Goal: Task Accomplishment & Management: Manage account settings

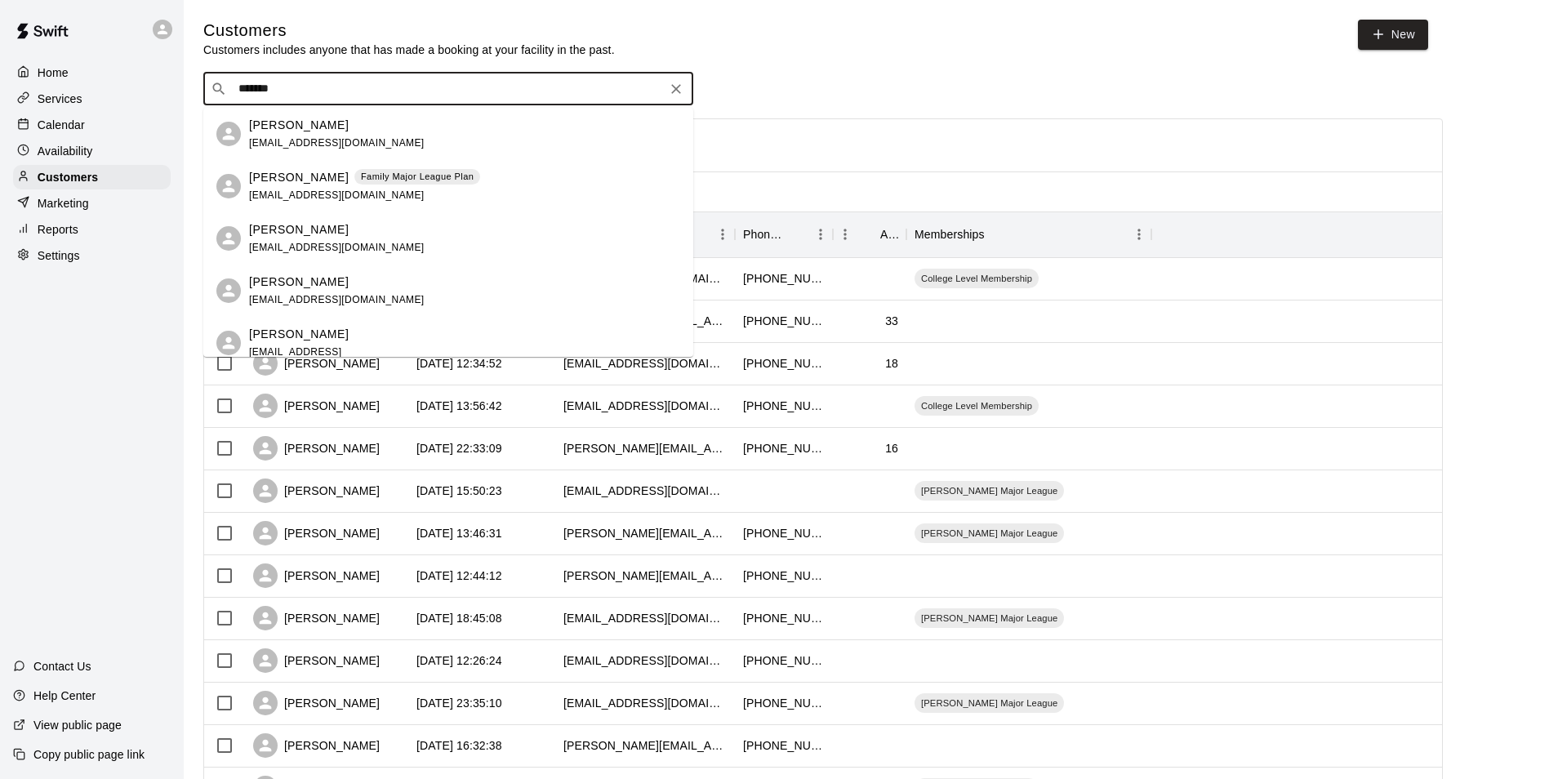
type input "********"
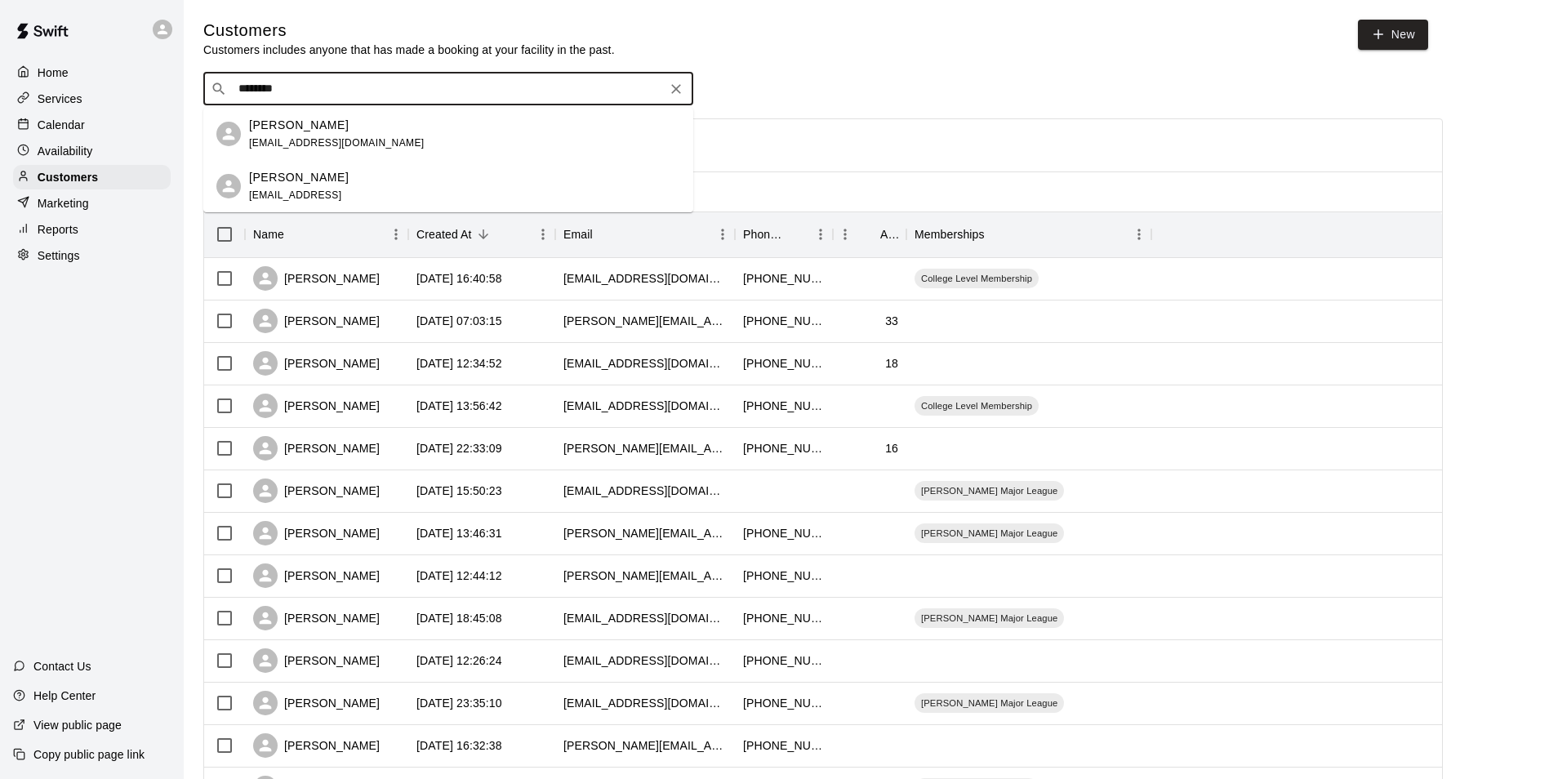
click at [416, 136] on div "Jeremy Duncan baseball@igeekforyou.com" at bounding box center [464, 134] width 431 height 35
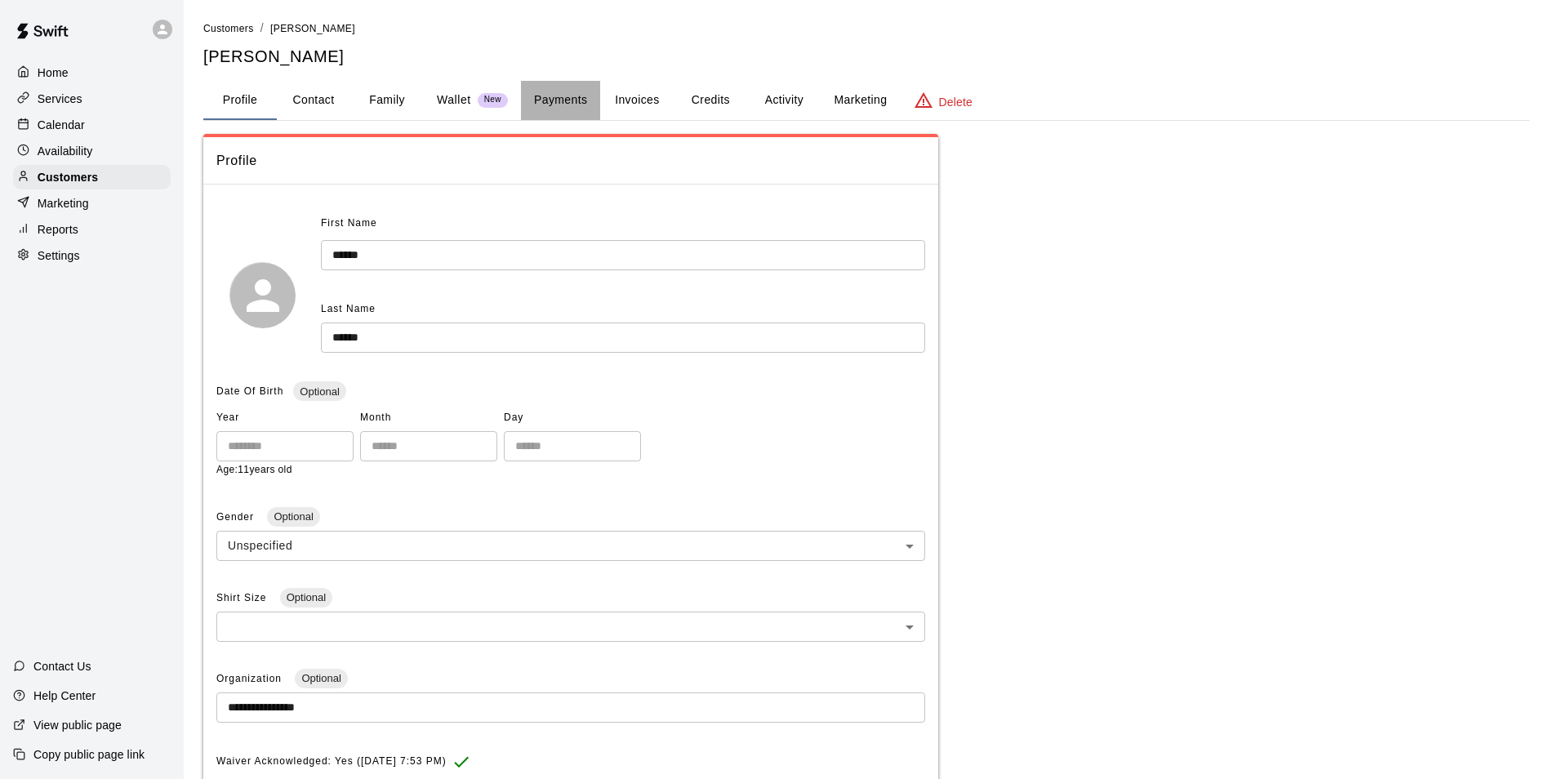
click at [590, 102] on button "Payments" at bounding box center [560, 100] width 79 height 39
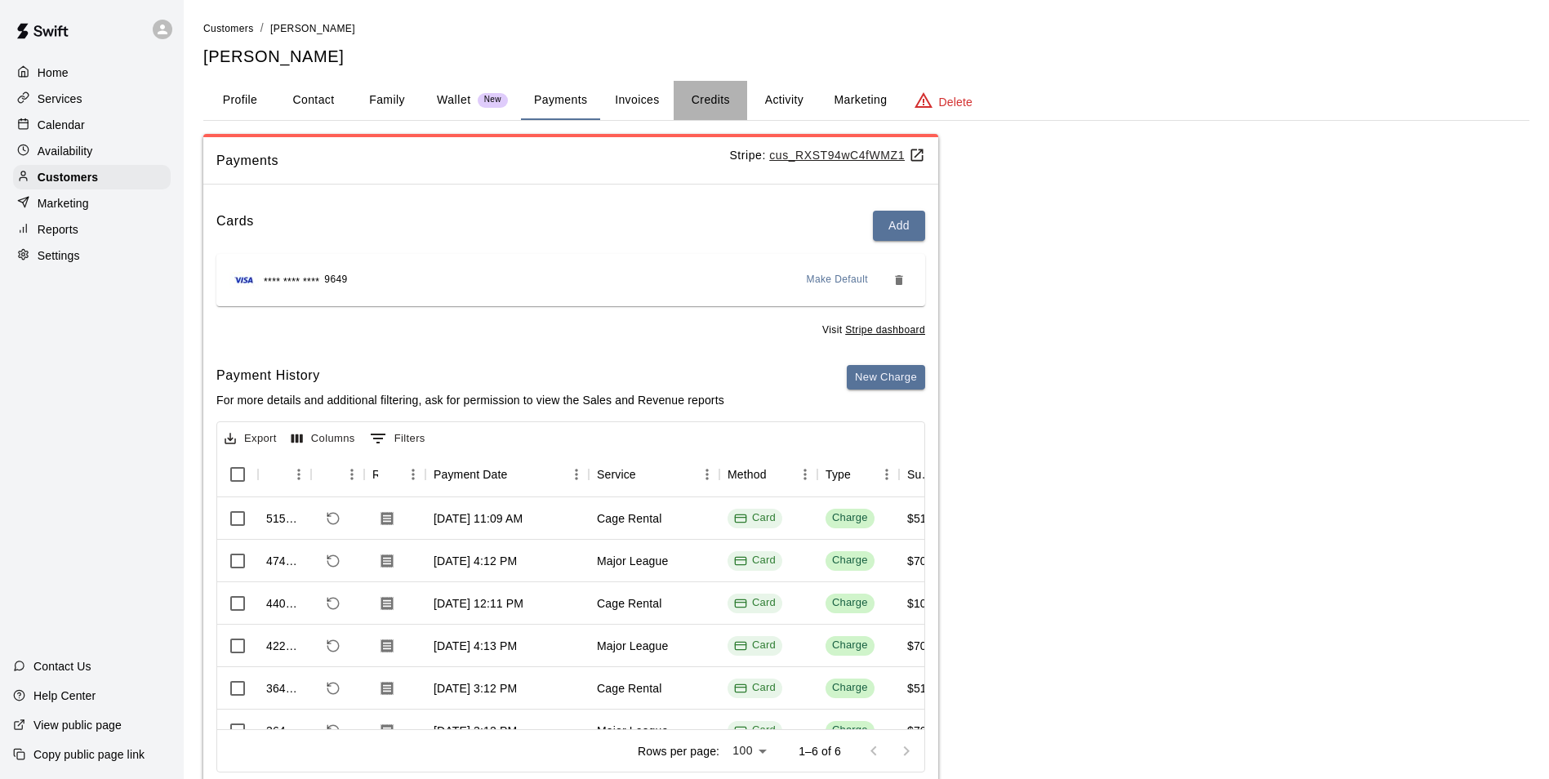
click at [707, 104] on button "Credits" at bounding box center [710, 100] width 73 height 39
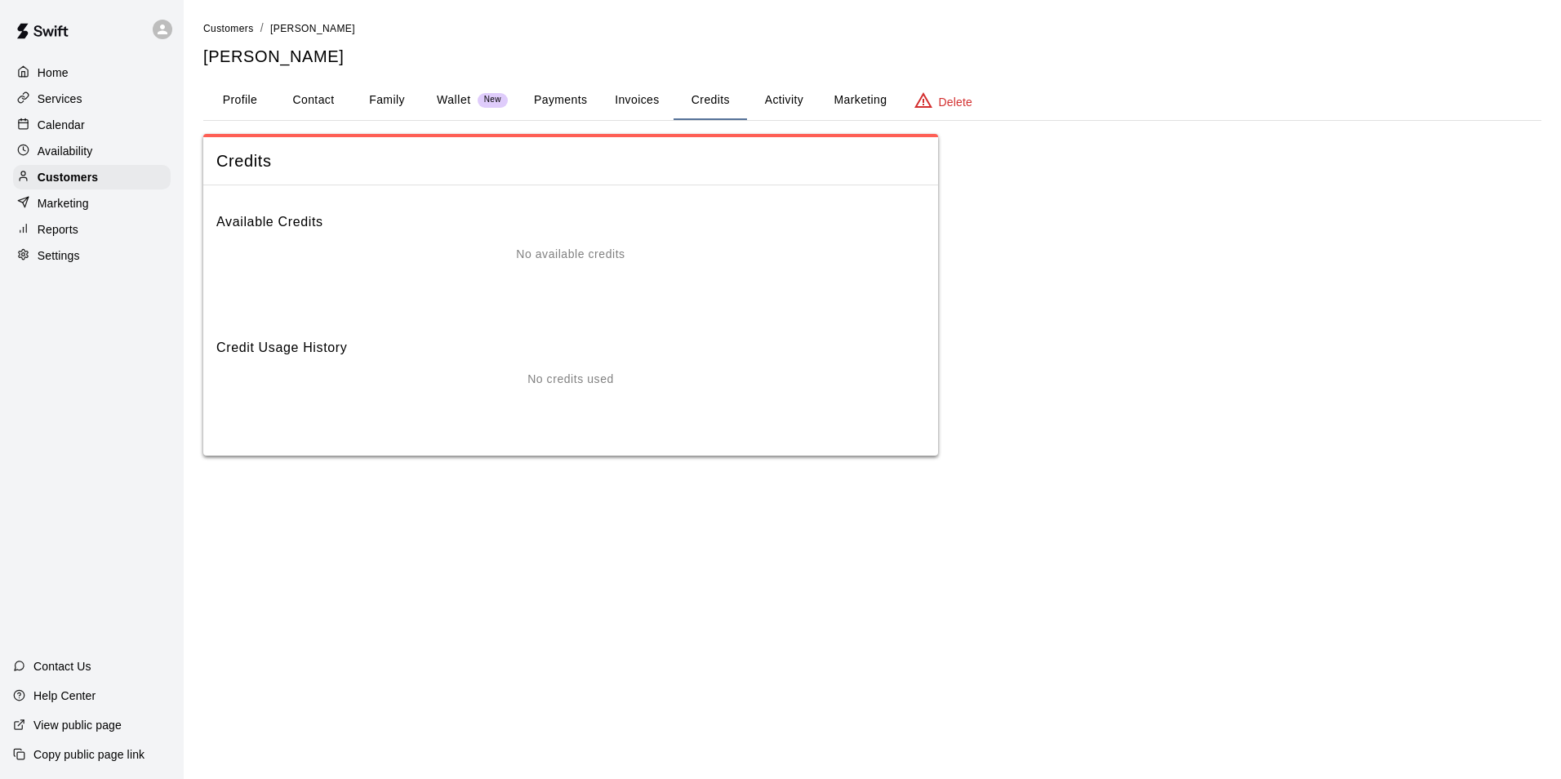
click at [579, 101] on button "Payments" at bounding box center [560, 100] width 79 height 39
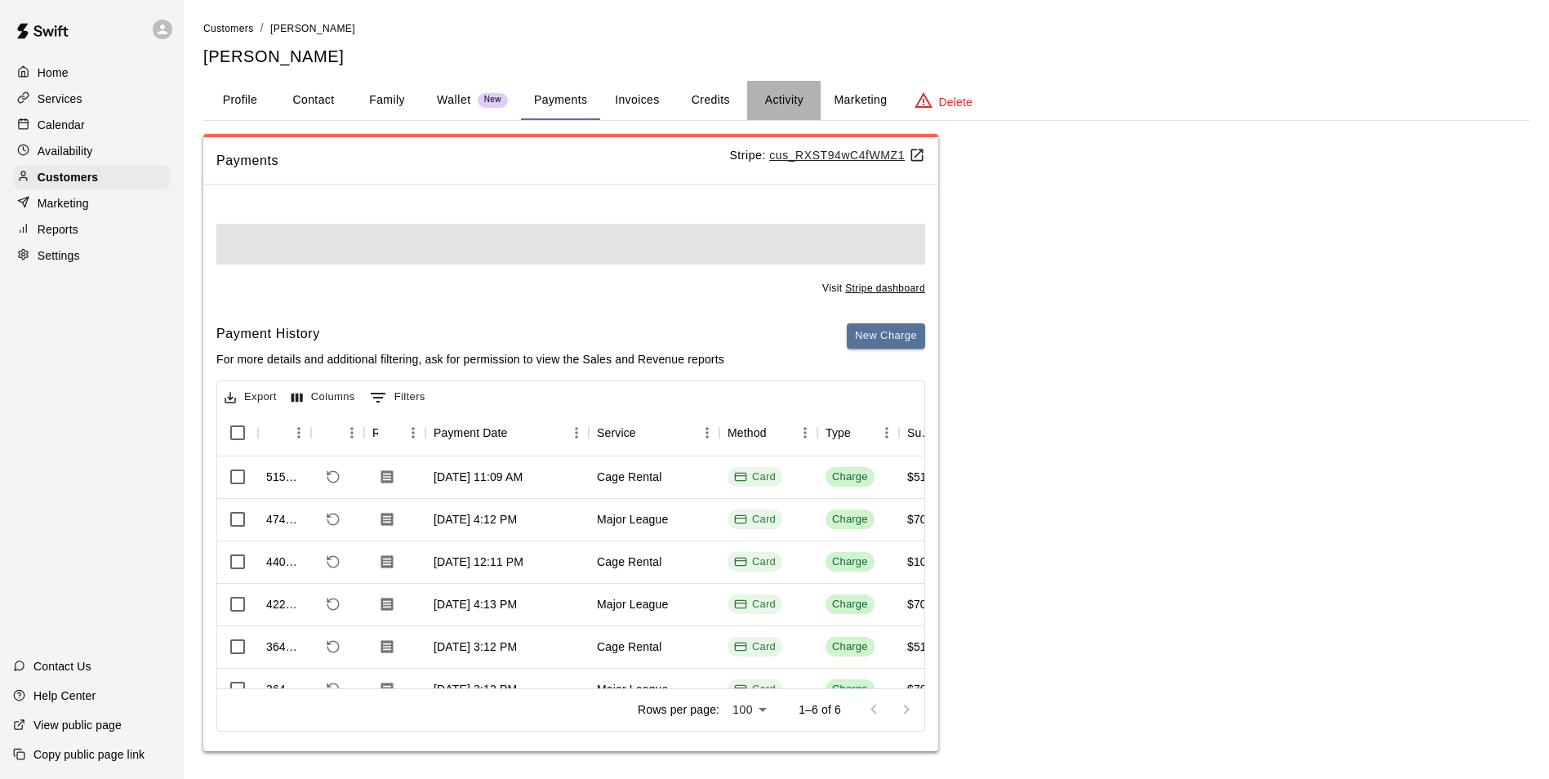
click at [790, 105] on button "Activity" at bounding box center [783, 100] width 73 height 39
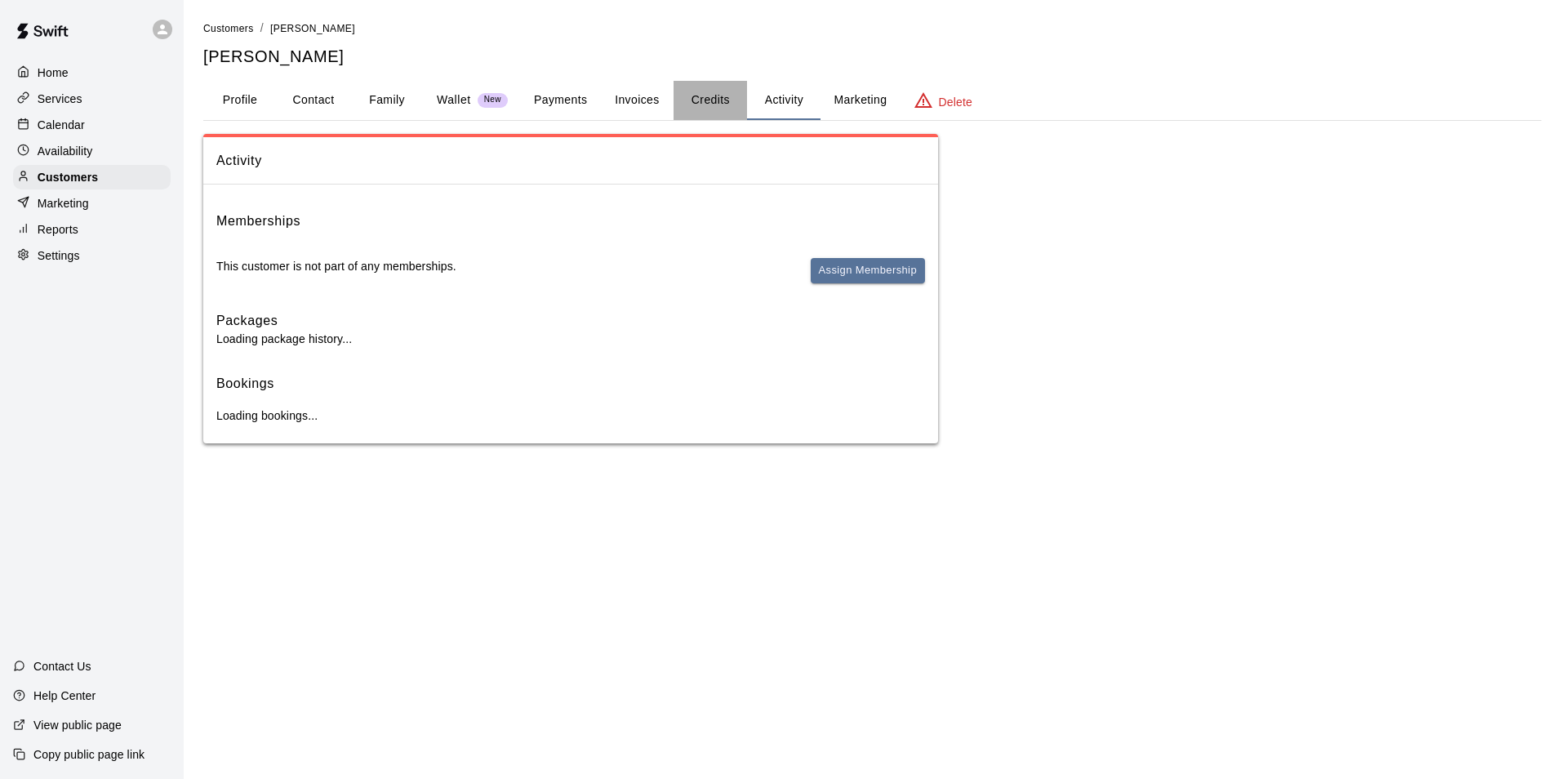
click at [742, 111] on button "Credits" at bounding box center [710, 100] width 73 height 39
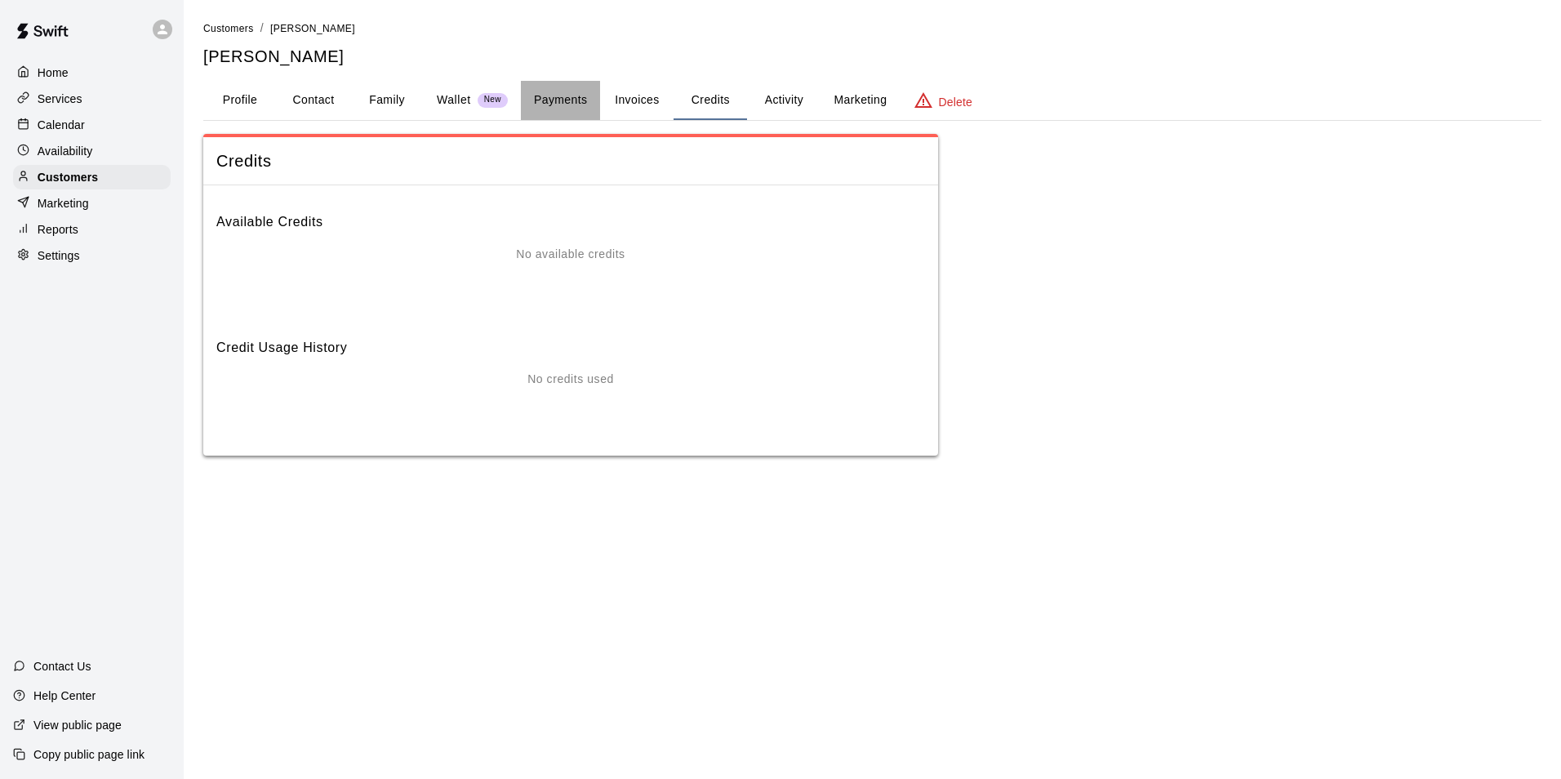
click at [557, 86] on button "Payments" at bounding box center [560, 100] width 79 height 39
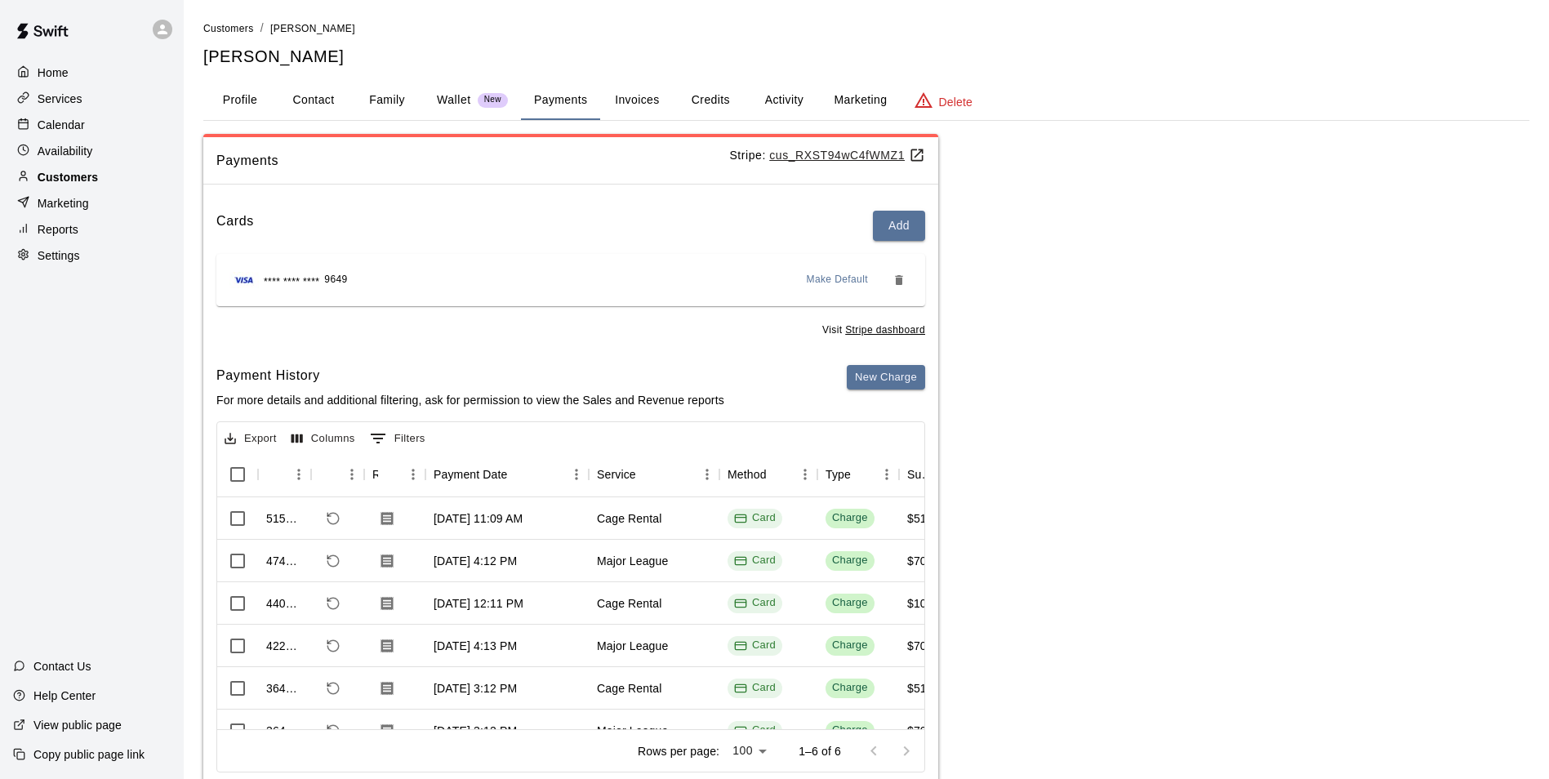
click at [62, 172] on p "Customers" at bounding box center [68, 177] width 60 height 16
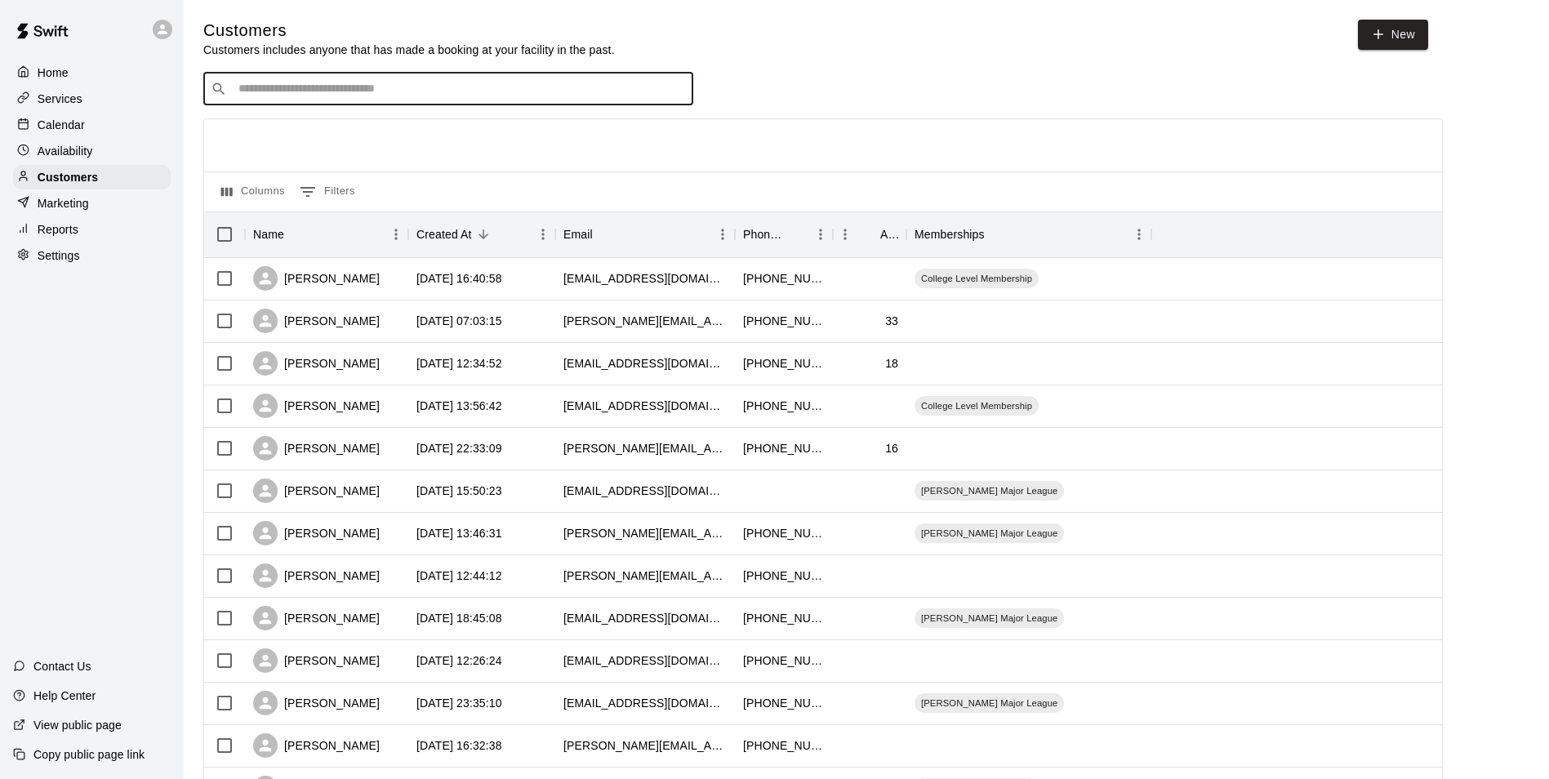
click at [286, 87] on input "Search customers by name or email" at bounding box center [460, 89] width 452 height 16
type input "******"
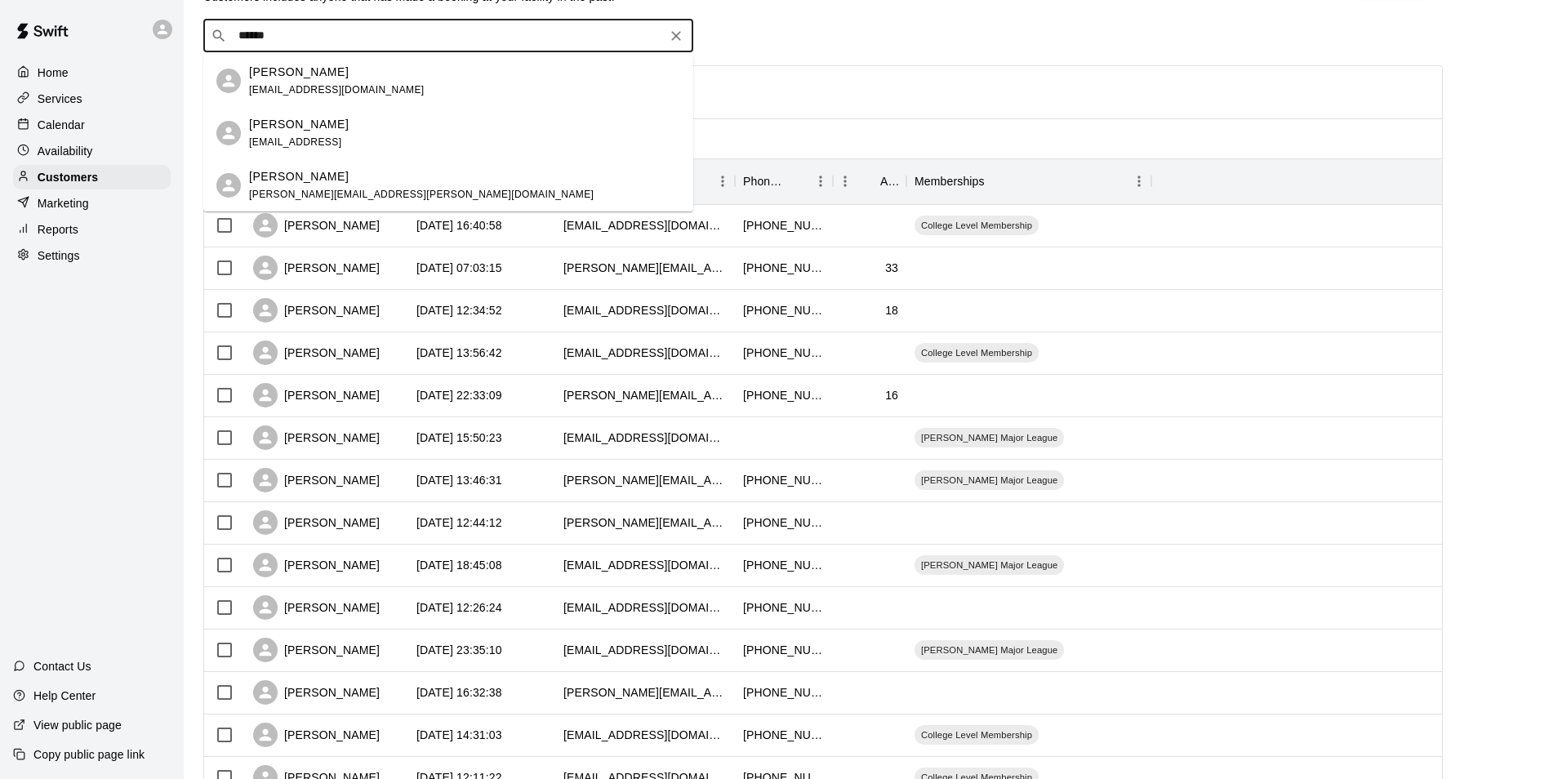
scroll to position [82, 0]
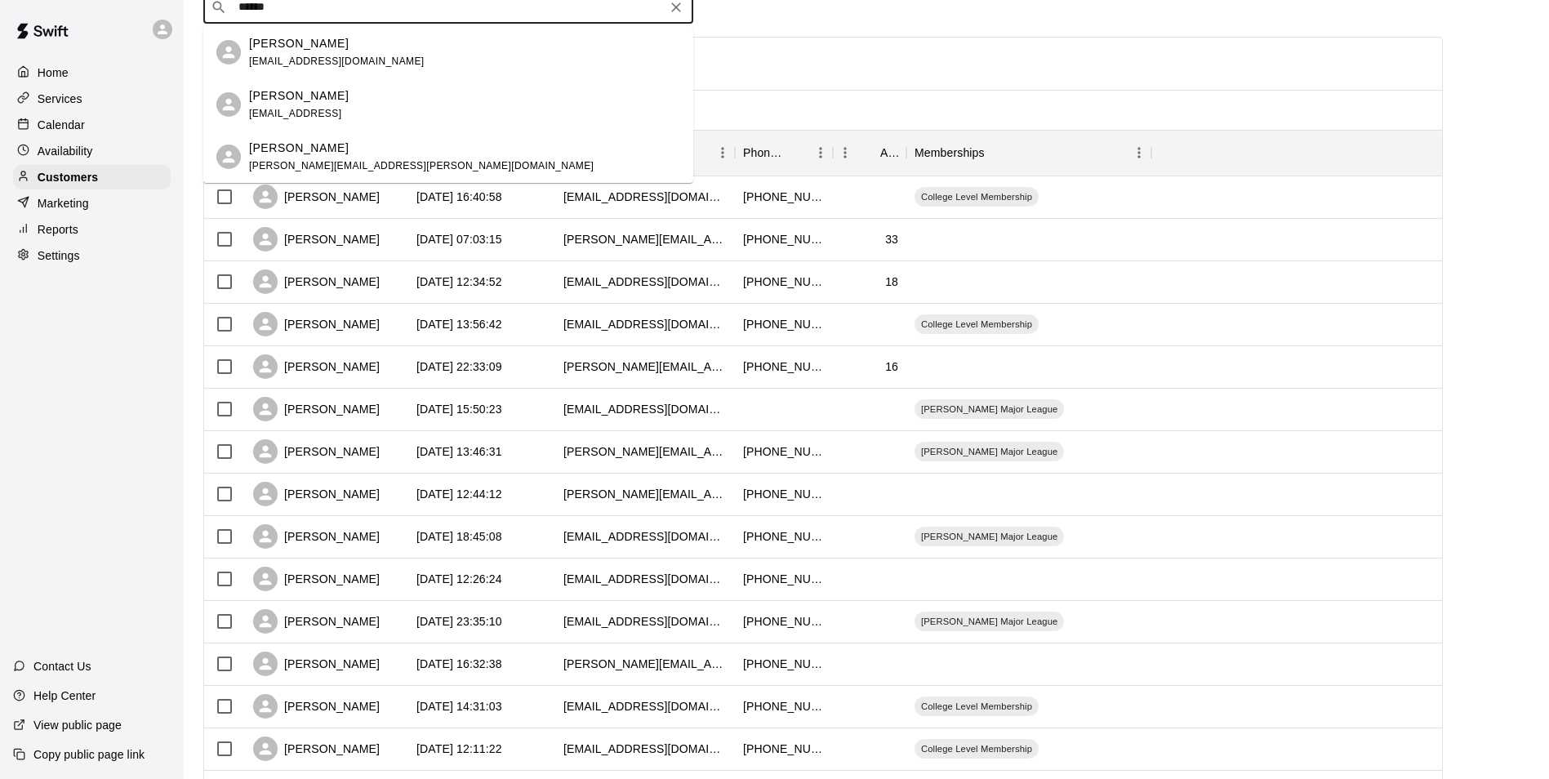
click at [369, 111] on div "Jeremy Duncan jduncan@yahoo.comm" at bounding box center [464, 104] width 431 height 35
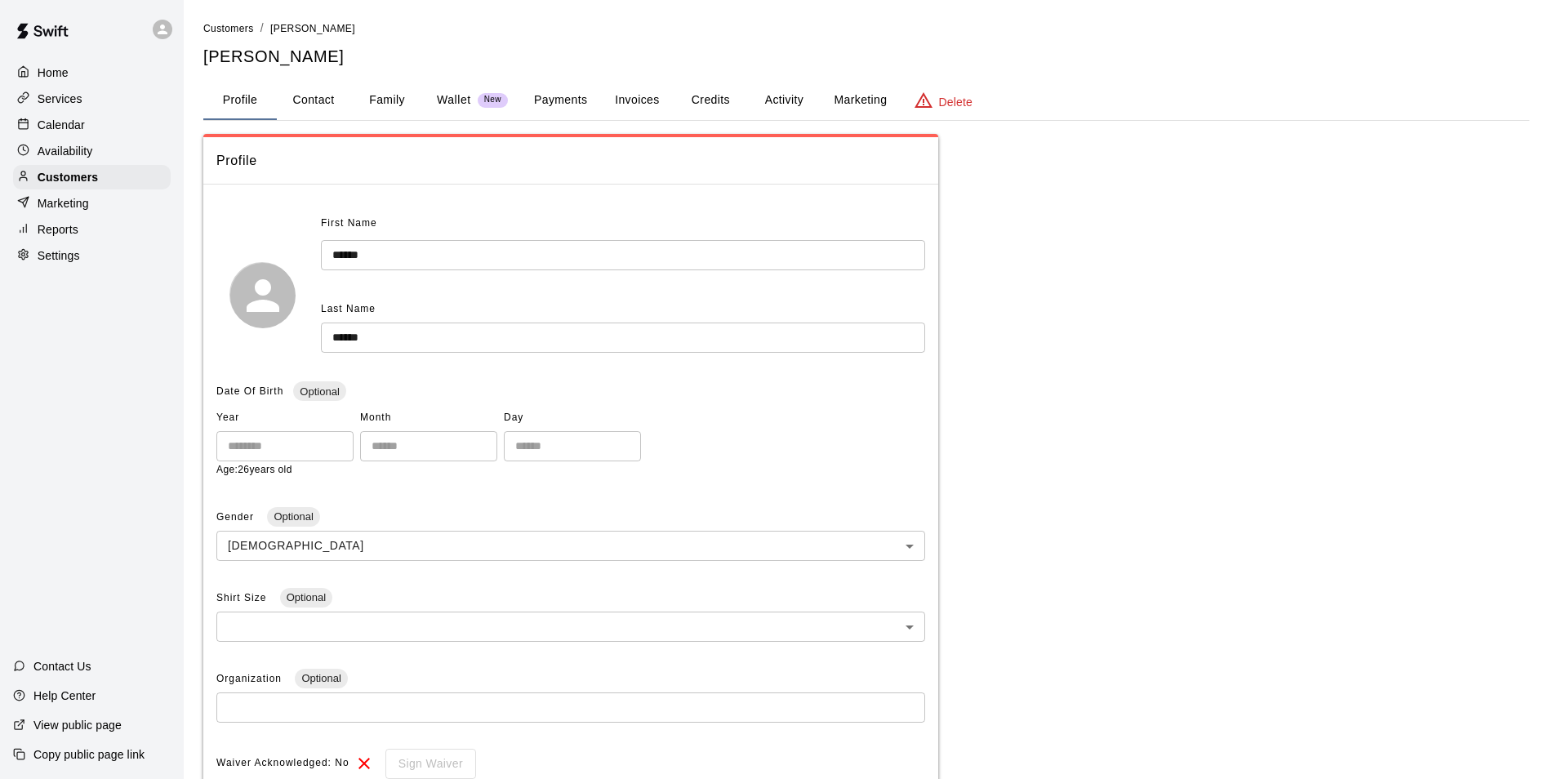
click at [337, 96] on button "Contact" at bounding box center [313, 100] width 73 height 39
select select "**"
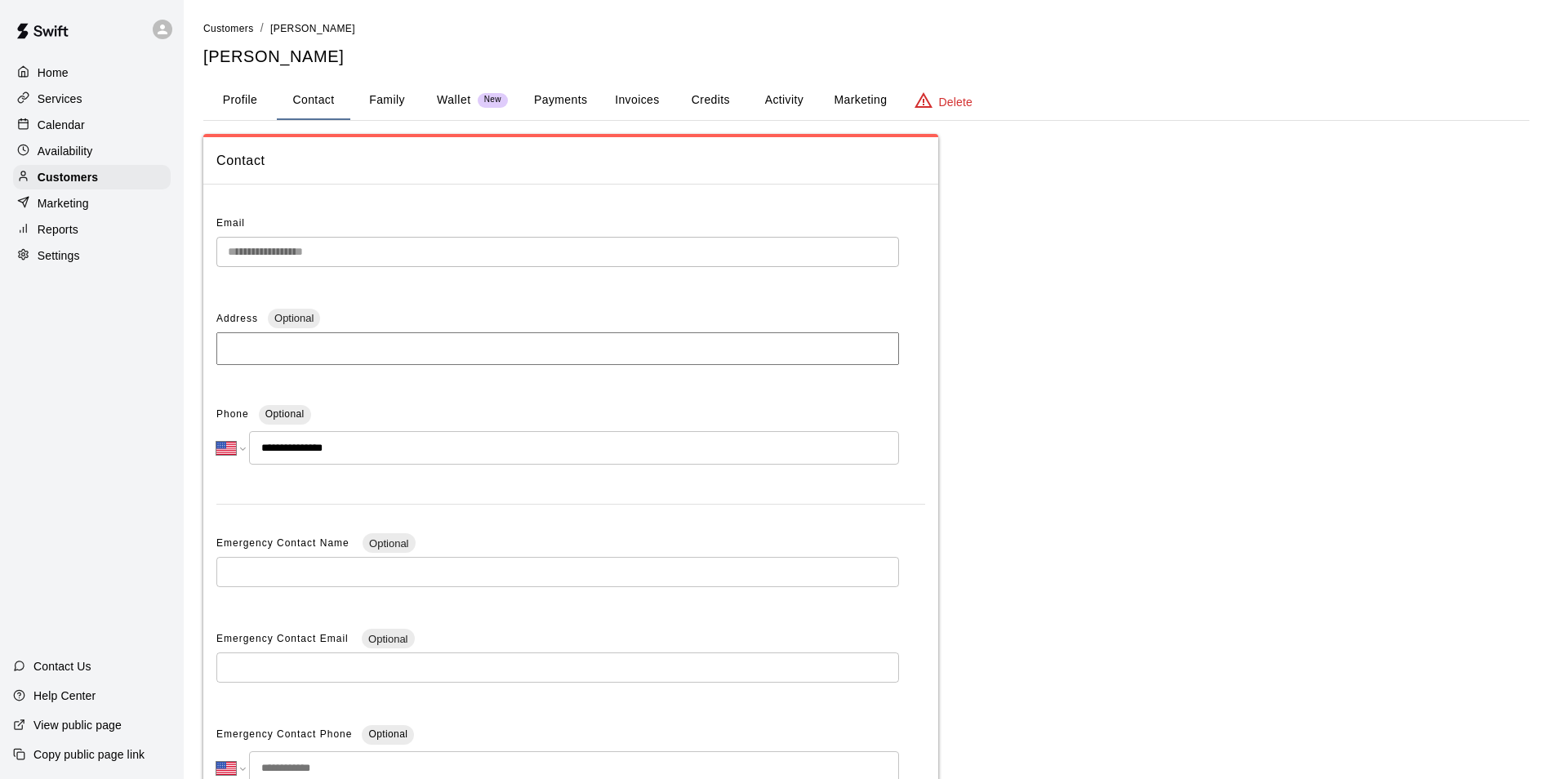
click at [554, 96] on button "Payments" at bounding box center [560, 100] width 79 height 39
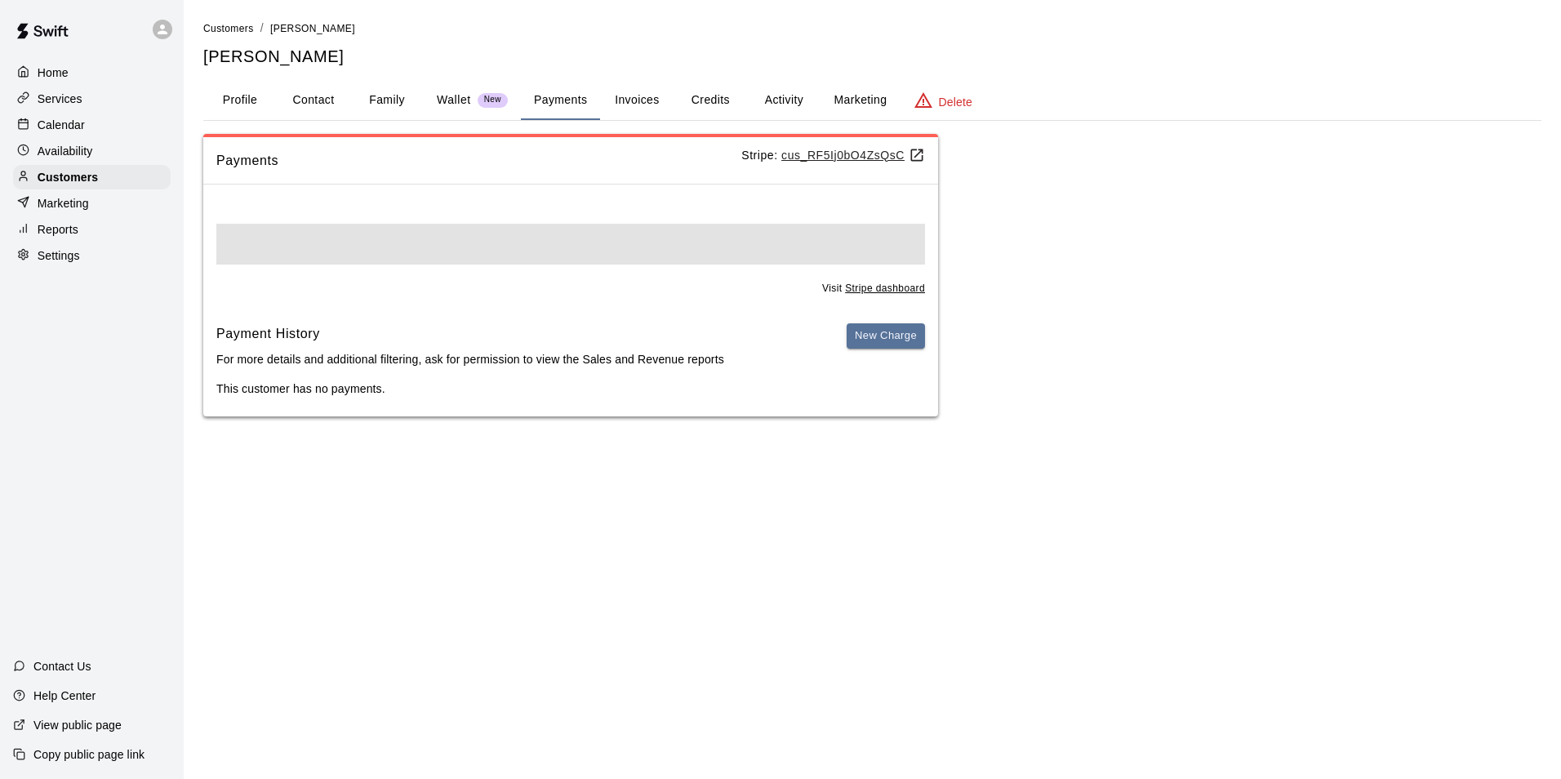
click at [748, 104] on button "Activity" at bounding box center [783, 100] width 73 height 39
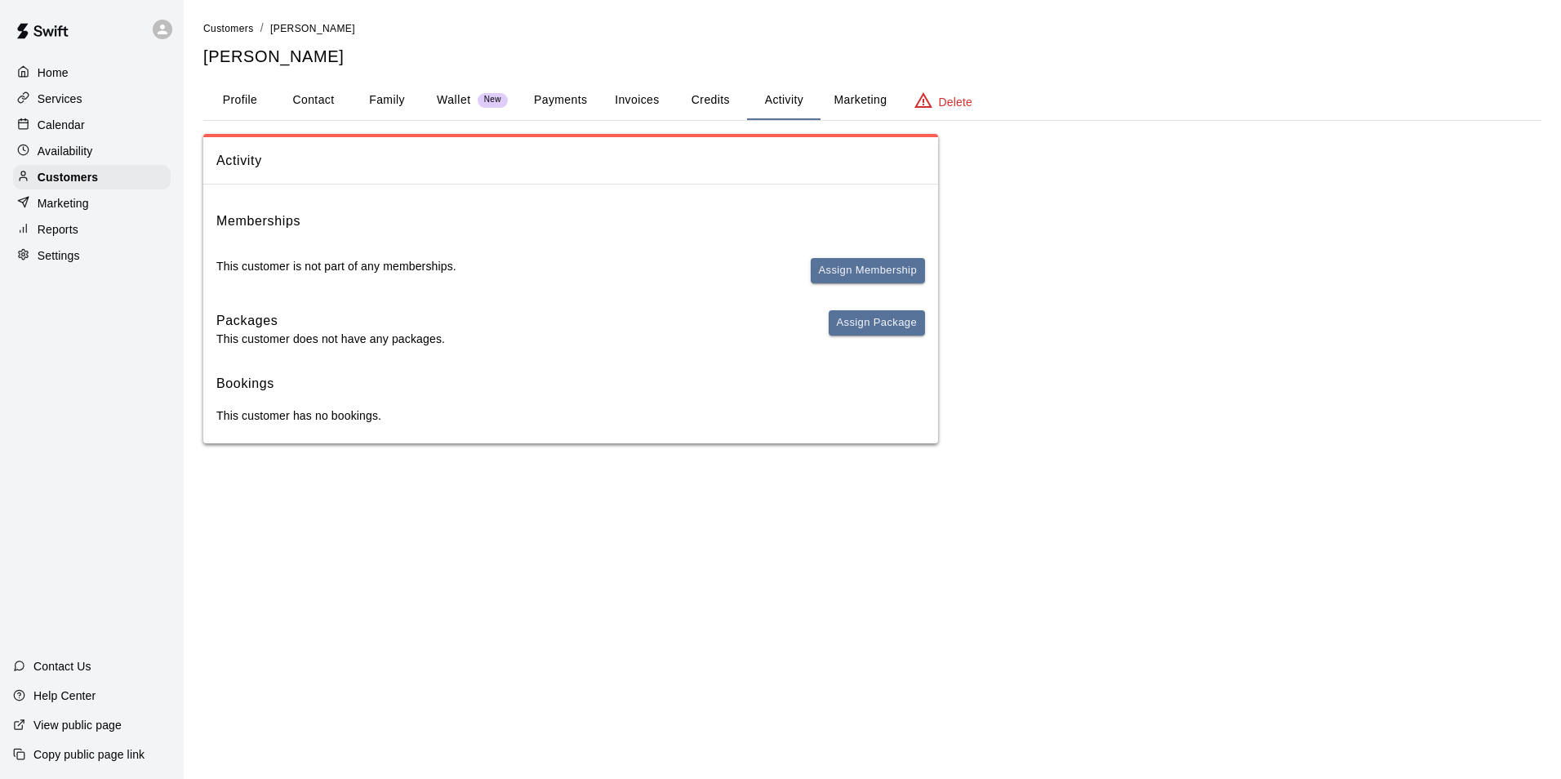
click at [737, 105] on button "Credits" at bounding box center [710, 100] width 73 height 39
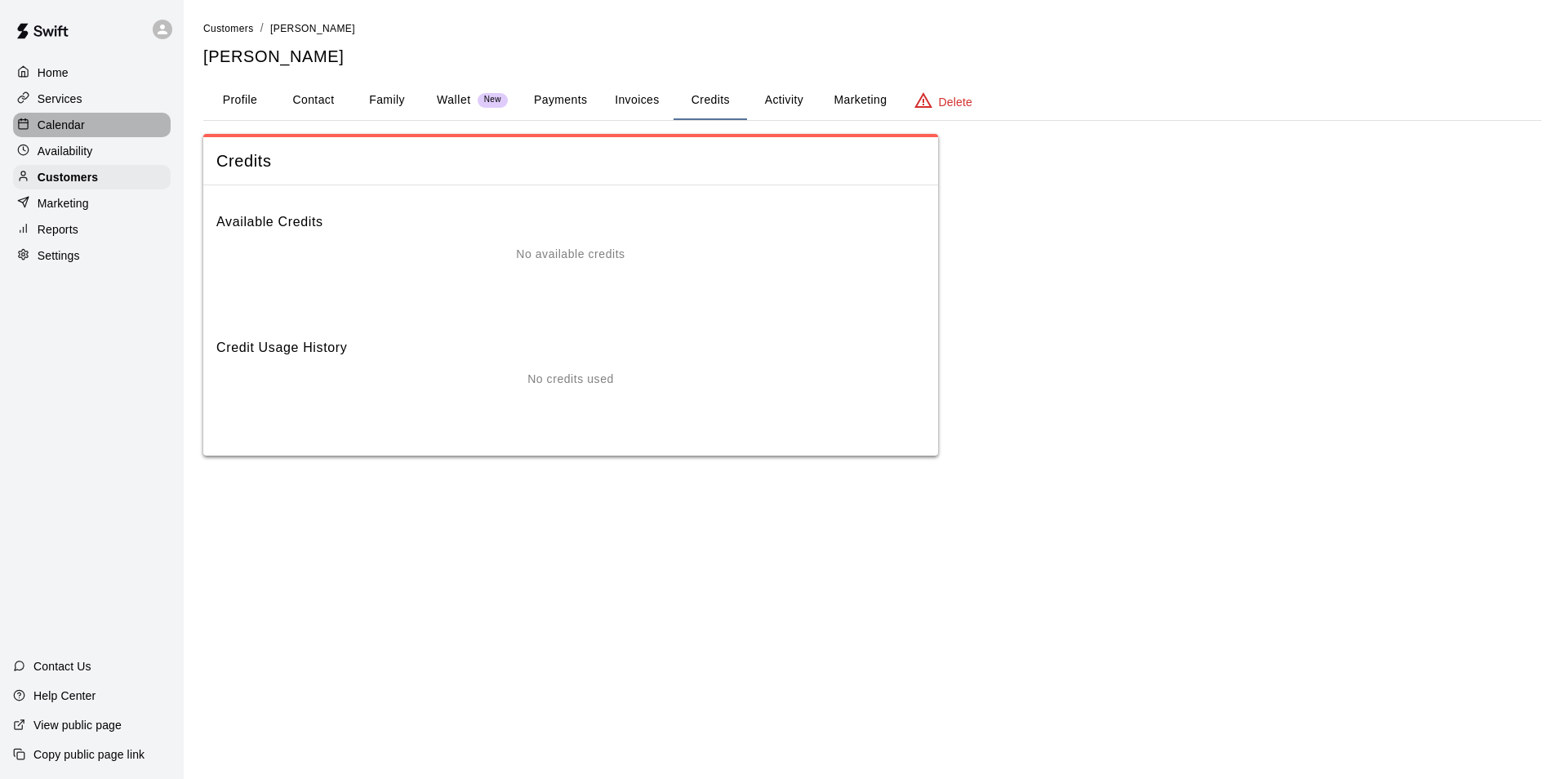
click at [78, 114] on div "Calendar" at bounding box center [92, 125] width 158 height 24
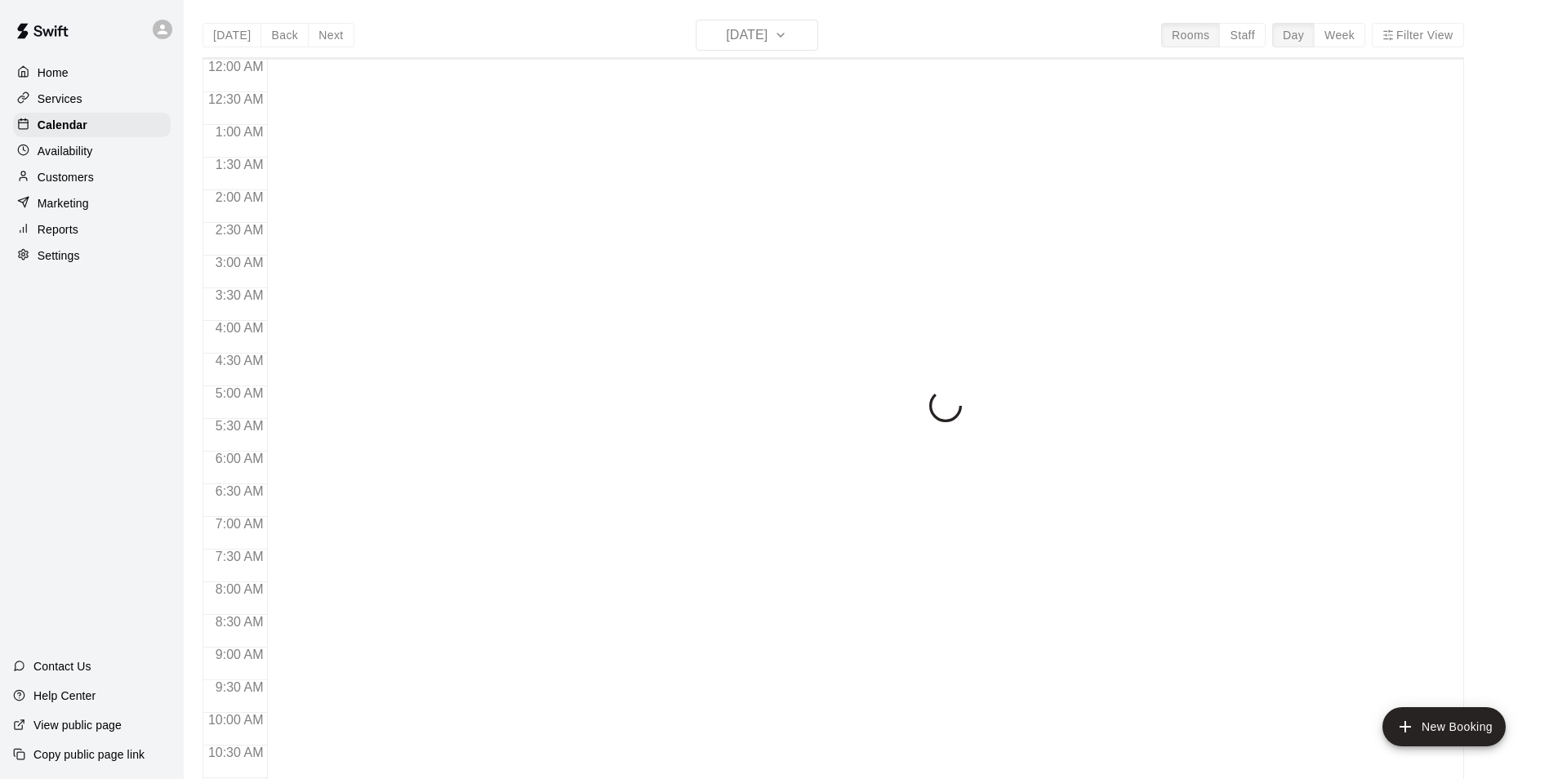
scroll to position [830, 0]
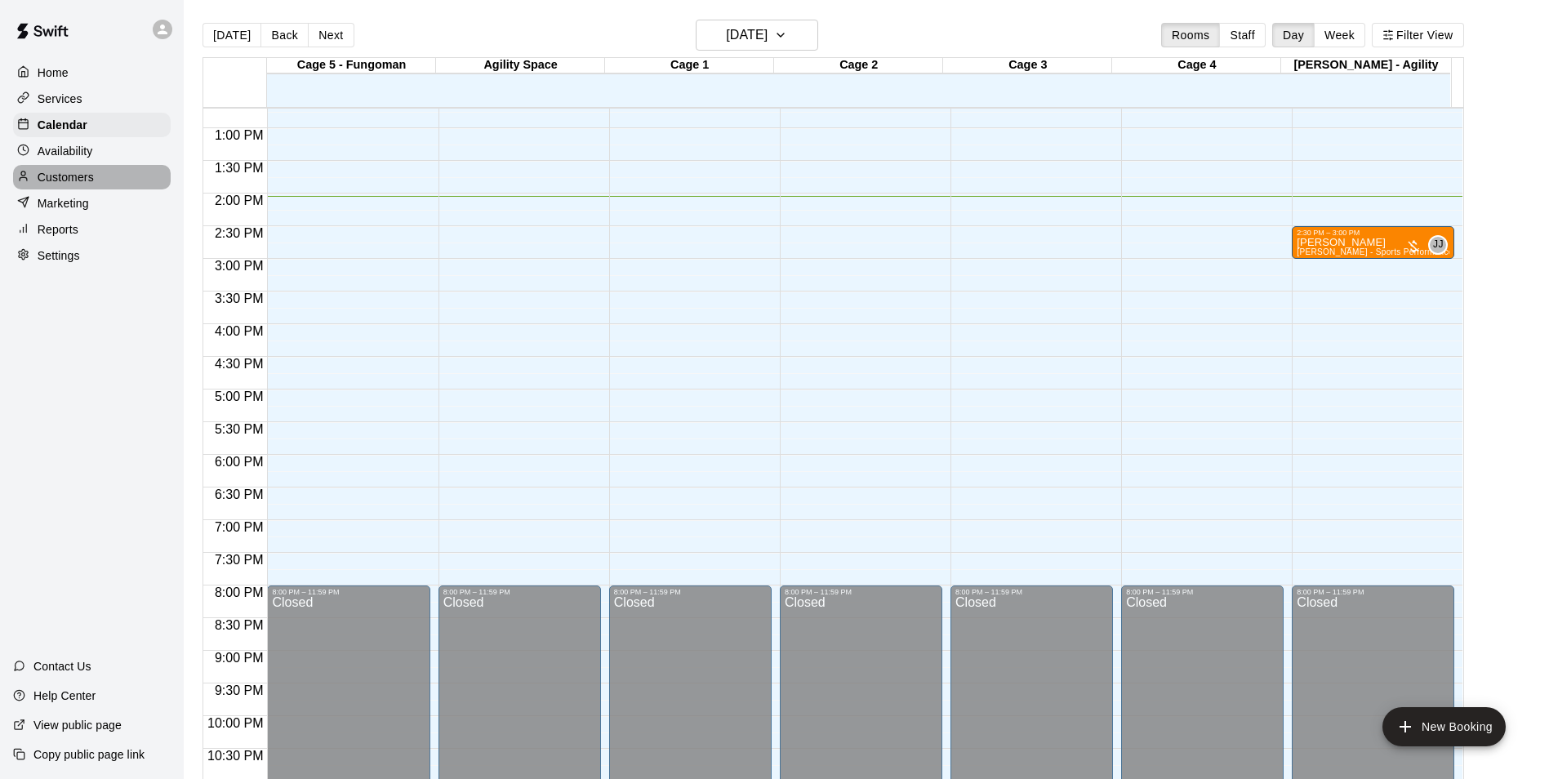
click at [107, 176] on div "Customers" at bounding box center [92, 177] width 158 height 24
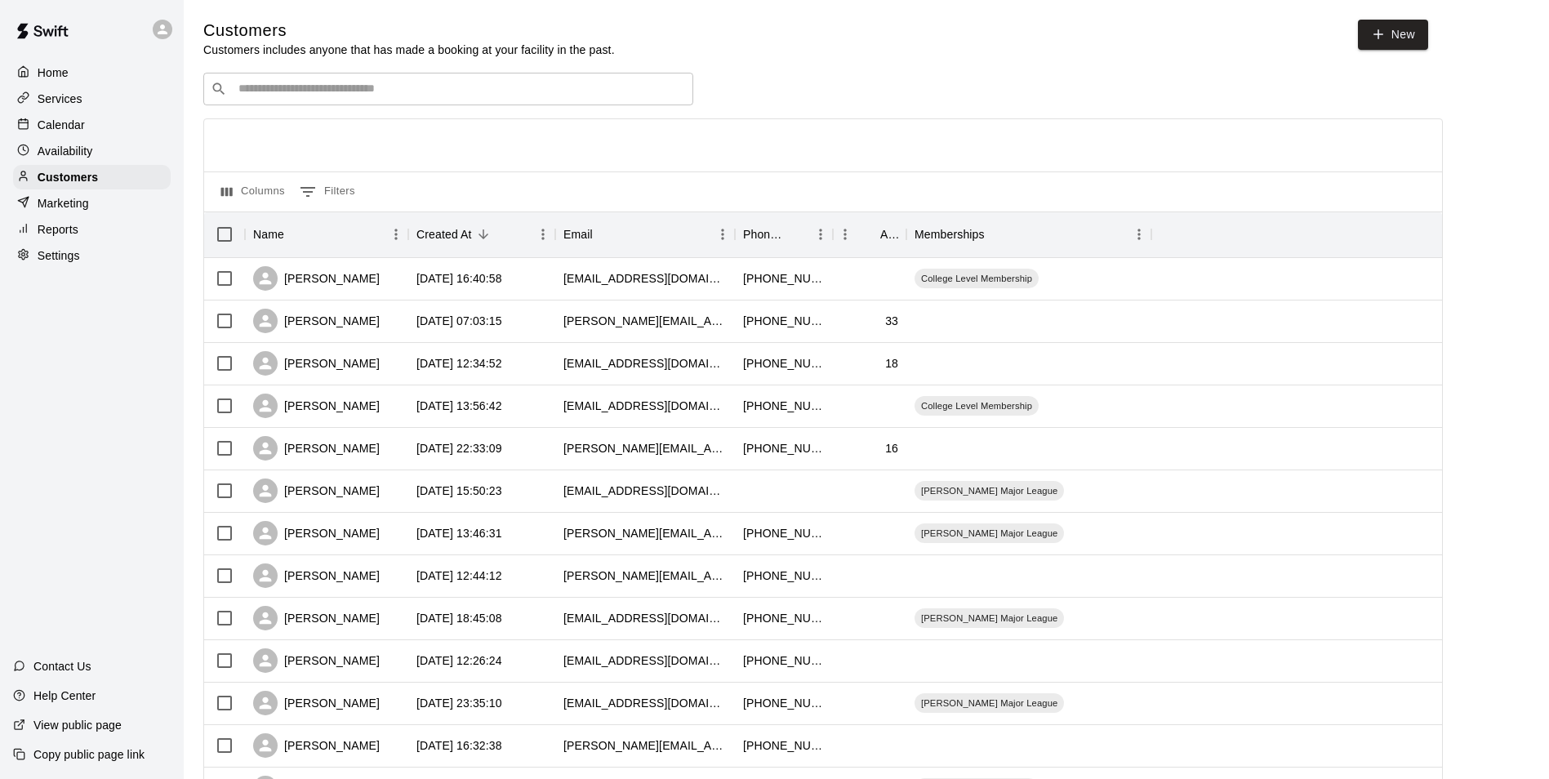
click at [97, 133] on div "Calendar" at bounding box center [92, 125] width 158 height 24
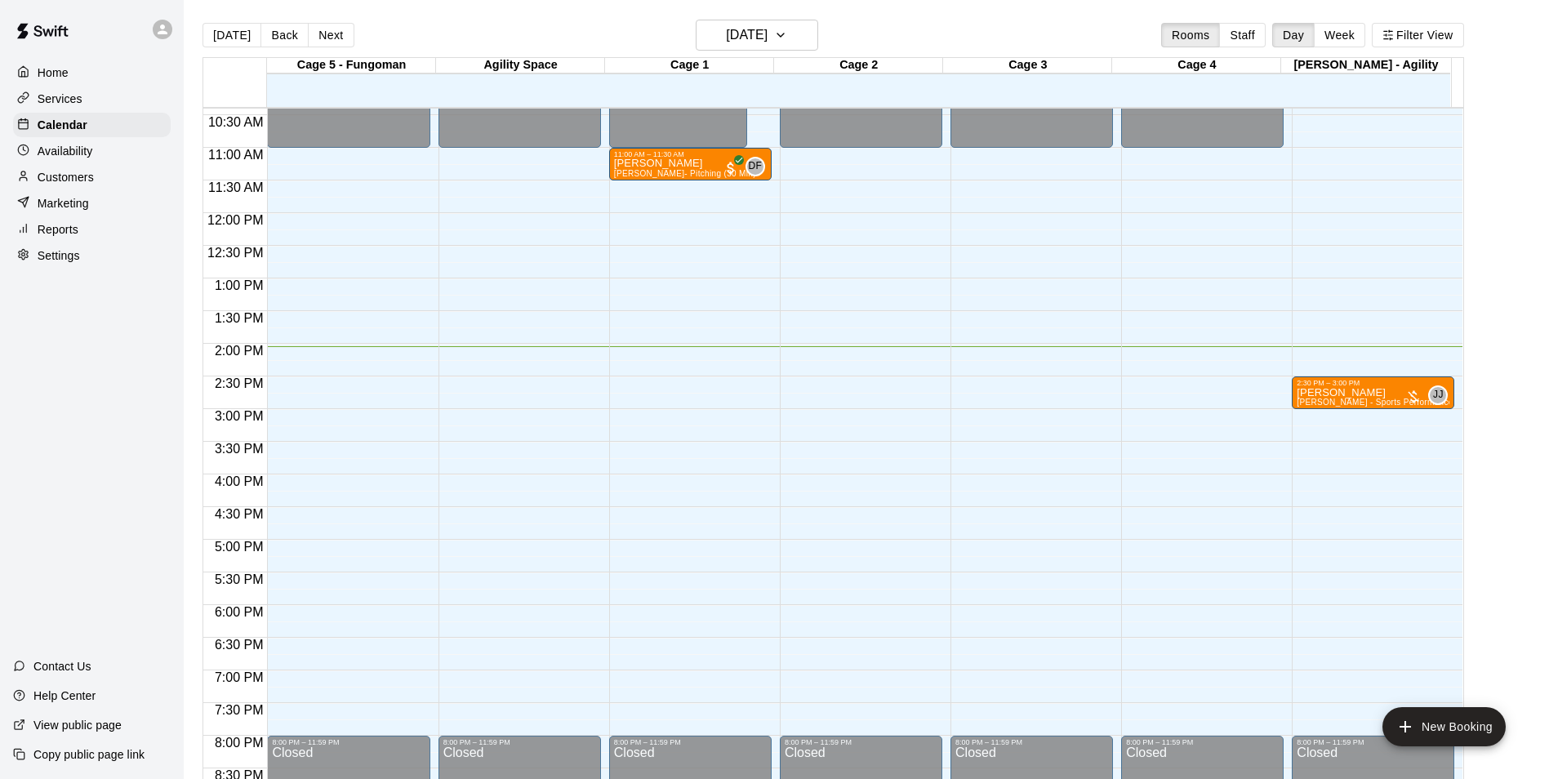
scroll to position [666, 0]
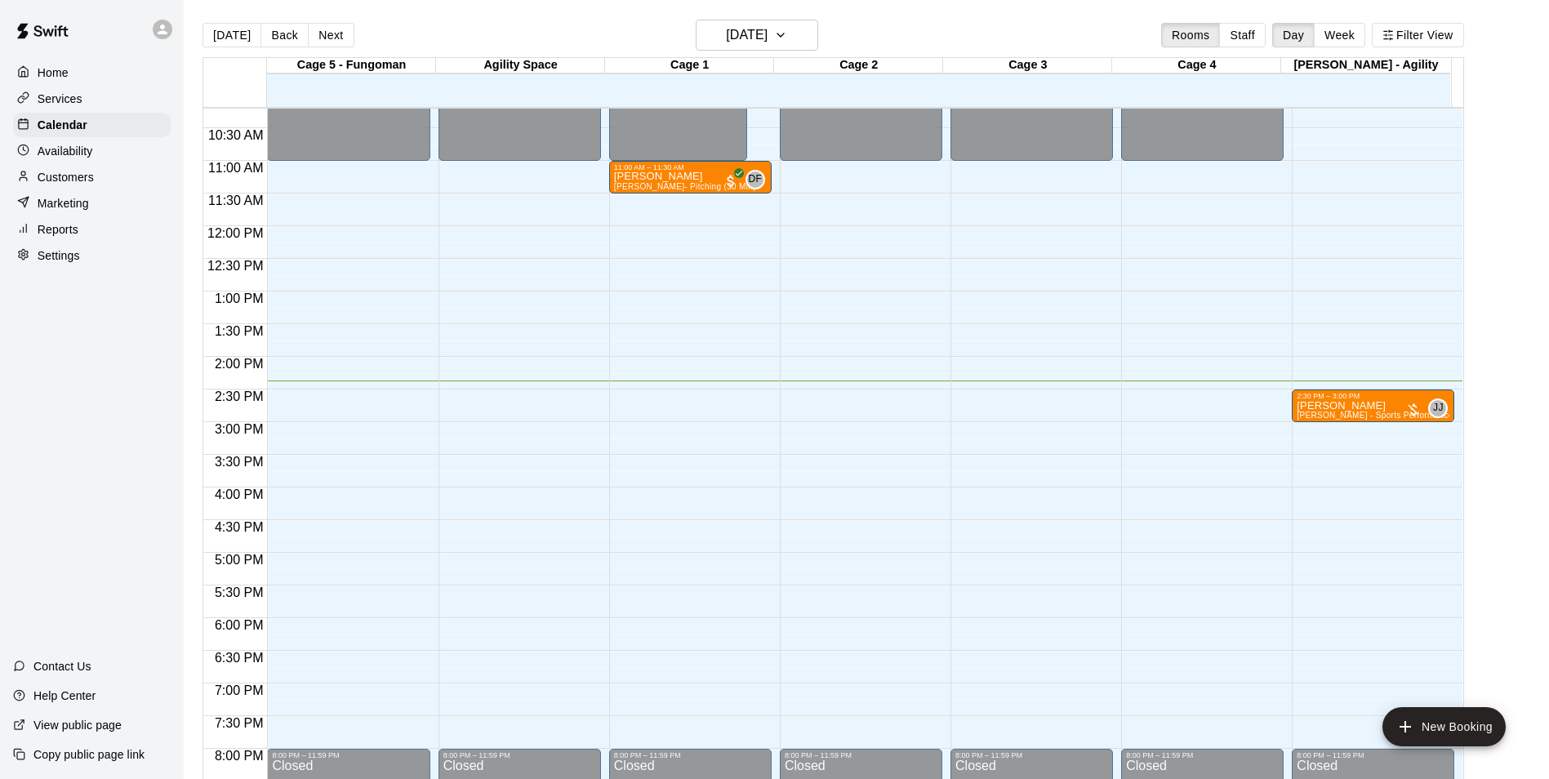
scroll to position [585, 0]
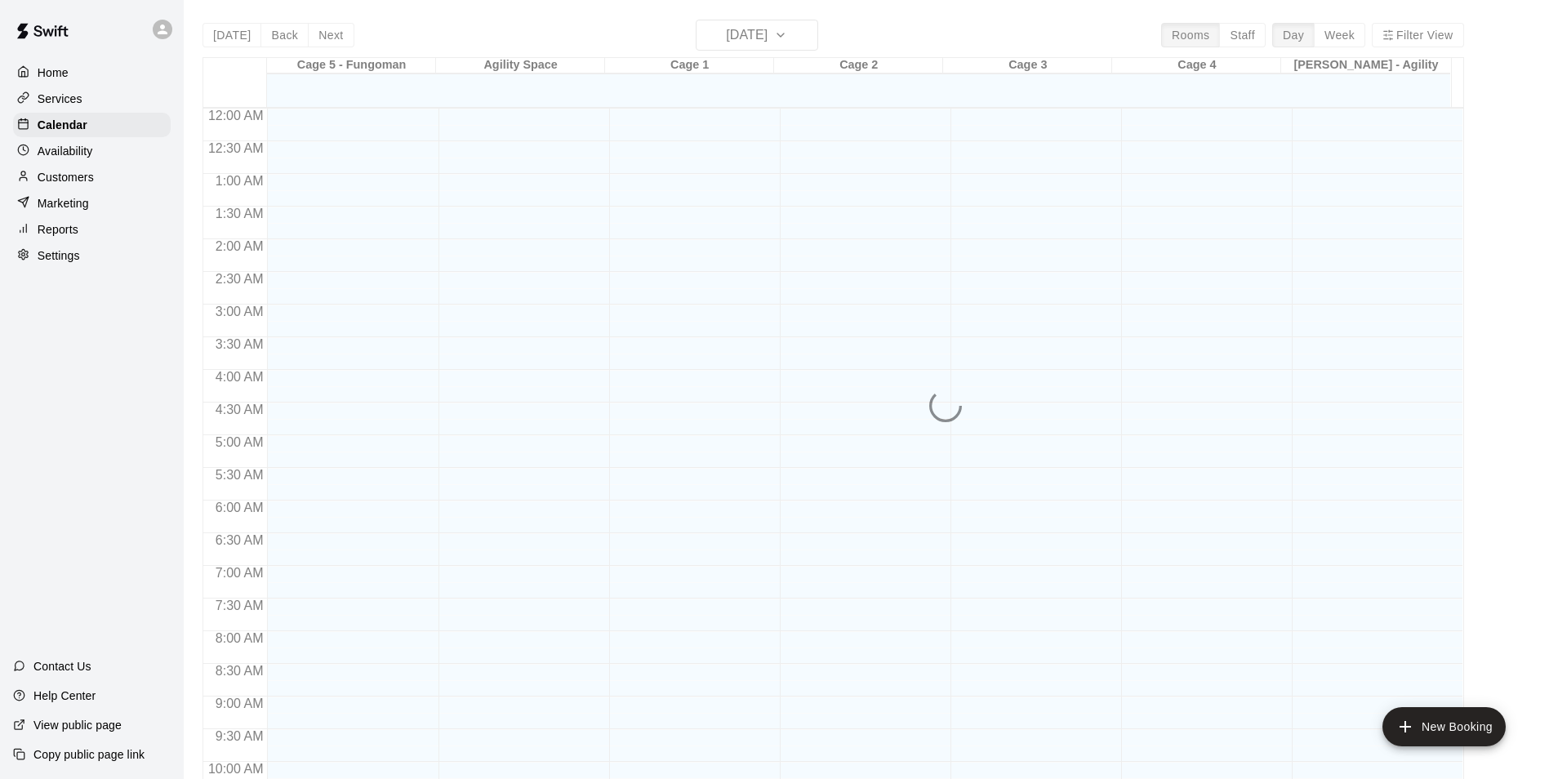
scroll to position [830, 0]
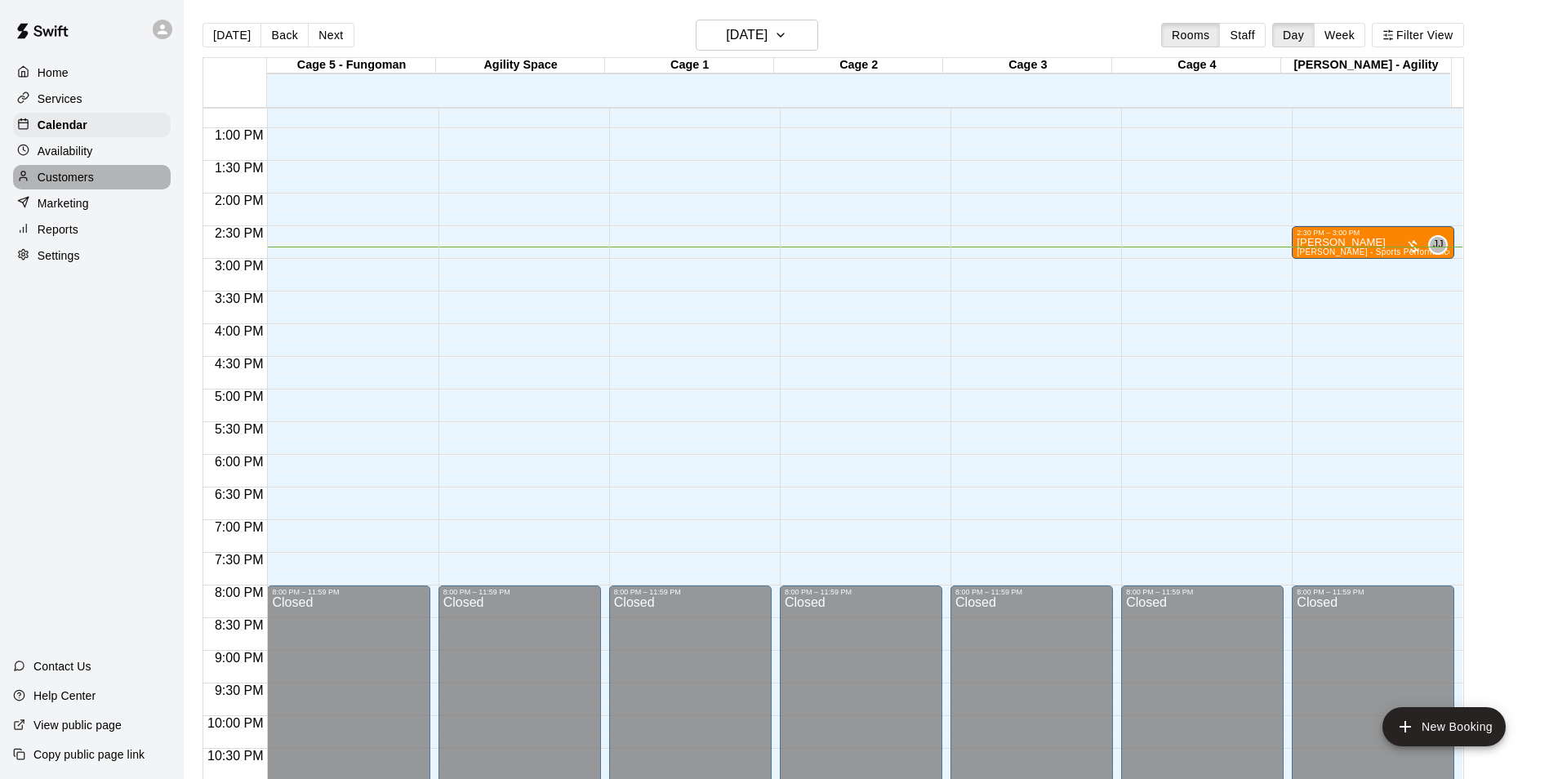
click at [87, 173] on p "Customers" at bounding box center [66, 177] width 56 height 16
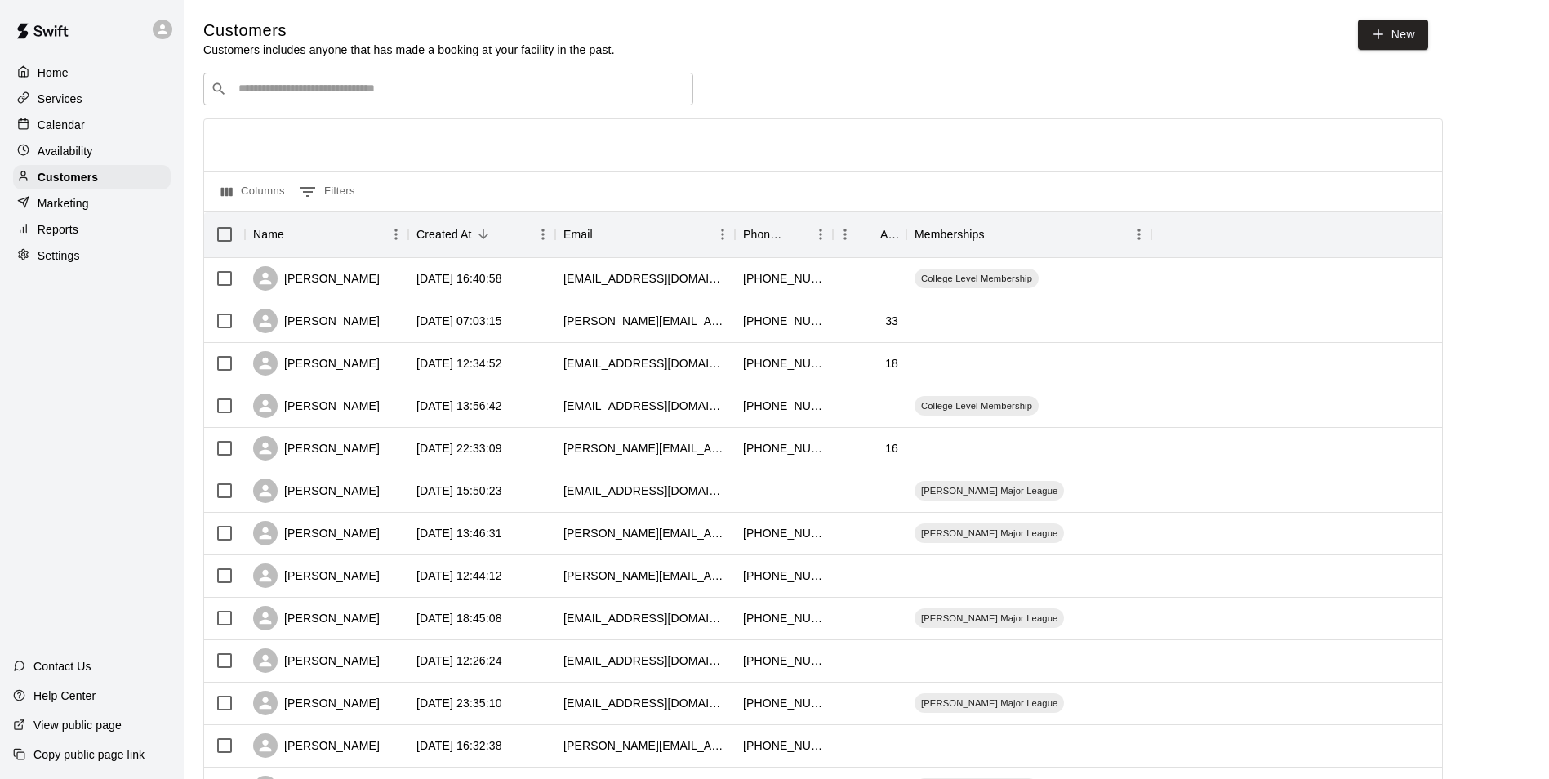
click at [63, 138] on div "Home Services Calendar Availability Customers Marketing Reports Settings" at bounding box center [92, 164] width 184 height 211
click at [66, 133] on p "Calendar" at bounding box center [61, 125] width 47 height 16
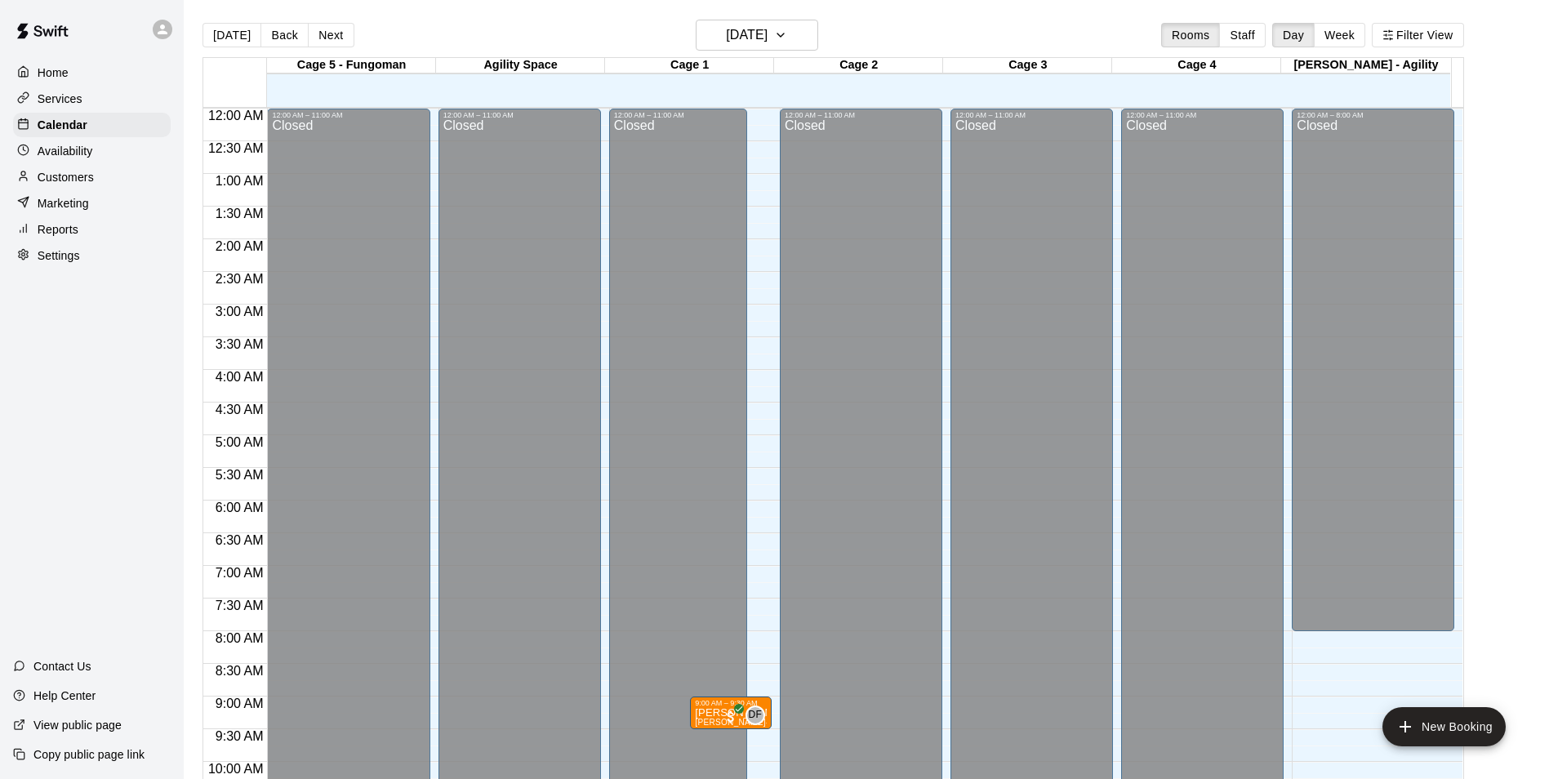
scroll to position [830, 0]
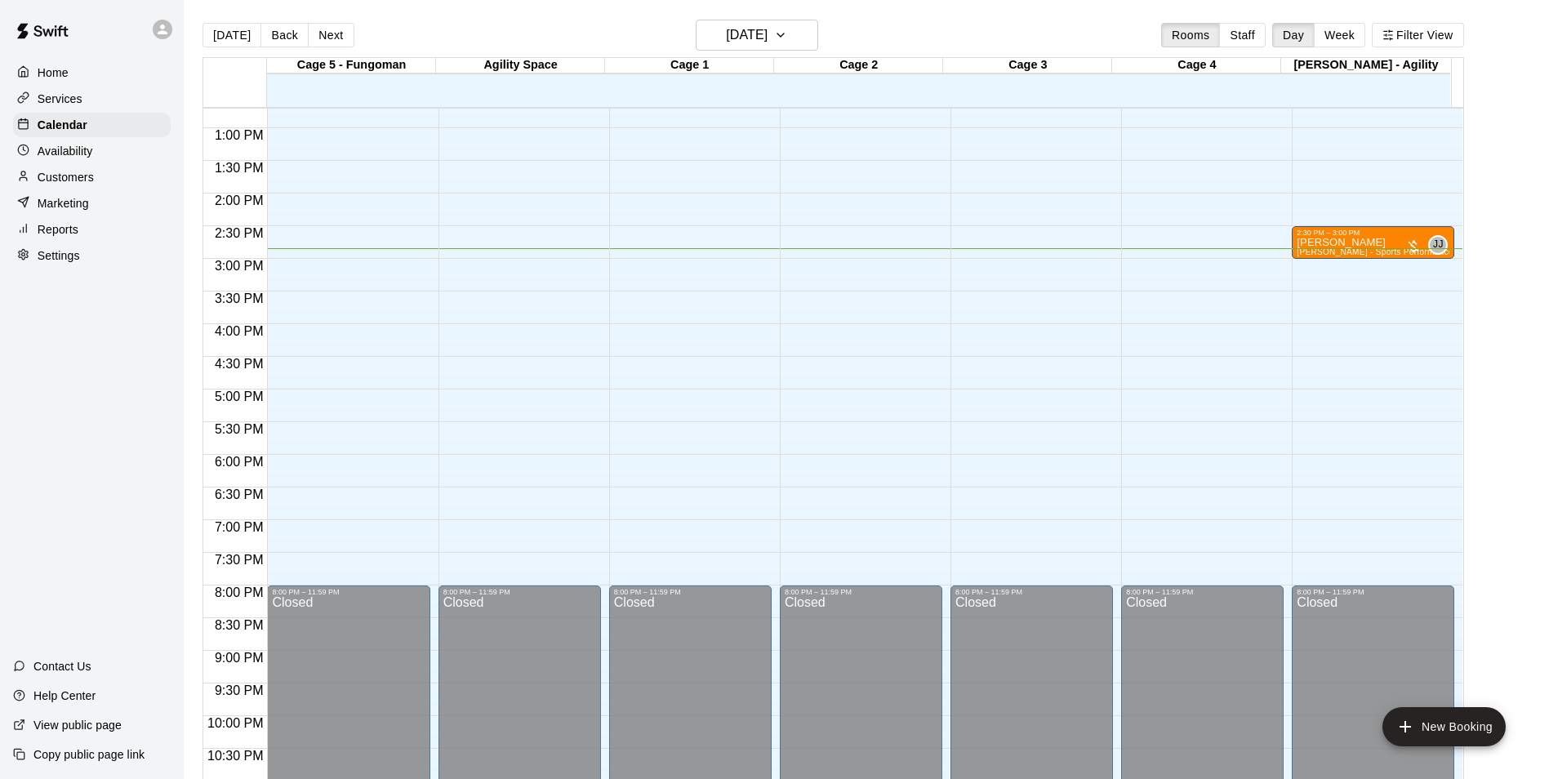
click at [124, 179] on div "Customers" at bounding box center [92, 177] width 158 height 24
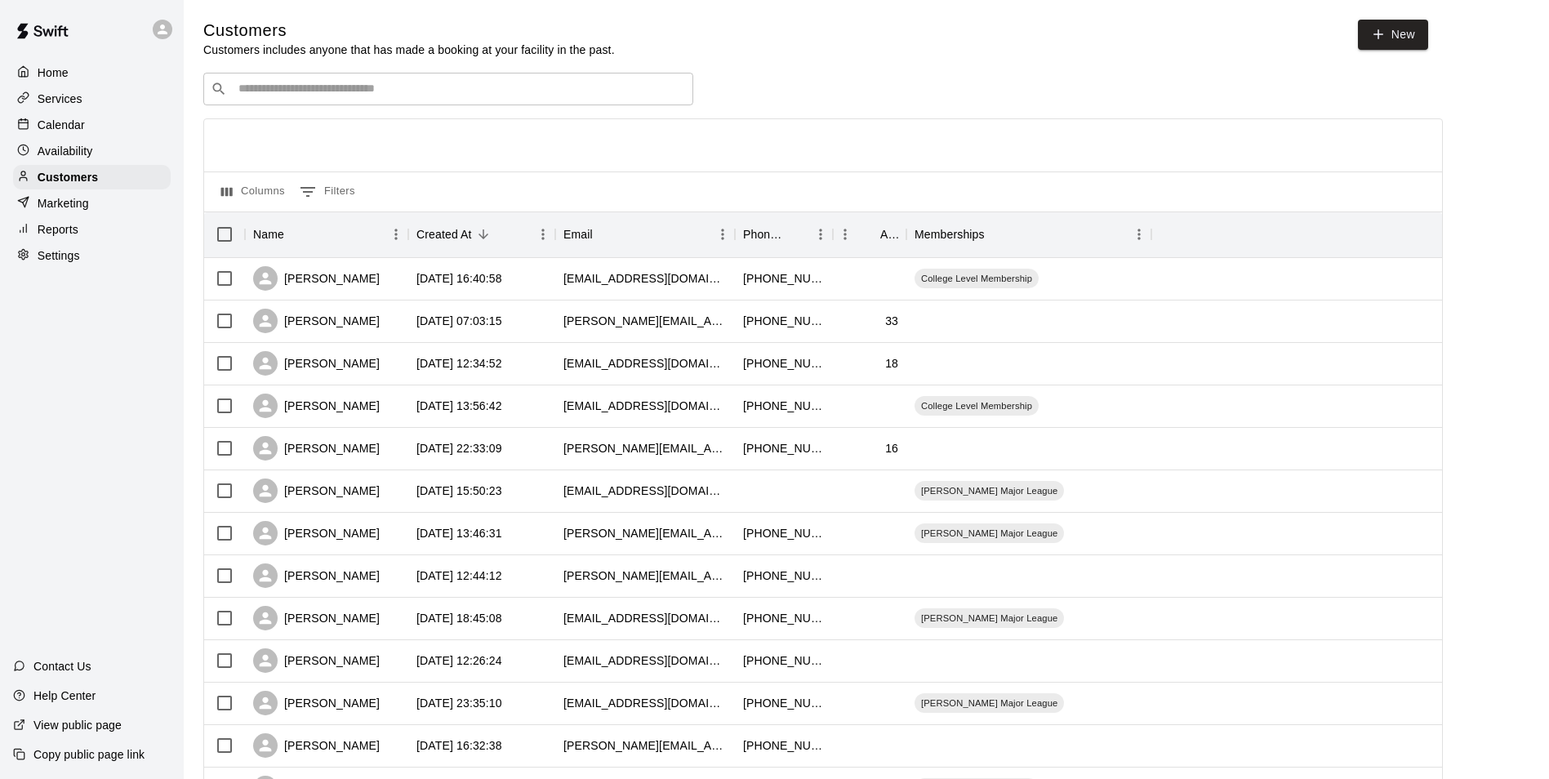
click at [350, 76] on div "​ ​" at bounding box center [448, 89] width 490 height 33
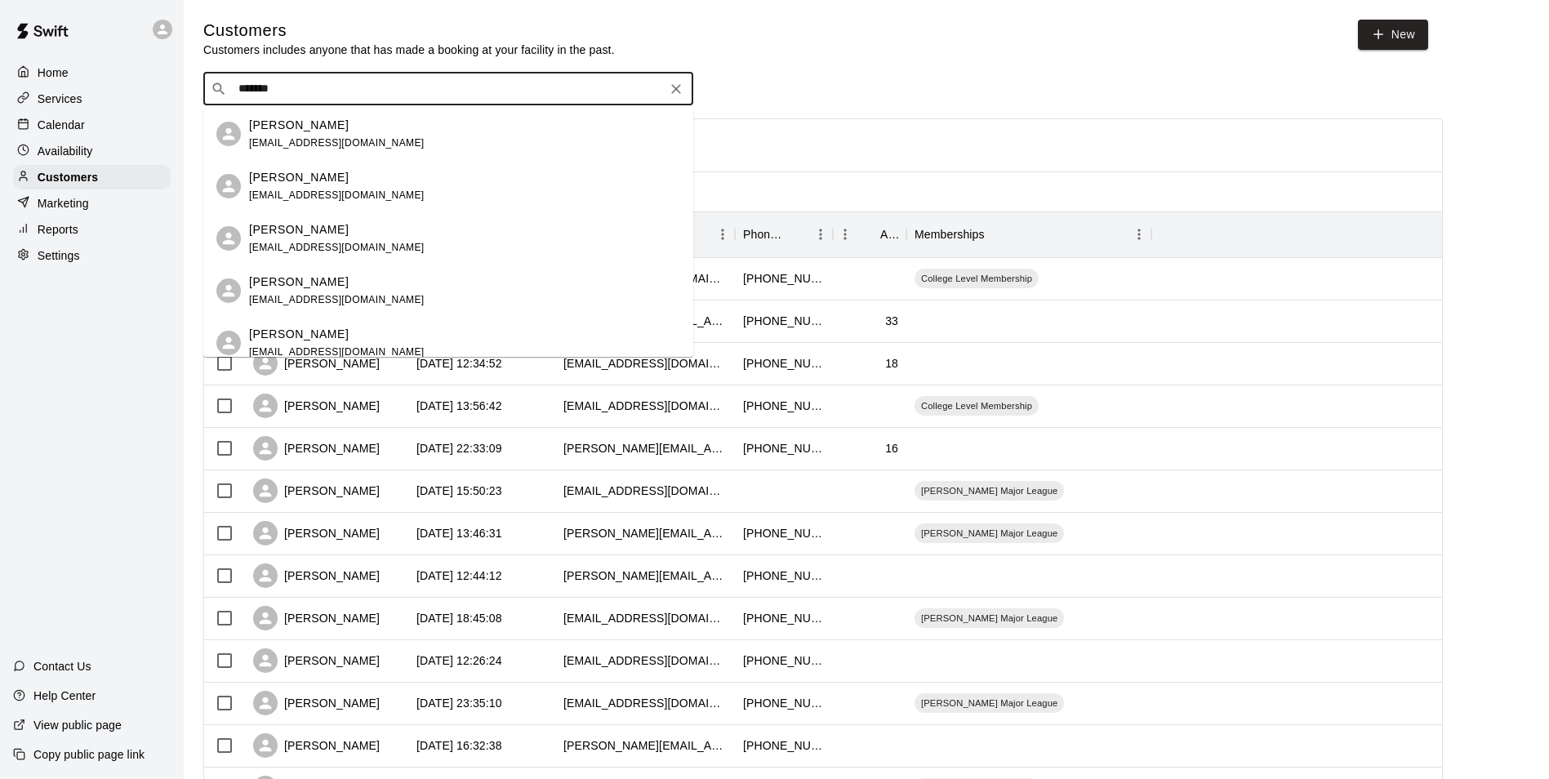
type input "*******"
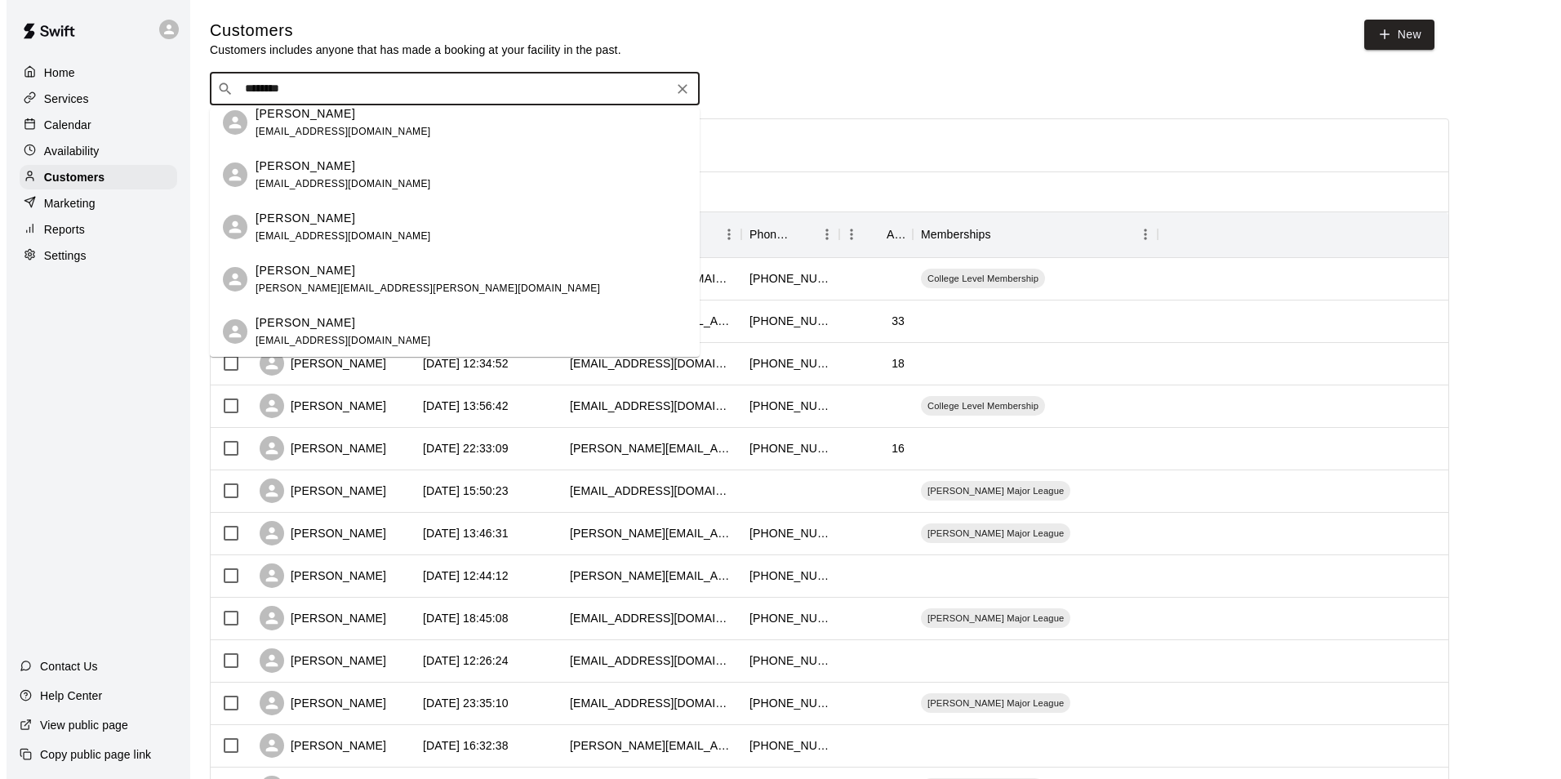
scroll to position [169, 0]
click at [352, 310] on div "Grayson Bentley bentleycayce@gmail.com" at bounding box center [448, 331] width 490 height 52
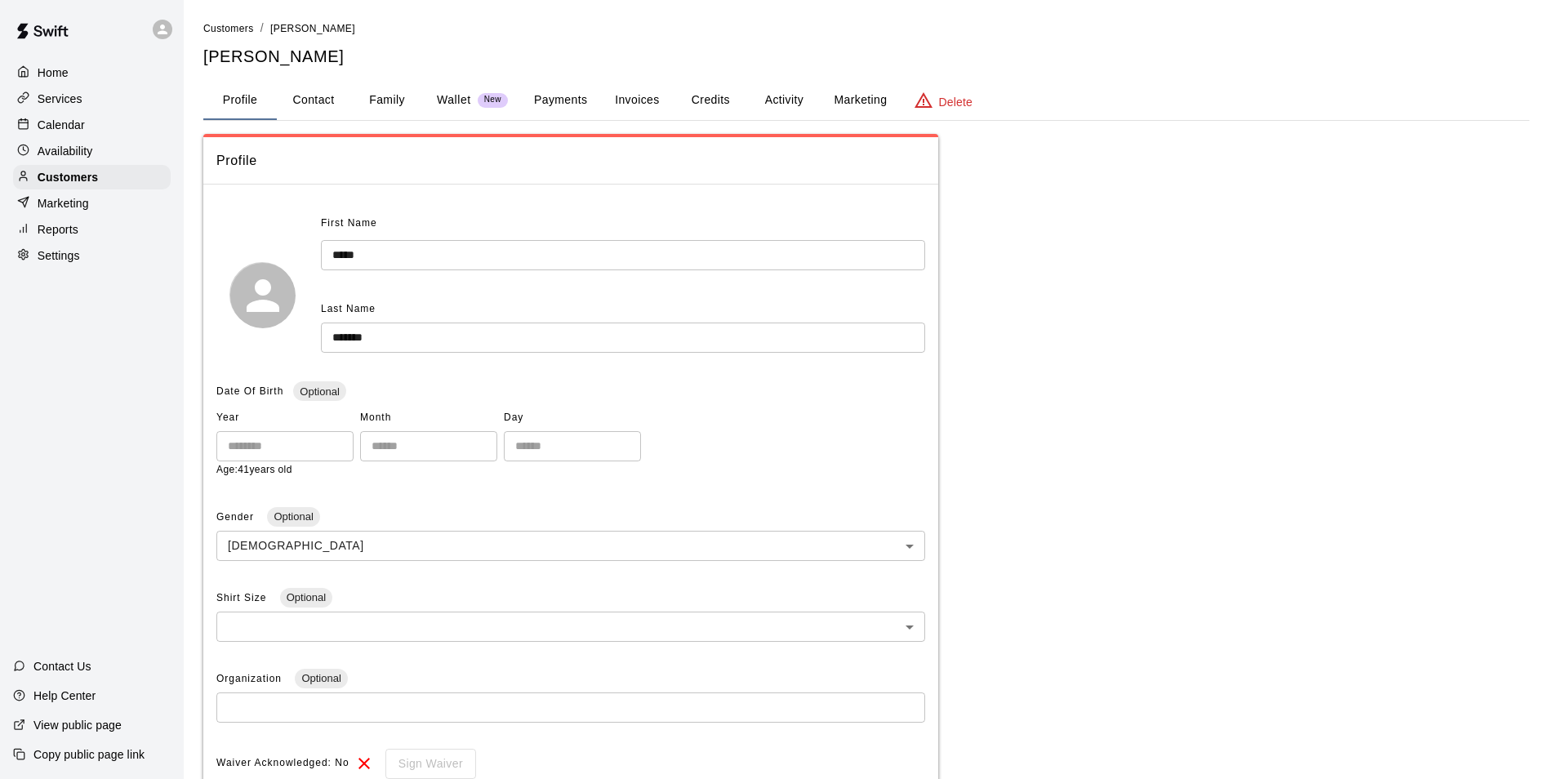
click at [313, 105] on button "Contact" at bounding box center [313, 100] width 73 height 39
select select "**"
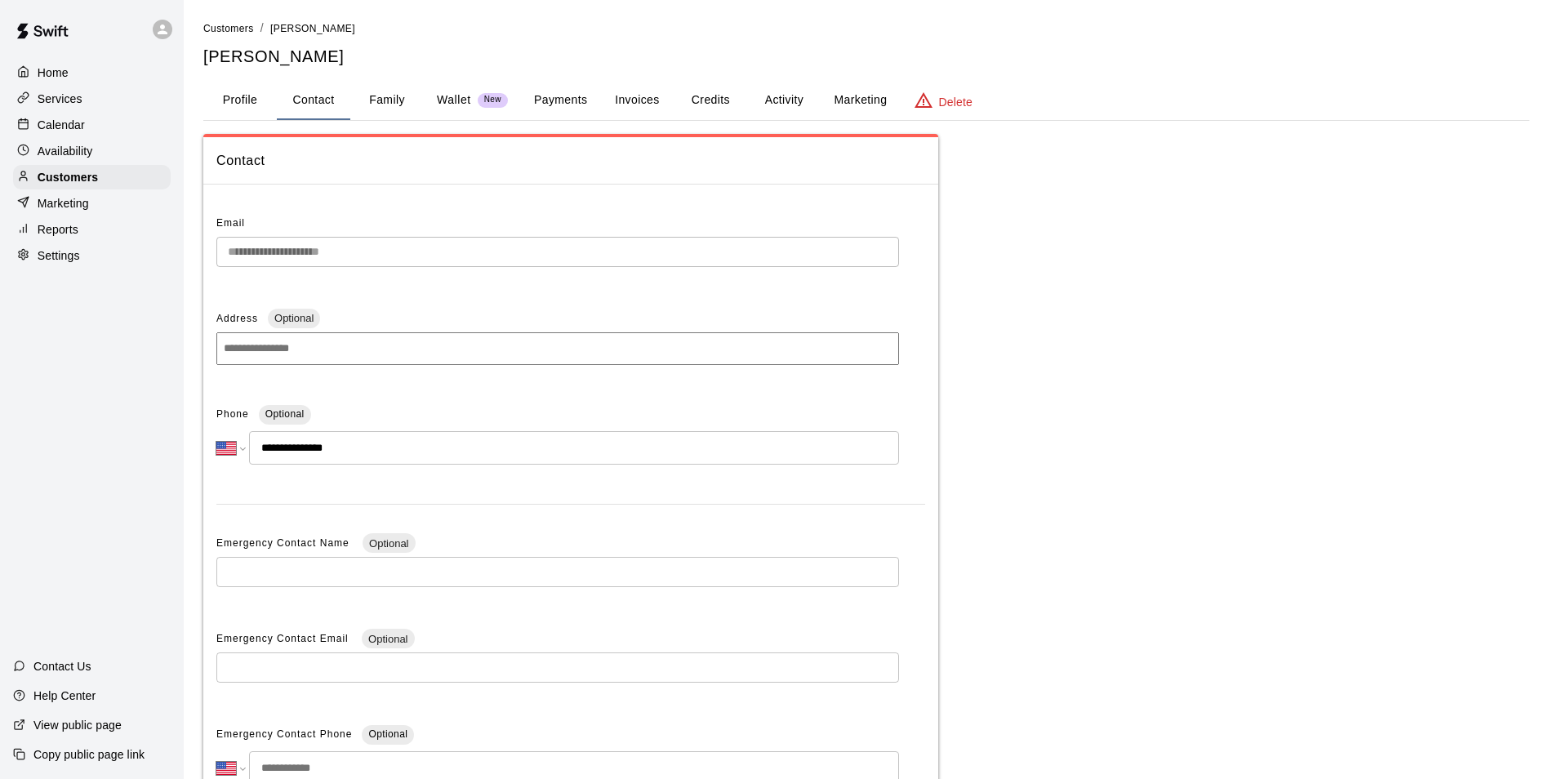
click at [408, 101] on button "Family" at bounding box center [386, 100] width 73 height 39
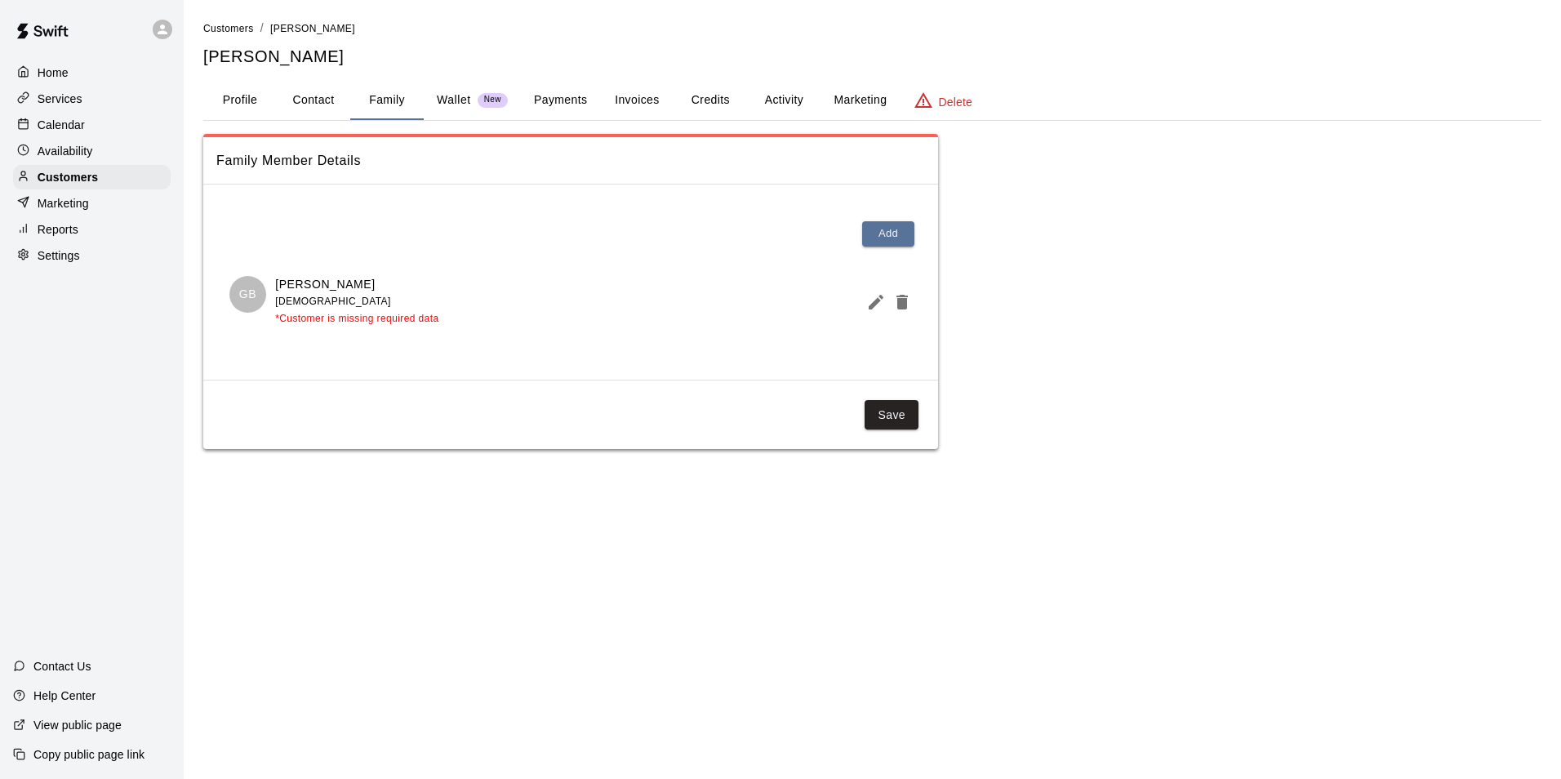
click at [561, 101] on button "Payments" at bounding box center [560, 100] width 79 height 39
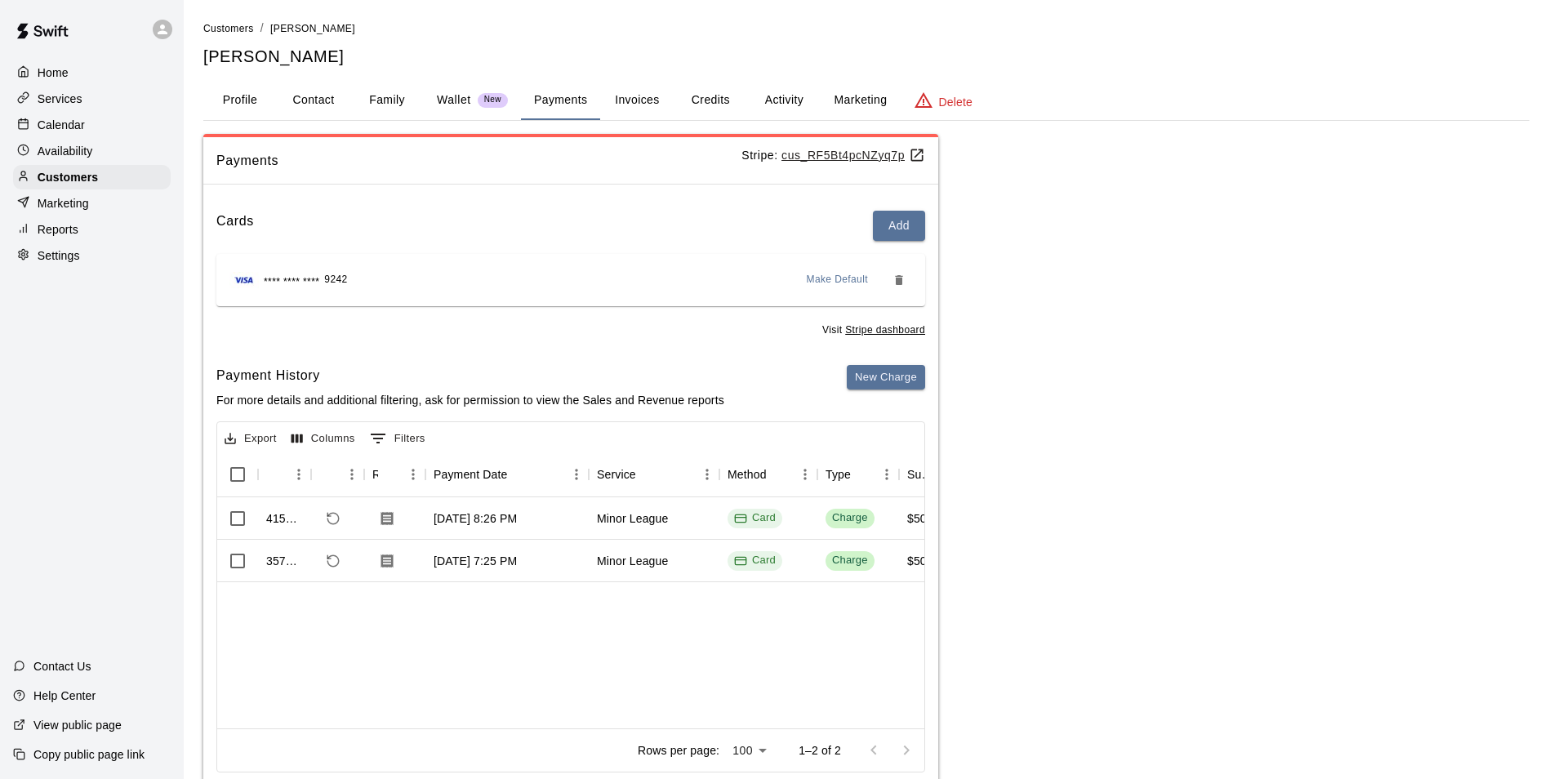
click at [308, 87] on button "Contact" at bounding box center [313, 100] width 73 height 39
select select "**"
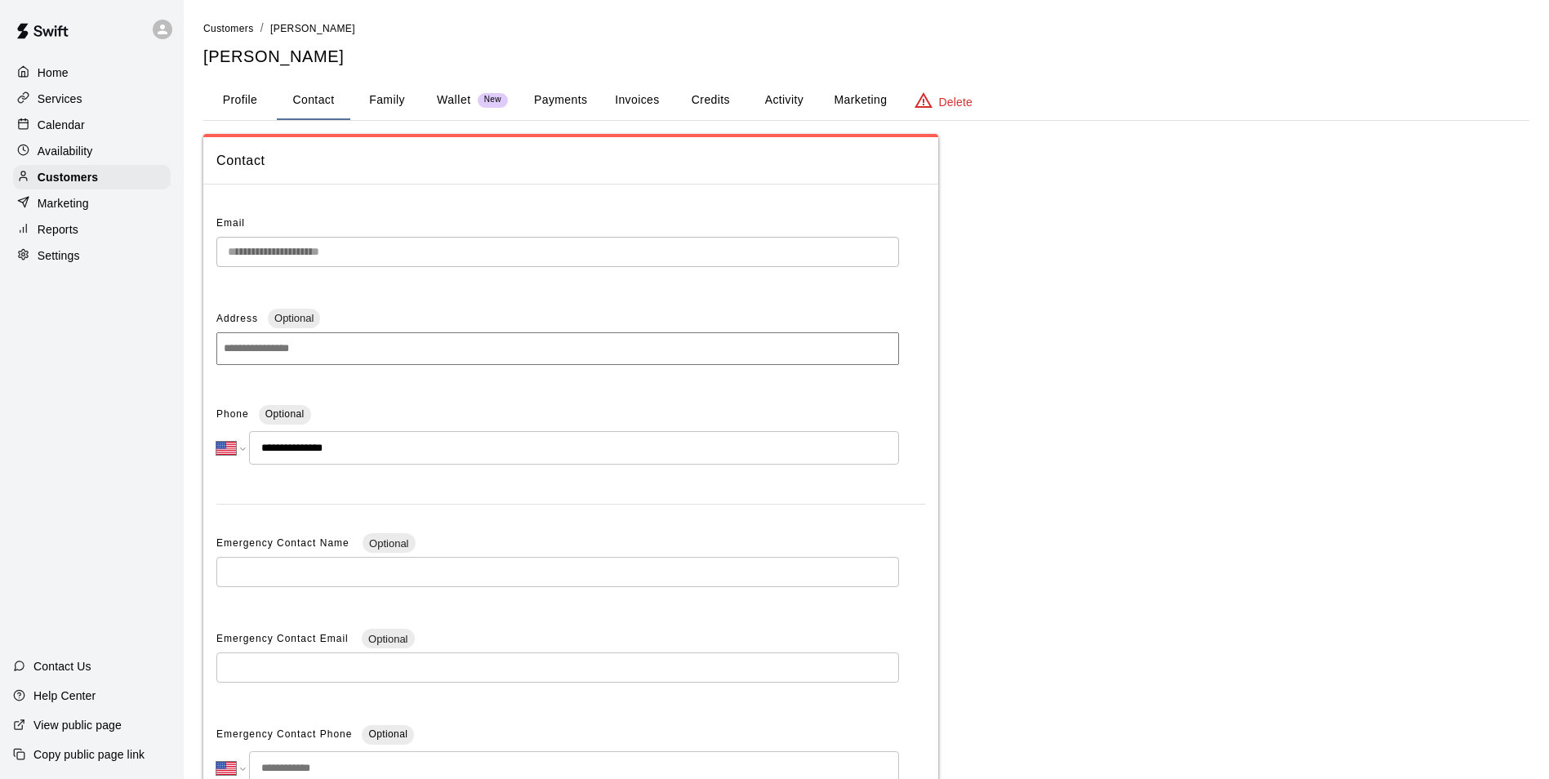
click at [385, 104] on button "Family" at bounding box center [386, 100] width 73 height 39
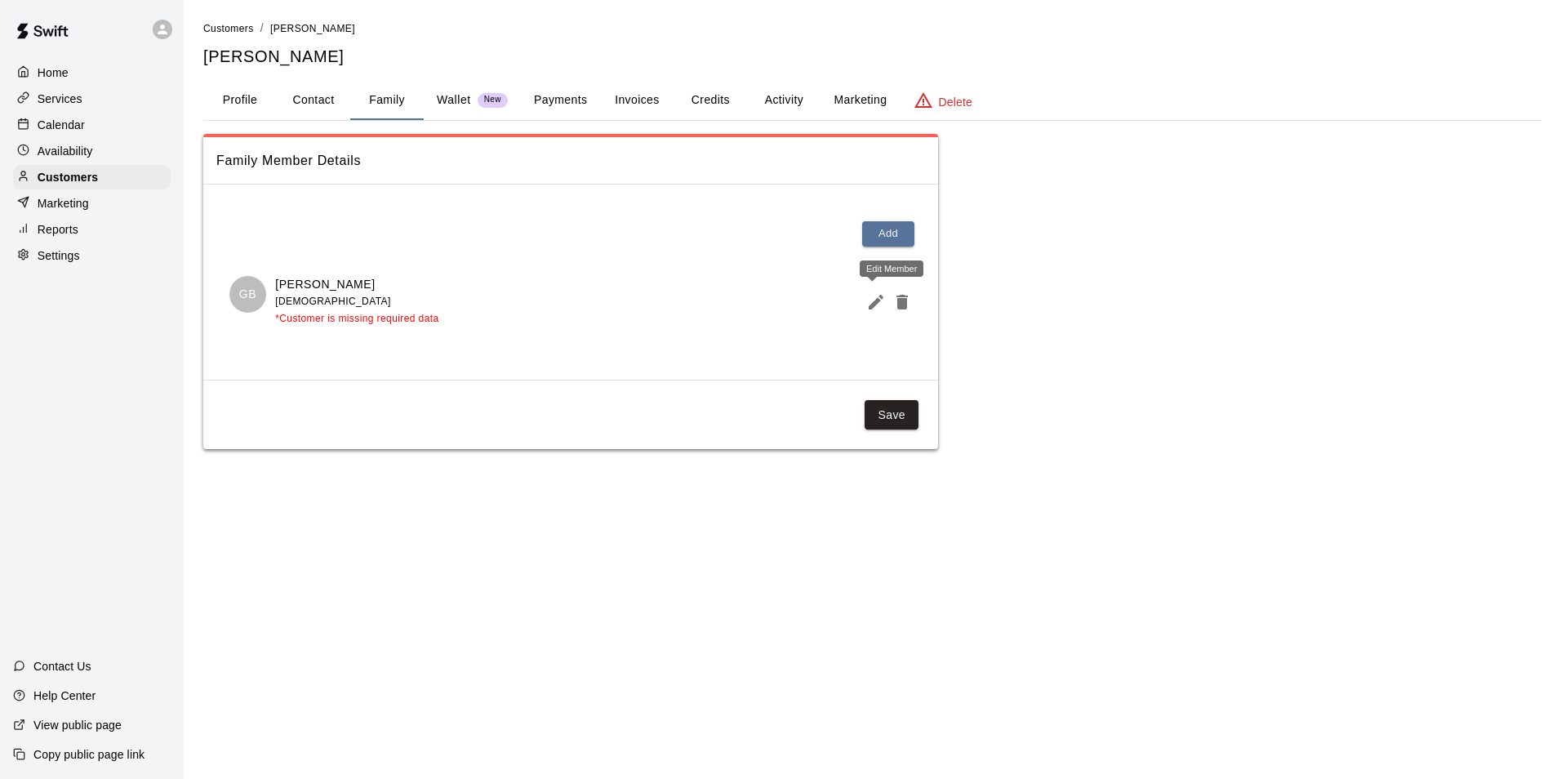
click at [872, 297] on icon "Edit Member" at bounding box center [876, 302] width 20 height 20
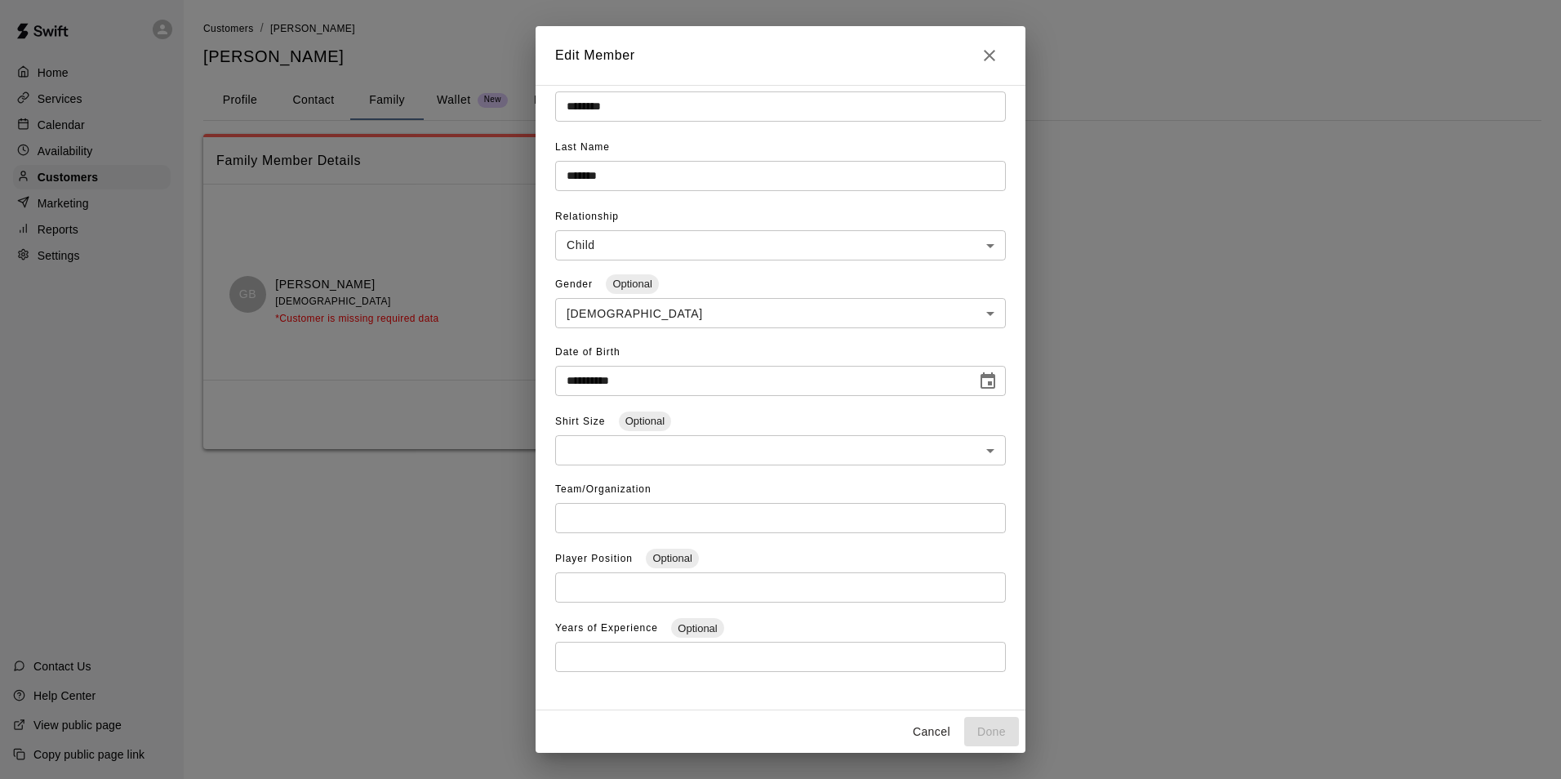
scroll to position [48, 0]
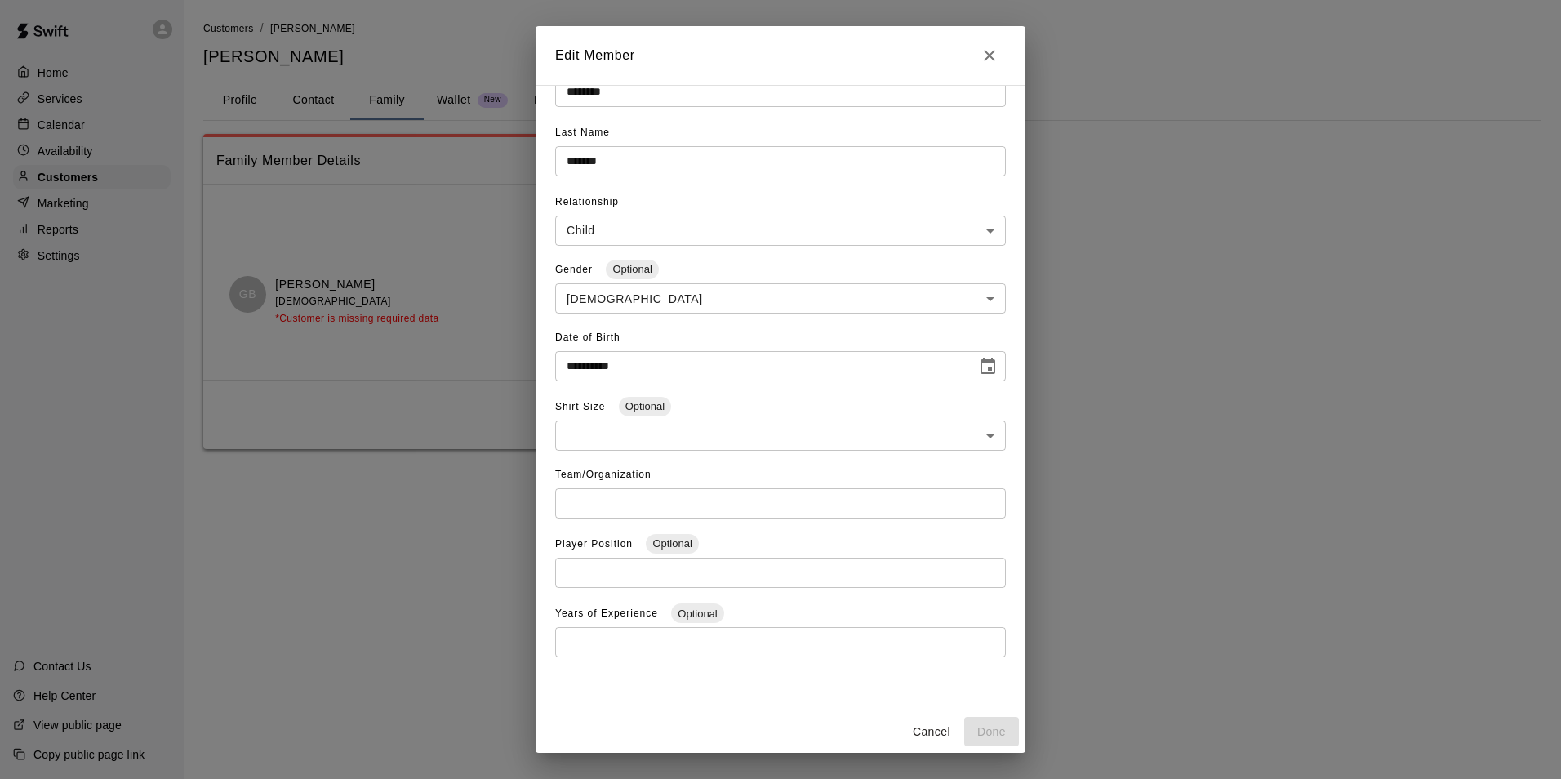
click at [608, 502] on input "text" at bounding box center [780, 503] width 451 height 30
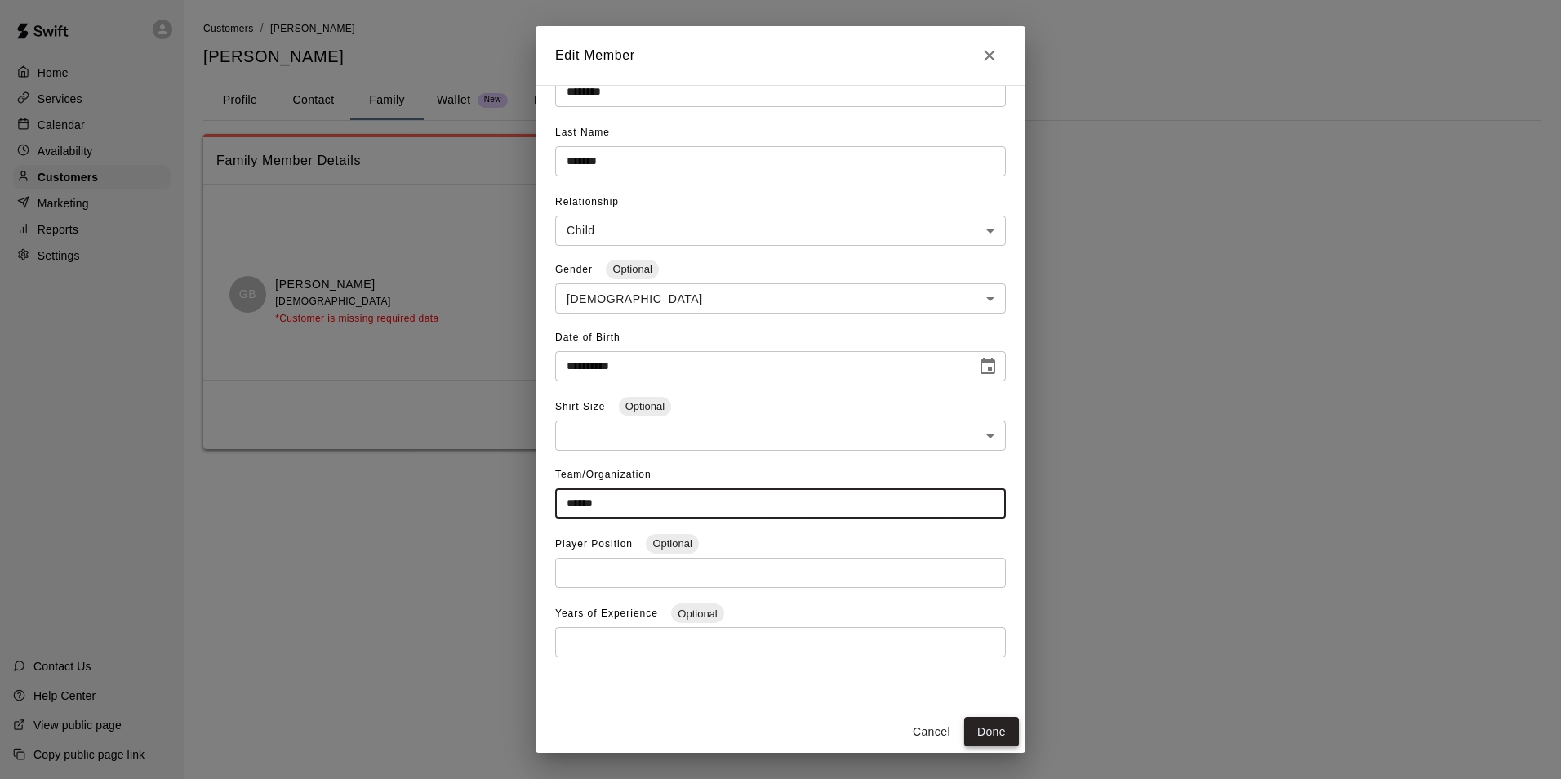
type input "******"
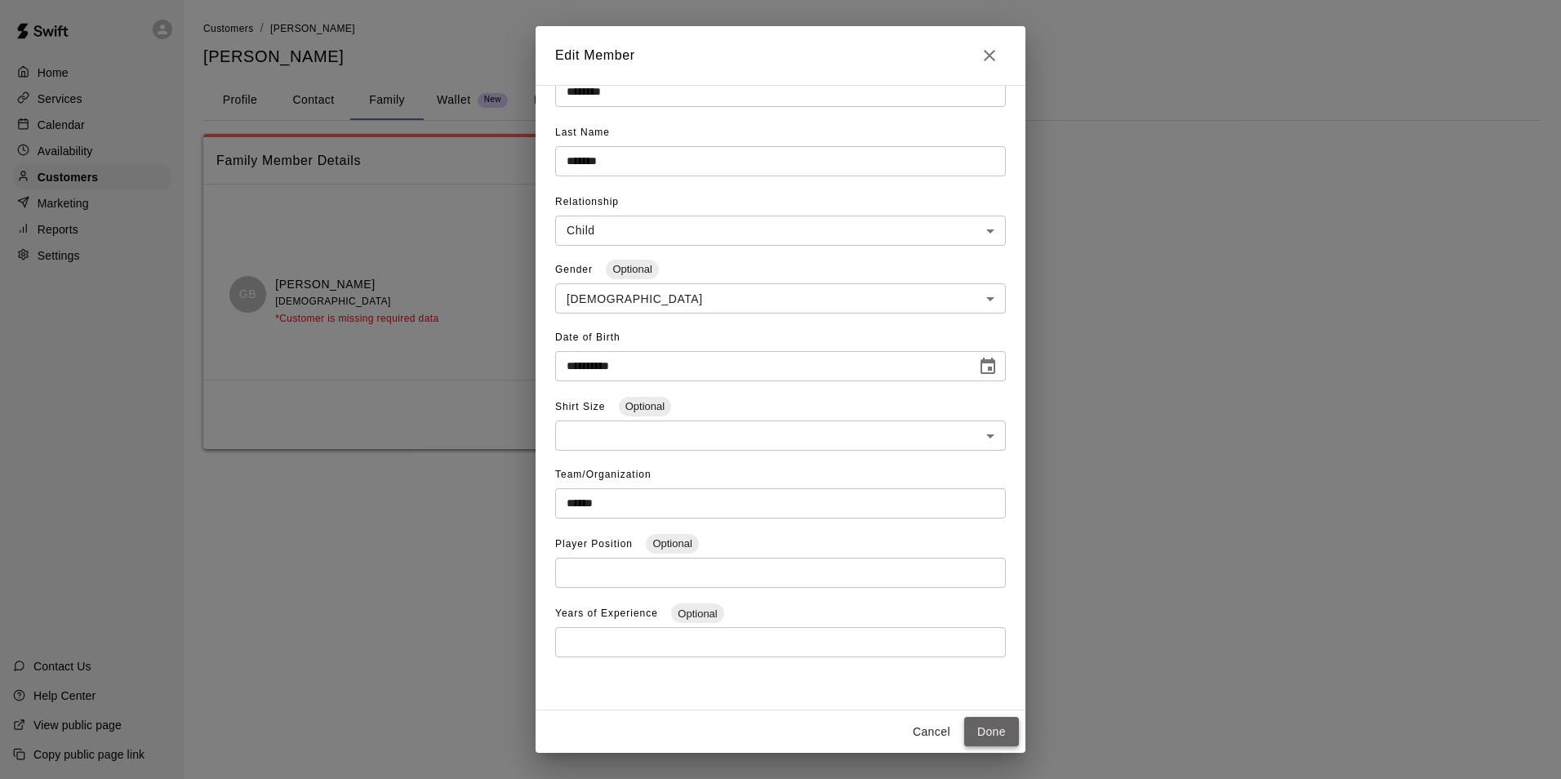
click at [985, 724] on button "Done" at bounding box center [991, 732] width 55 height 30
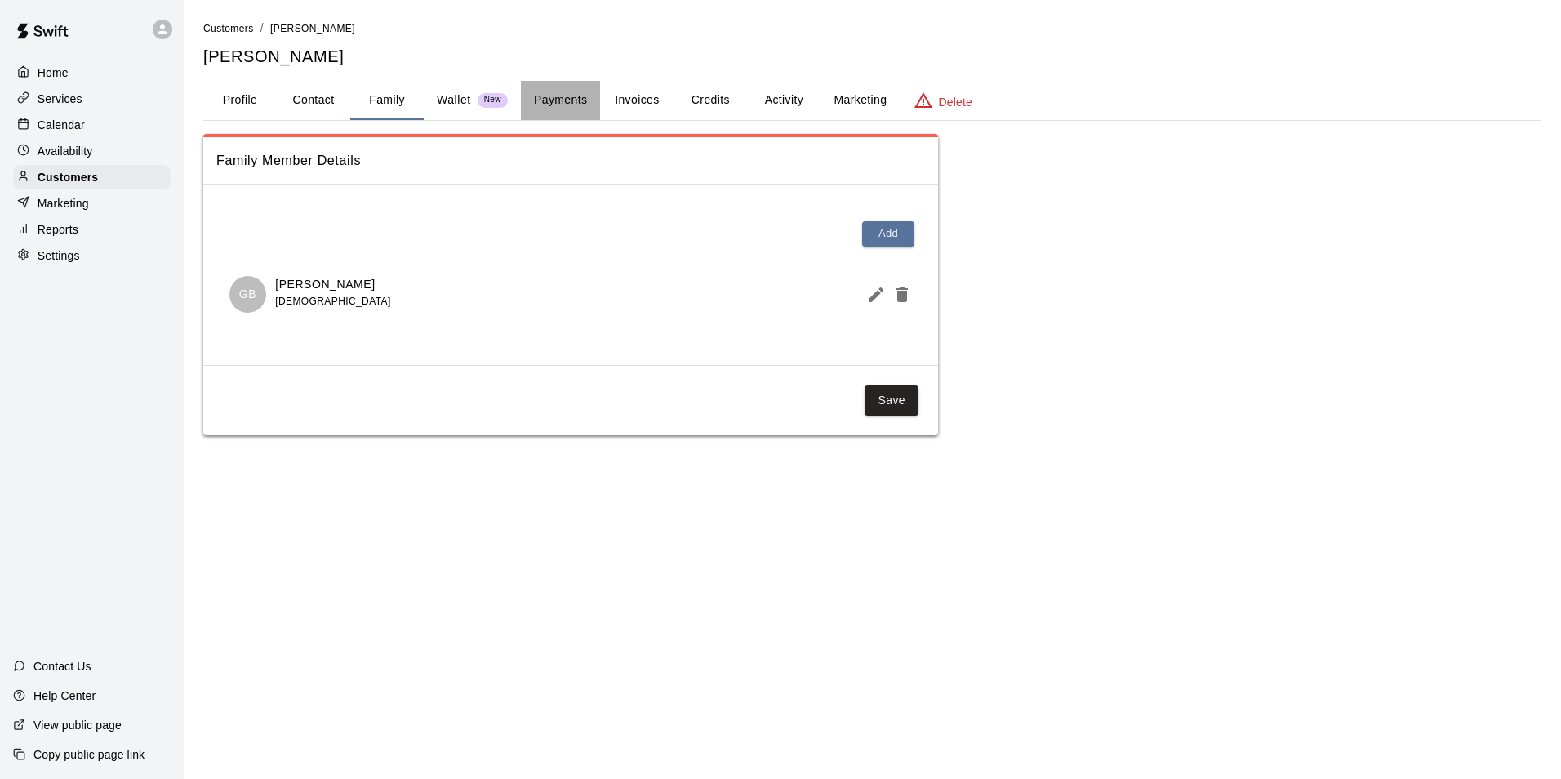
click at [538, 98] on button "Payments" at bounding box center [560, 100] width 79 height 39
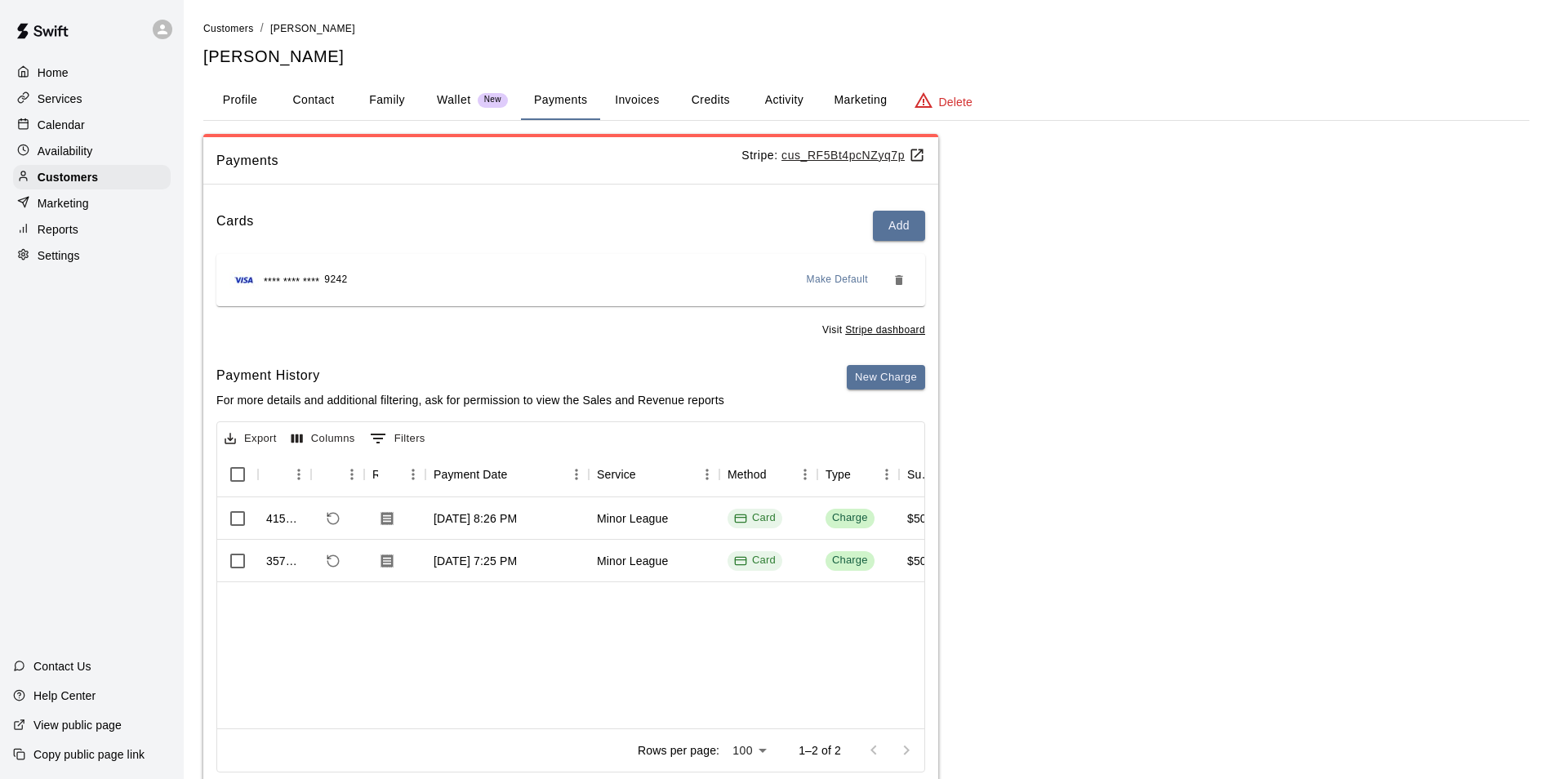
click at [706, 106] on button "Credits" at bounding box center [710, 100] width 73 height 39
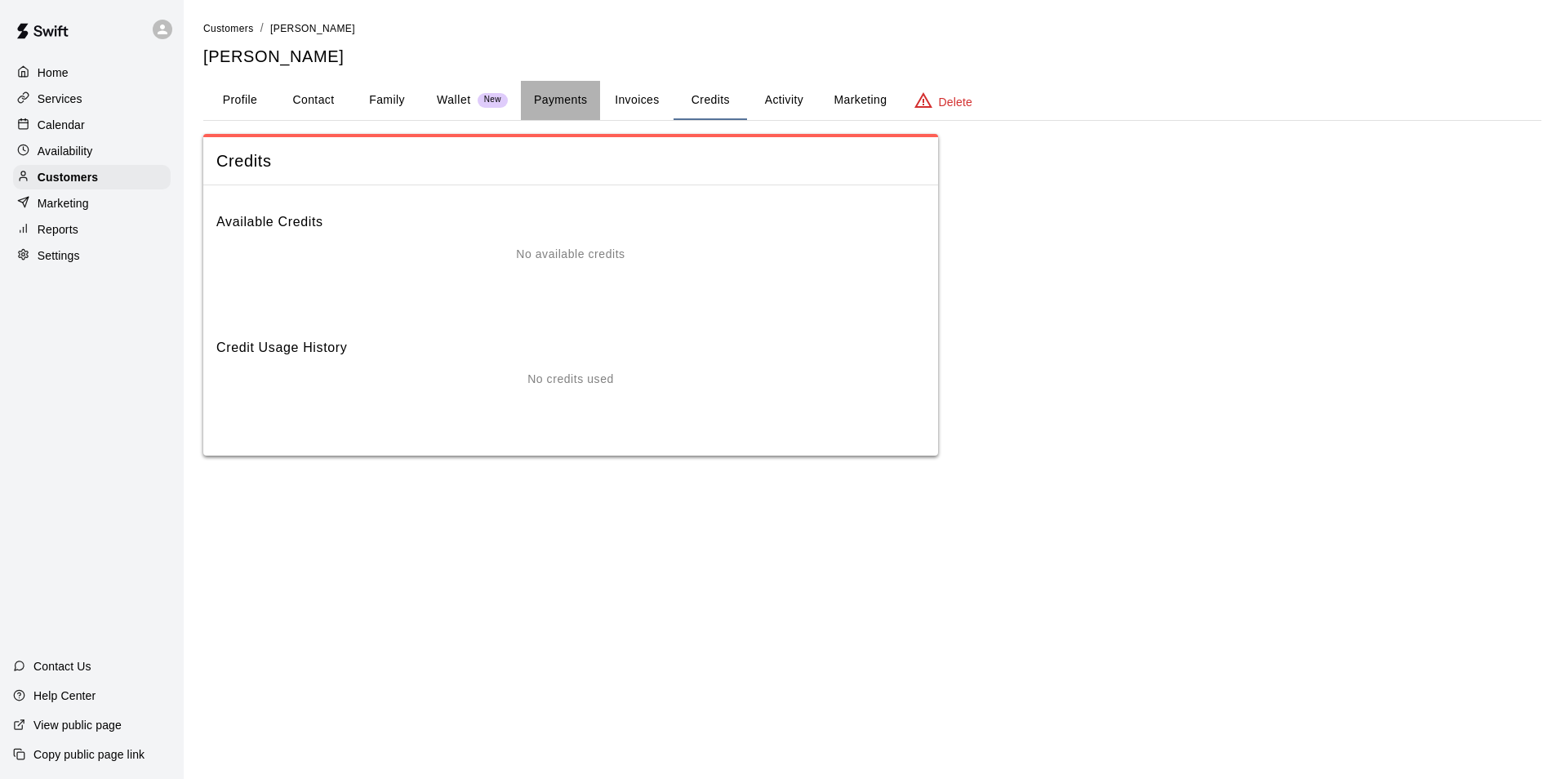
click at [572, 97] on button "Payments" at bounding box center [560, 100] width 79 height 39
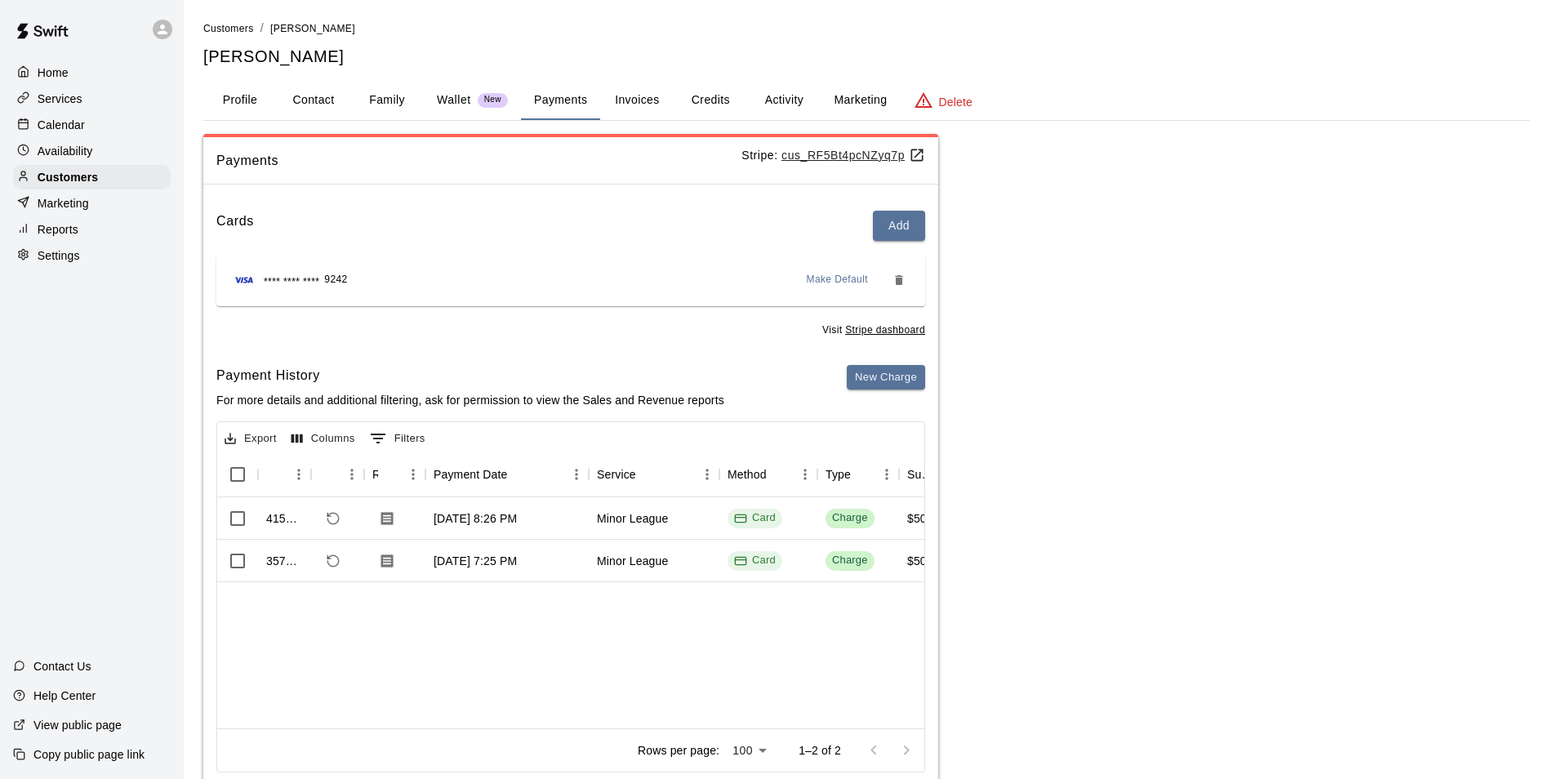
click at [724, 102] on button "Credits" at bounding box center [710, 100] width 73 height 39
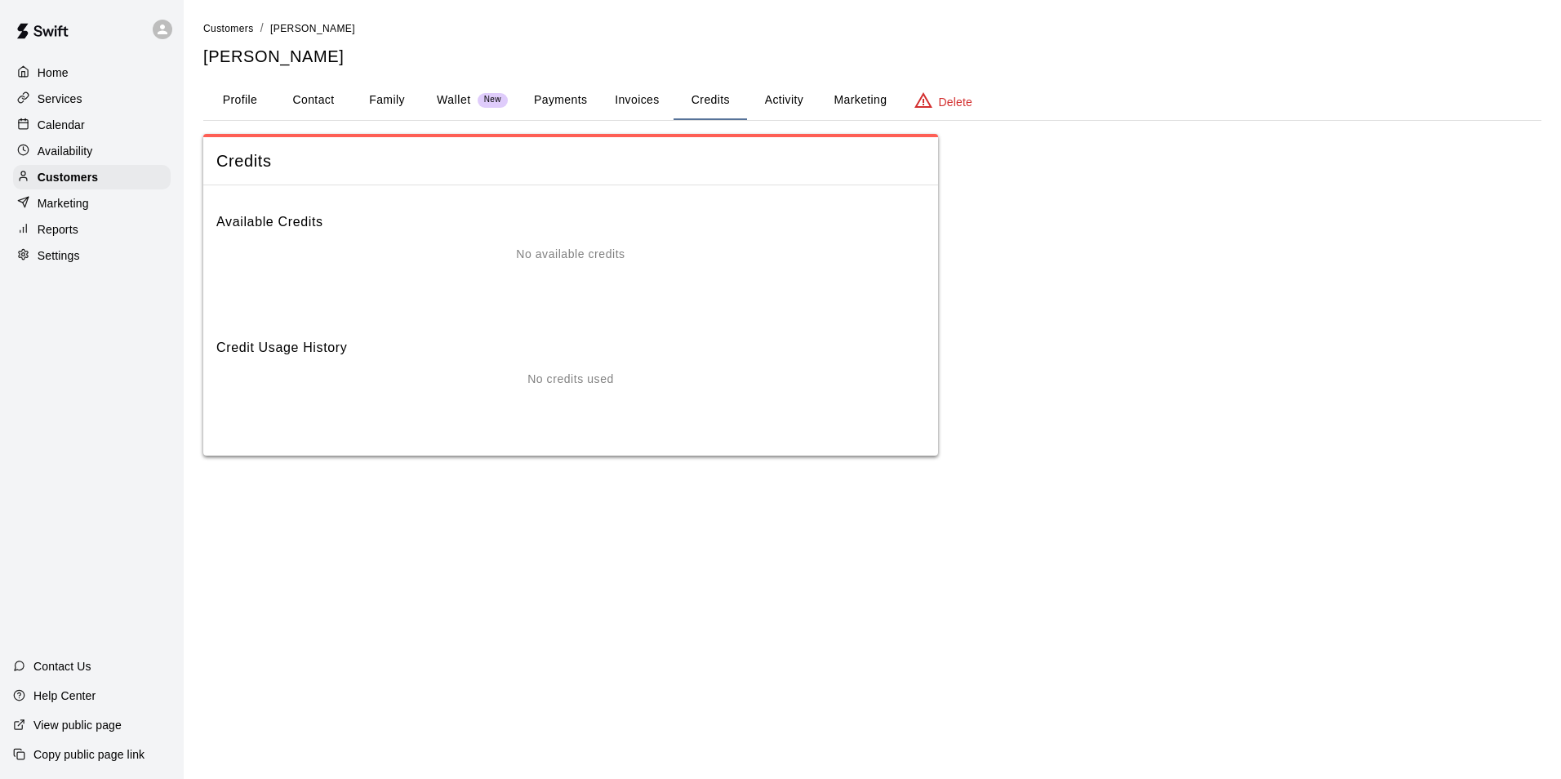
click at [773, 100] on button "Activity" at bounding box center [783, 100] width 73 height 39
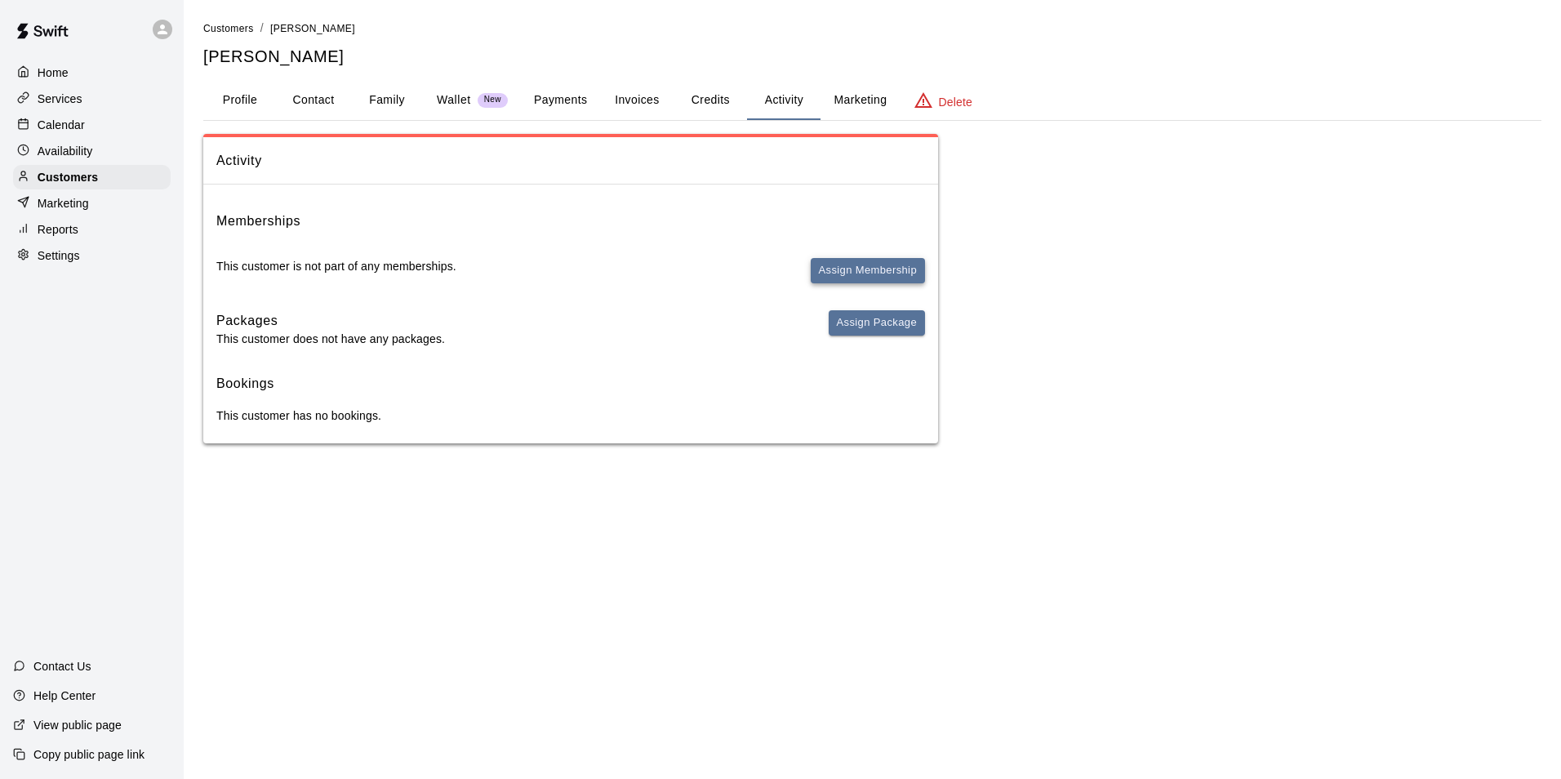
click at [828, 274] on button "Assign Membership" at bounding box center [868, 270] width 114 height 25
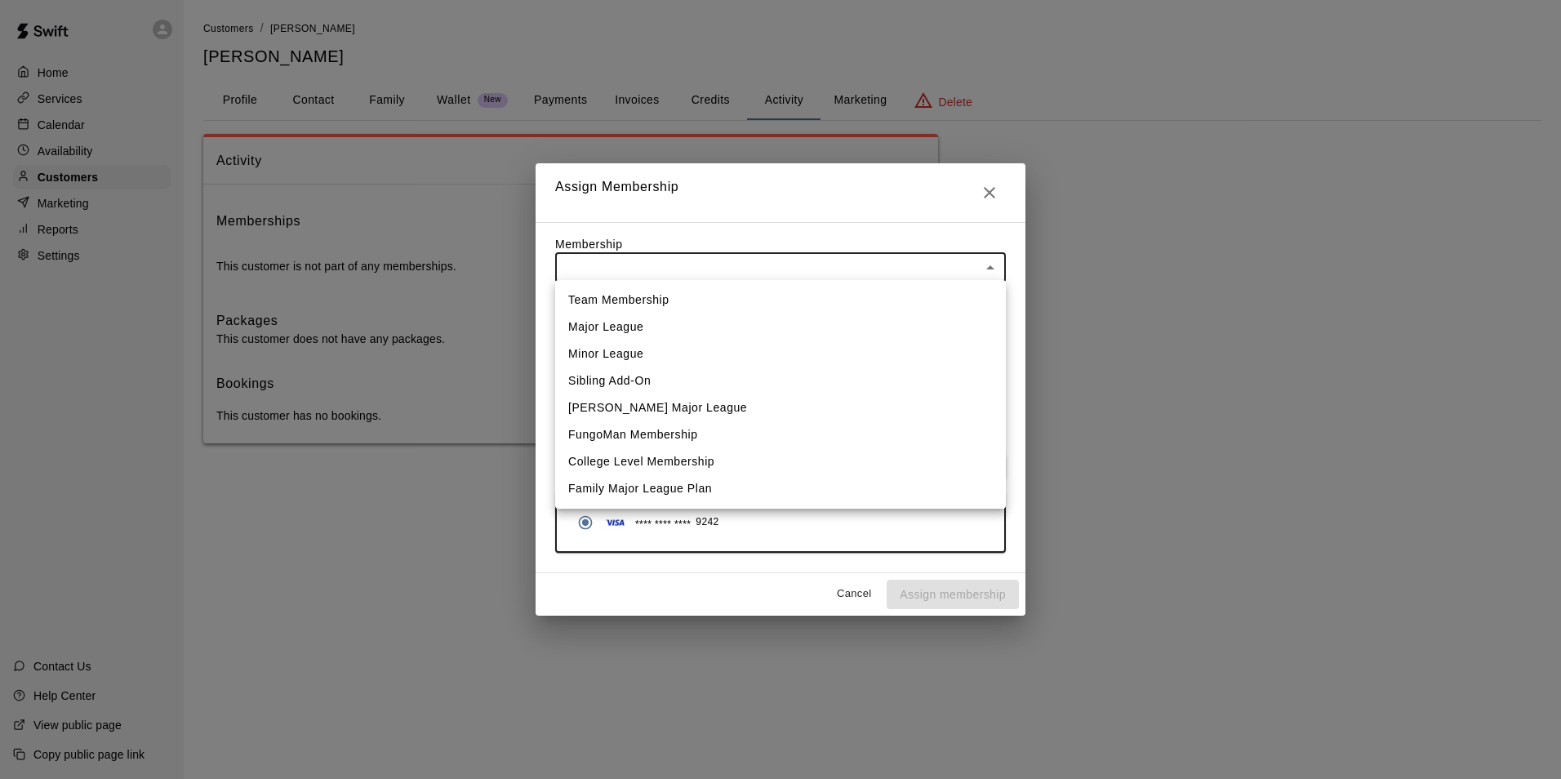
click at [622, 262] on body "Home Services Calendar Availability Customers Marketing Reports Settings Contac…" at bounding box center [780, 238] width 1561 height 476
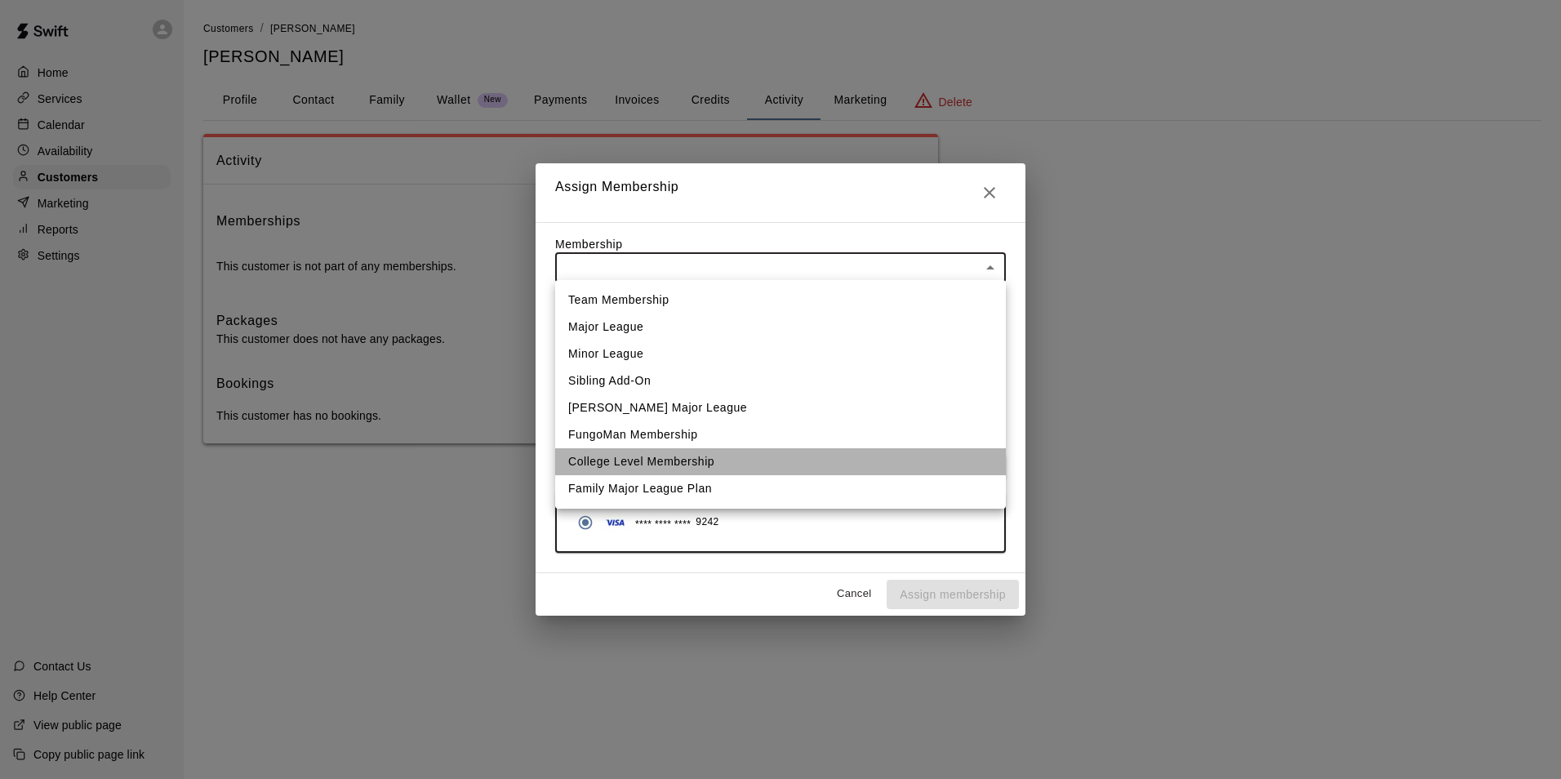
click at [642, 457] on li "College Level Membership" at bounding box center [780, 461] width 451 height 27
type input "**********"
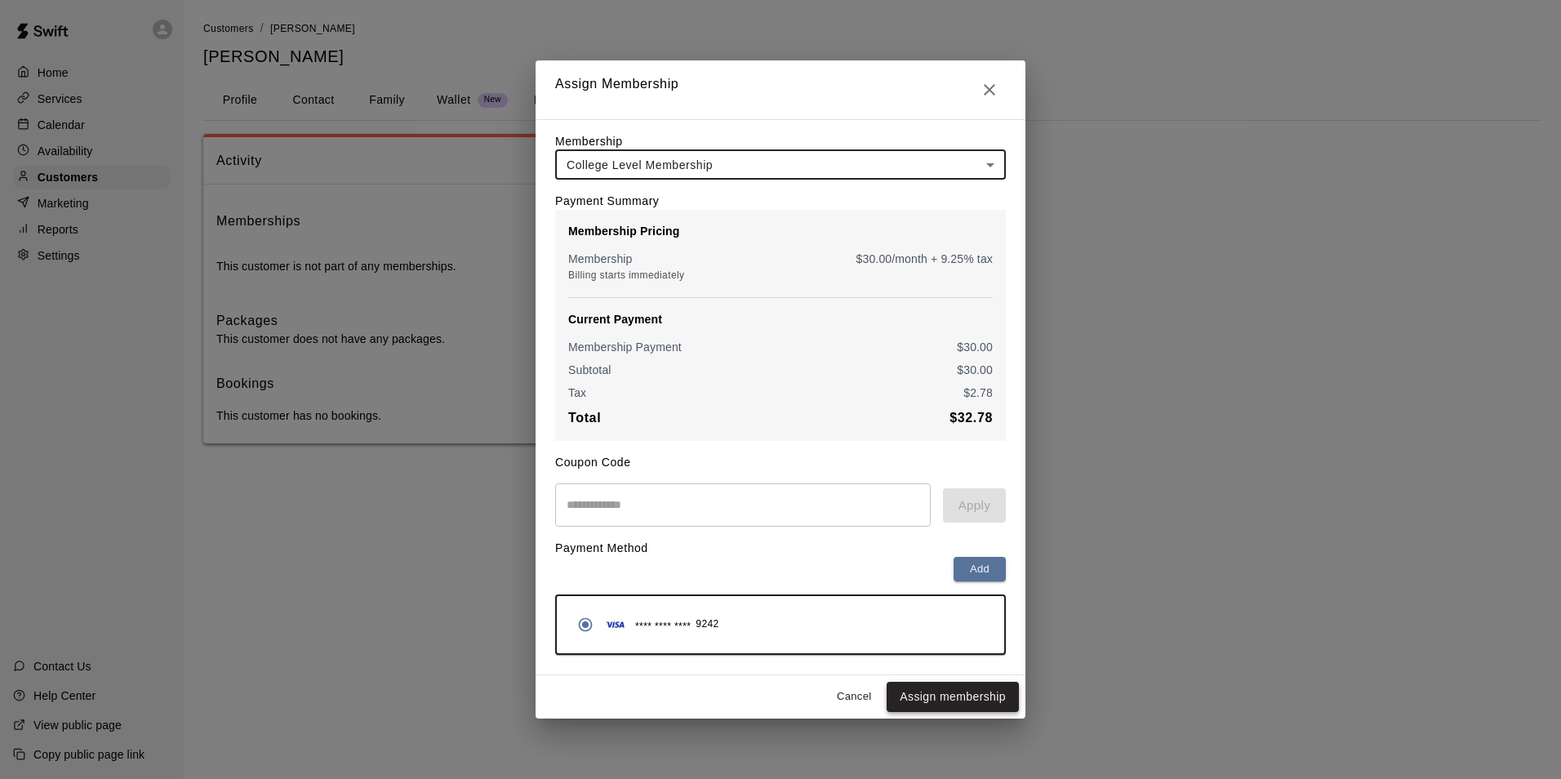
click at [938, 699] on button "Assign membership" at bounding box center [953, 697] width 132 height 30
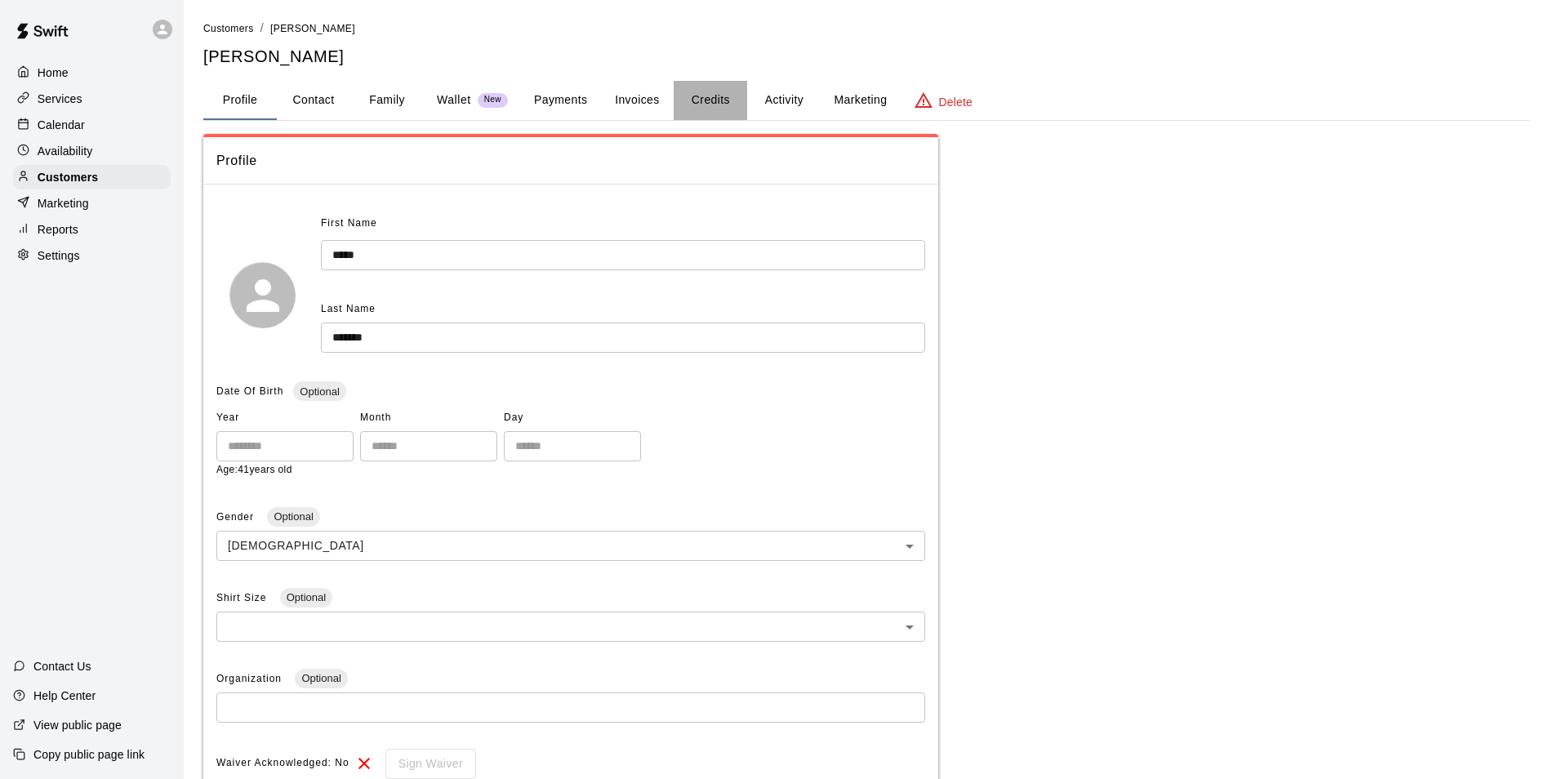
click at [722, 97] on button "Credits" at bounding box center [710, 100] width 73 height 39
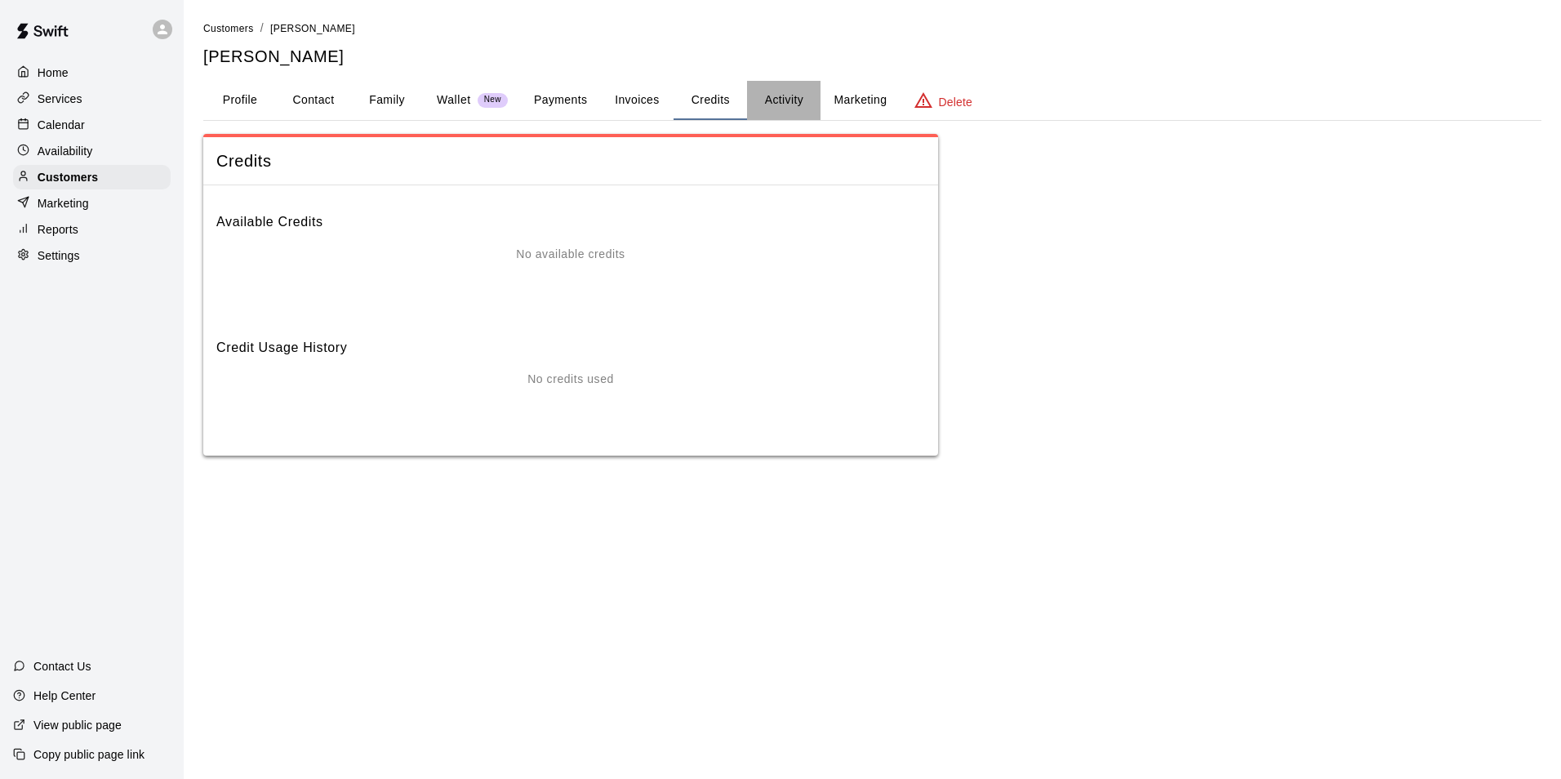
click at [761, 99] on button "Activity" at bounding box center [783, 100] width 73 height 39
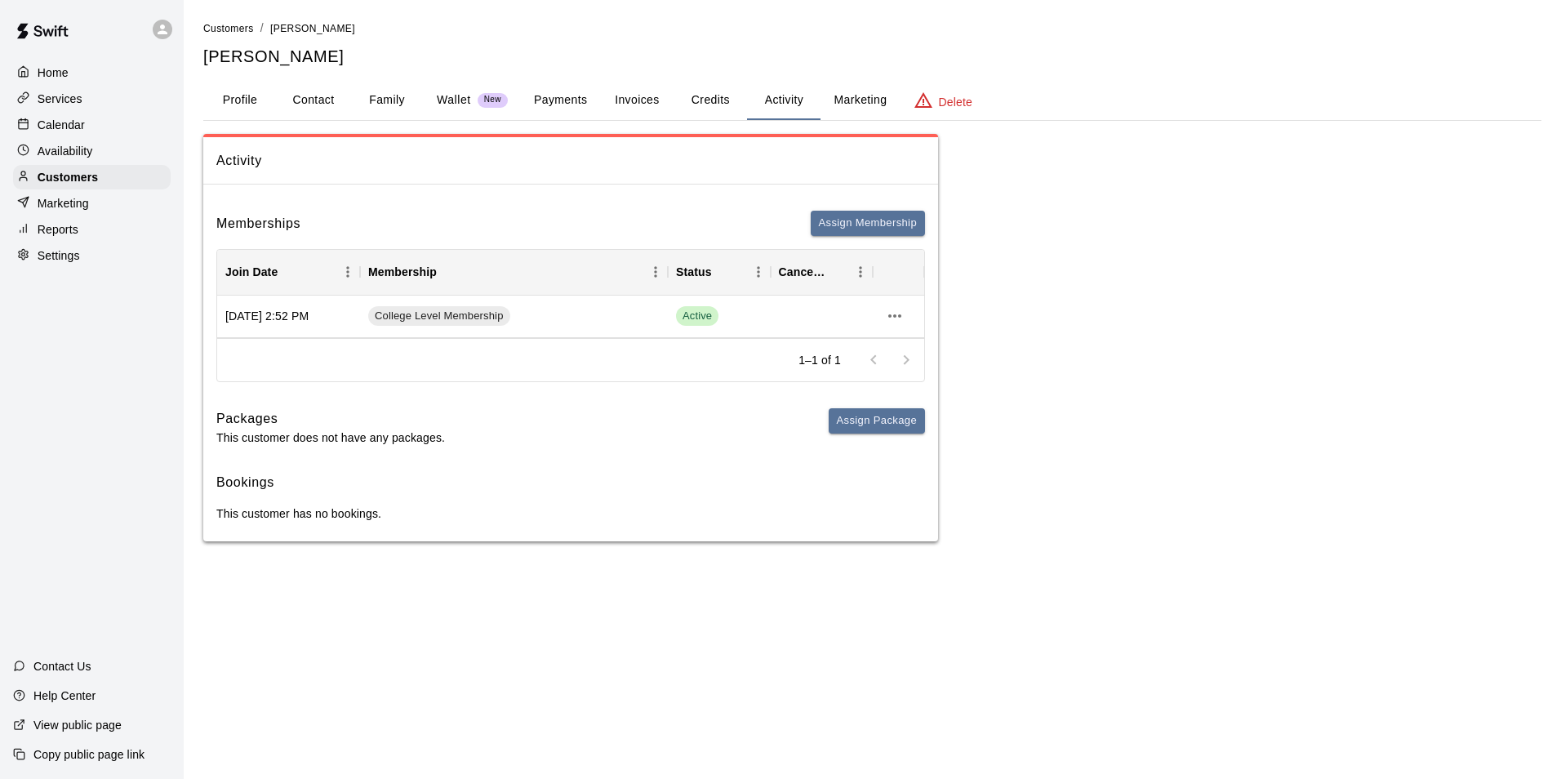
click at [99, 118] on div "Calendar" at bounding box center [92, 125] width 158 height 24
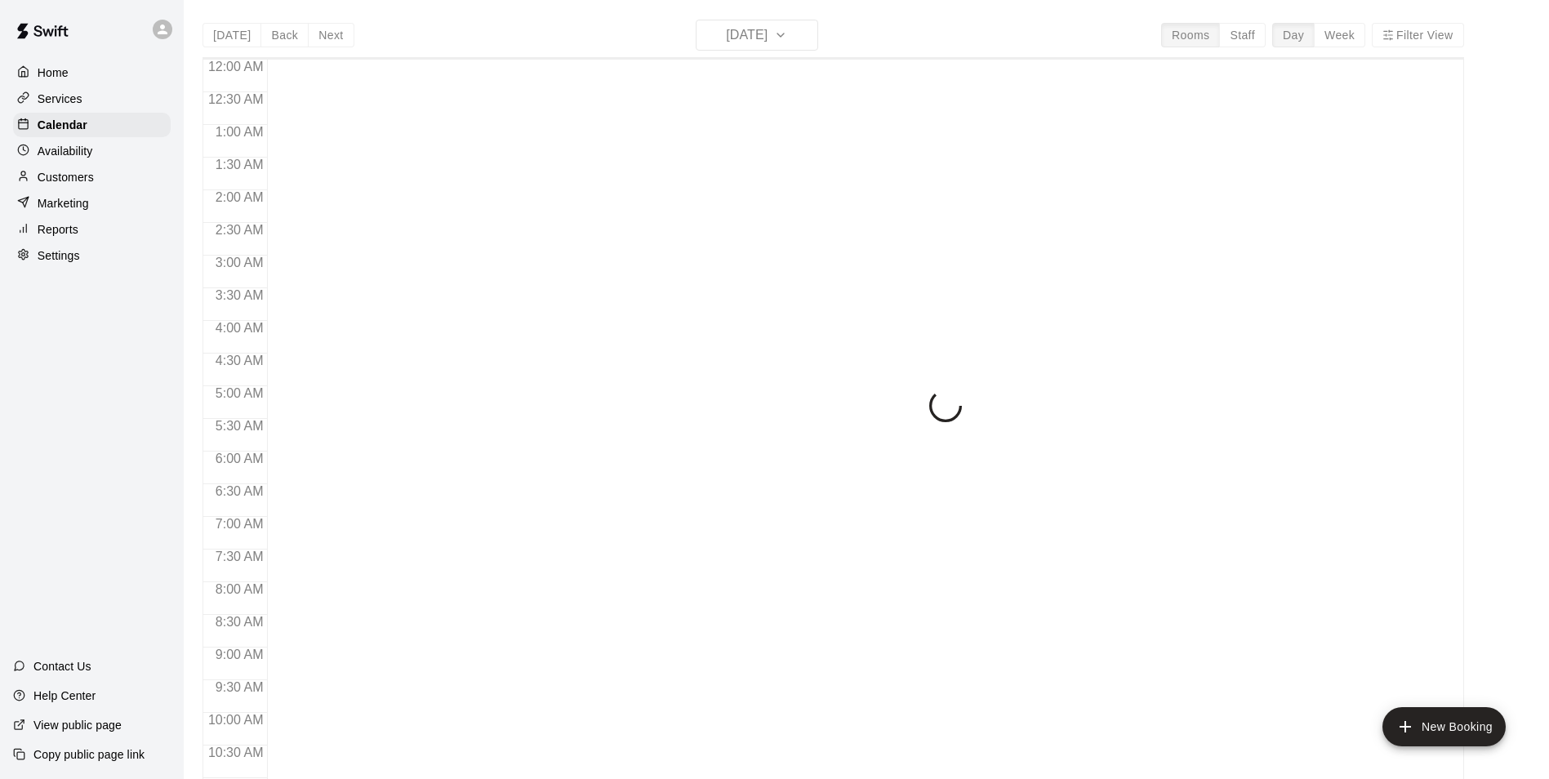
scroll to position [830, 0]
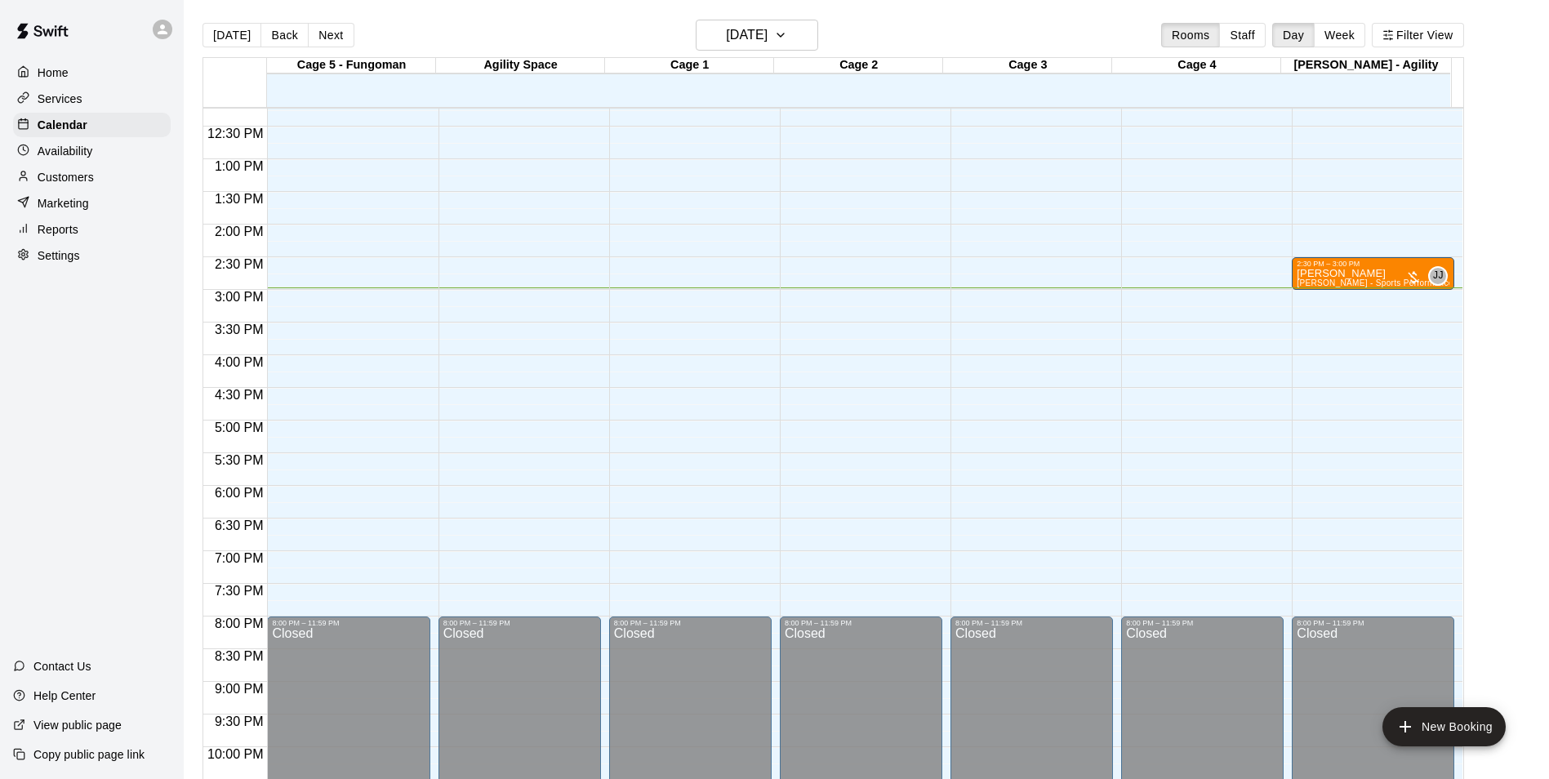
scroll to position [635, 0]
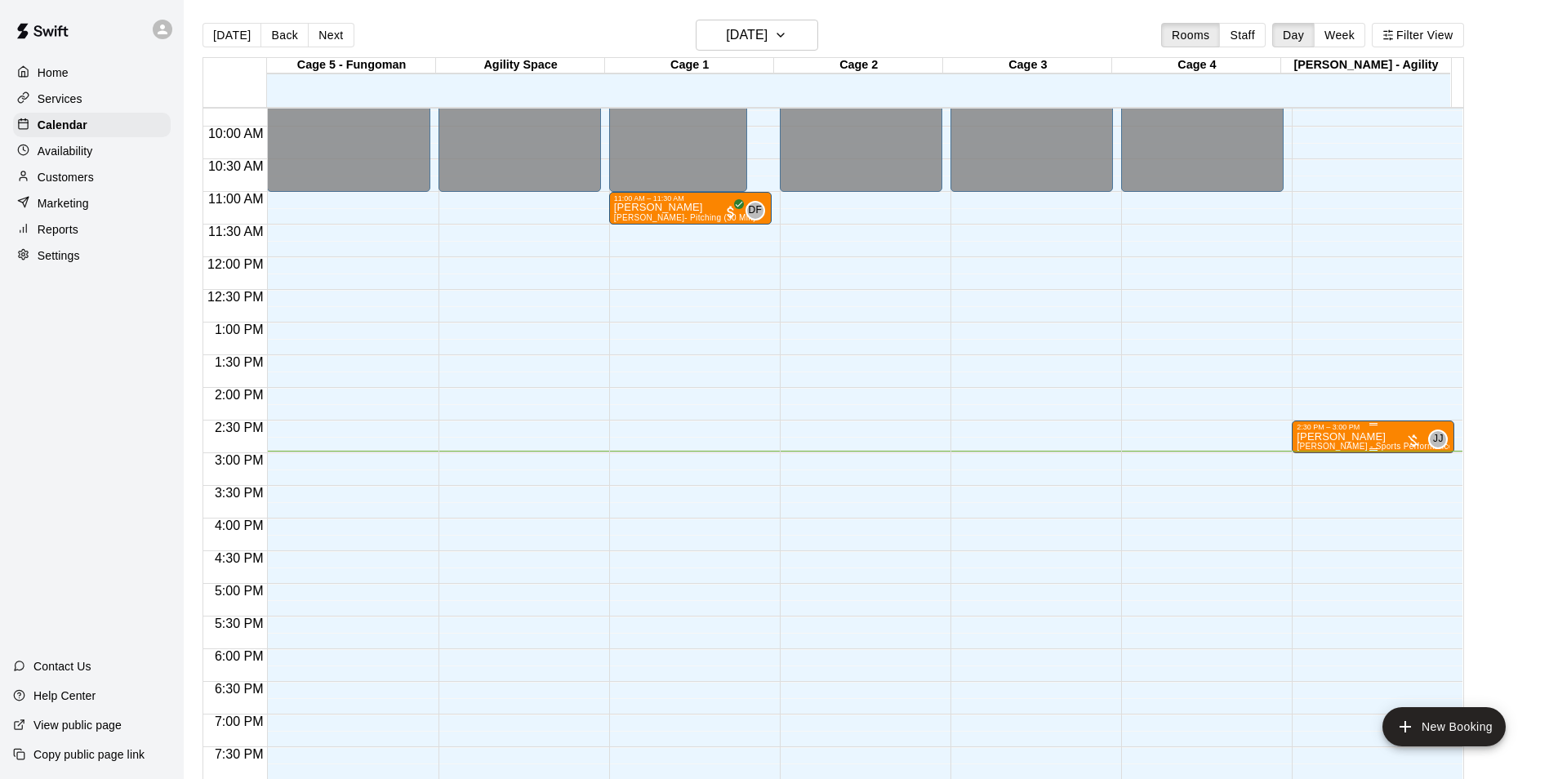
click at [1329, 429] on div "2:30 PM – 3:00 PM" at bounding box center [1373, 427] width 153 height 8
click at [1312, 475] on img "edit" at bounding box center [1312, 479] width 19 height 19
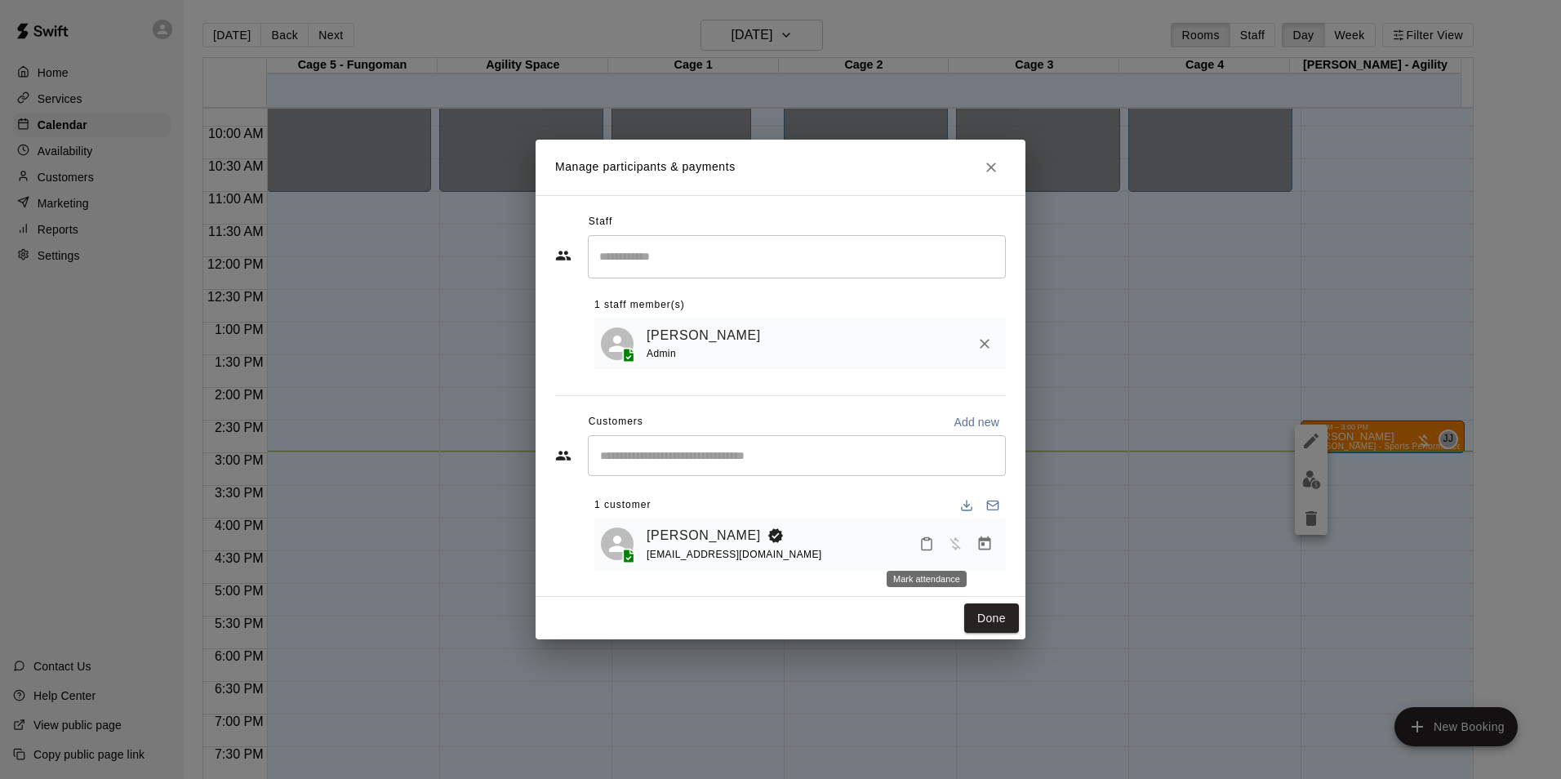
click at [917, 541] on button "Mark attendance" at bounding box center [927, 544] width 28 height 28
click at [993, 571] on p "Mark unknown" at bounding box center [998, 571] width 76 height 16
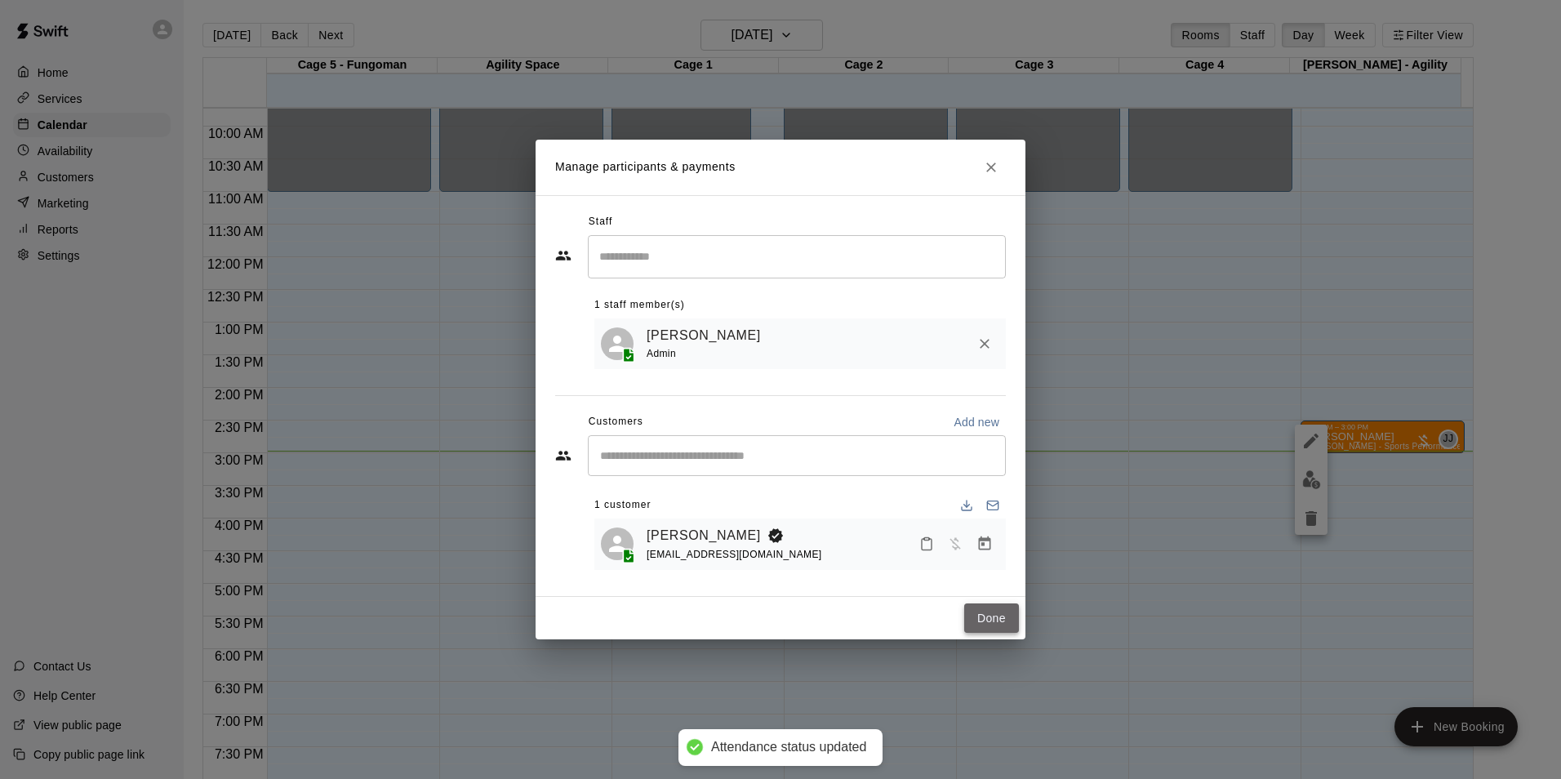
click at [991, 610] on button "Done" at bounding box center [991, 618] width 55 height 30
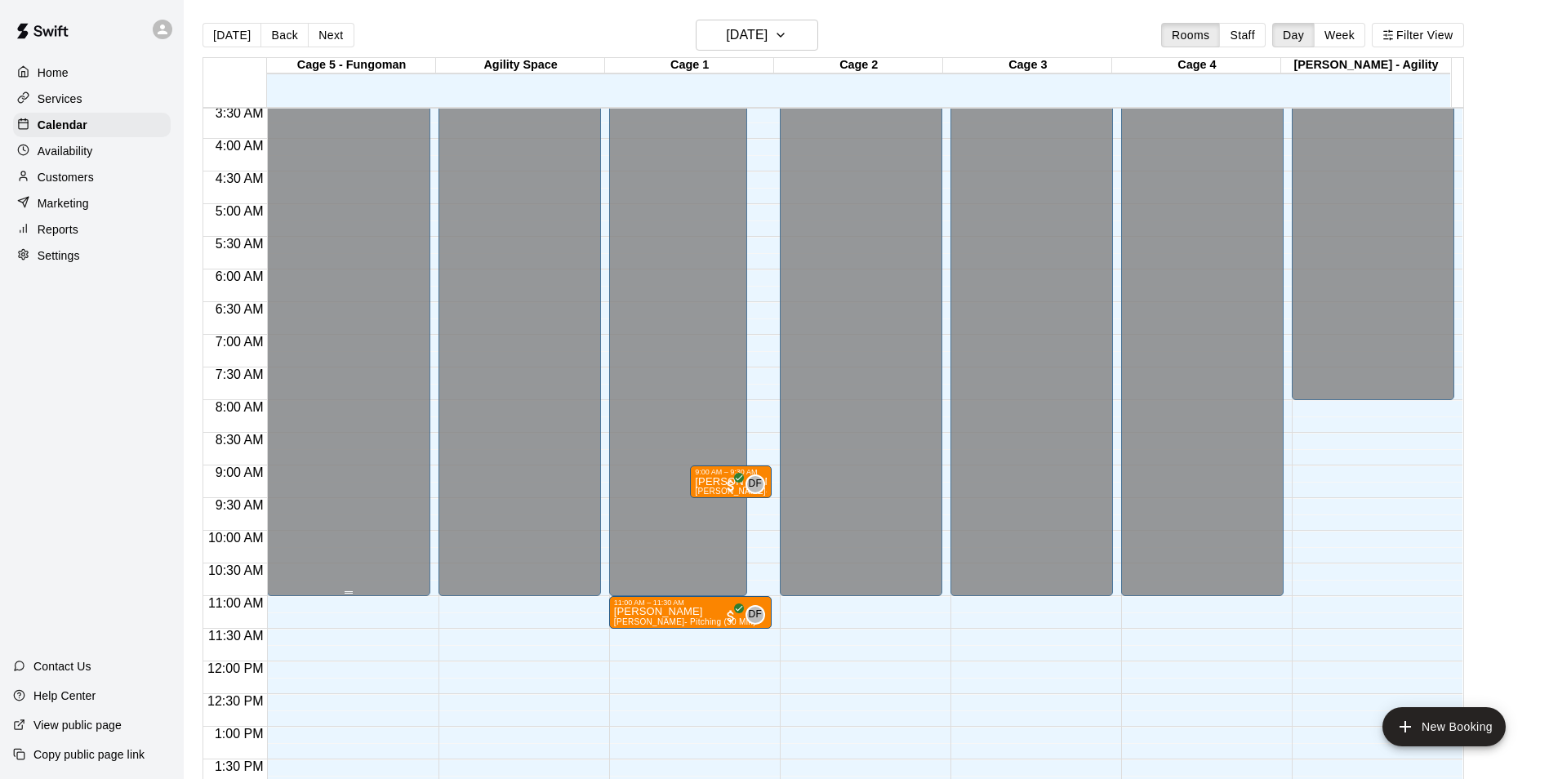
scroll to position [227, 0]
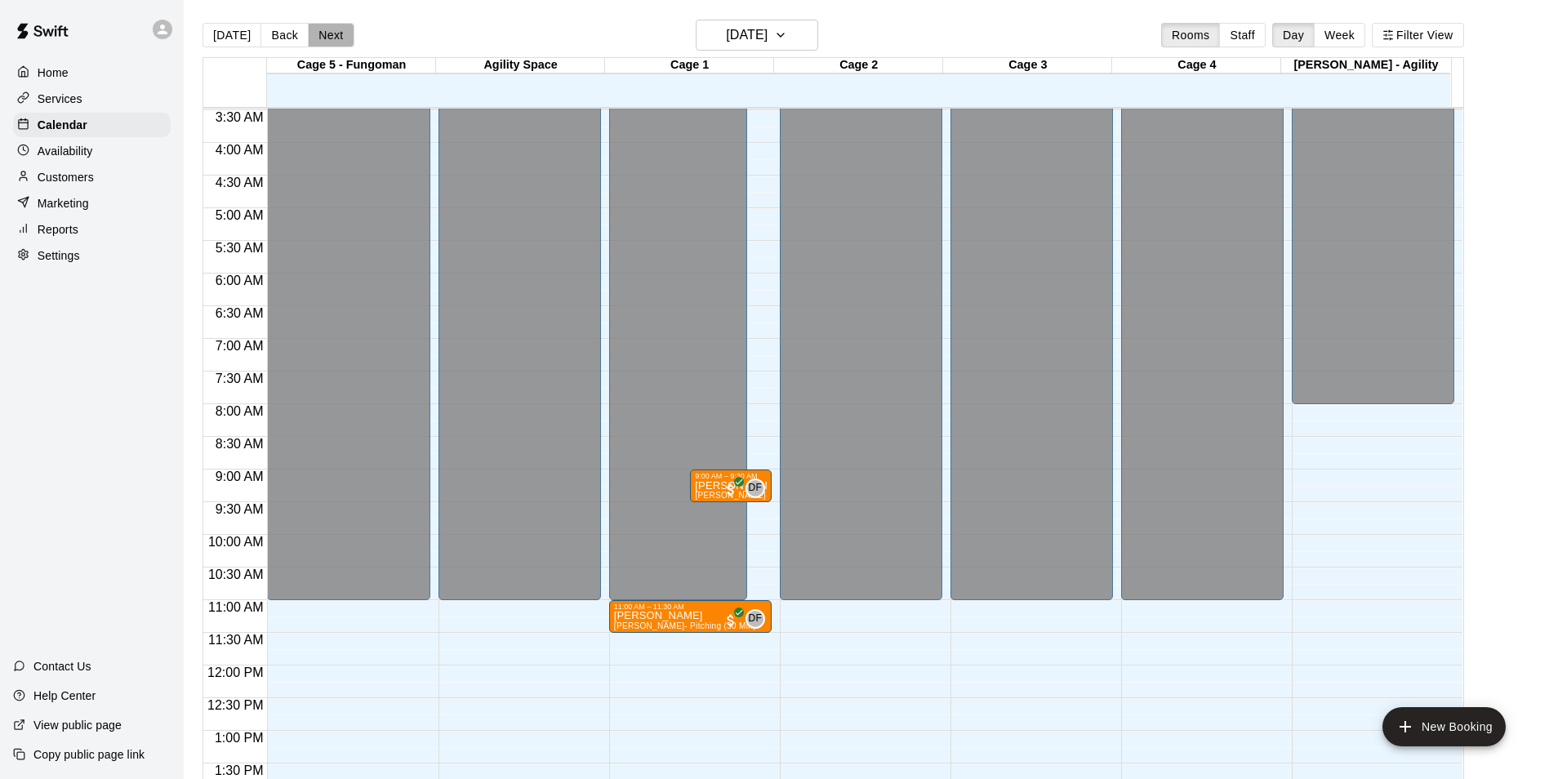
click at [318, 29] on button "Next" at bounding box center [331, 35] width 46 height 24
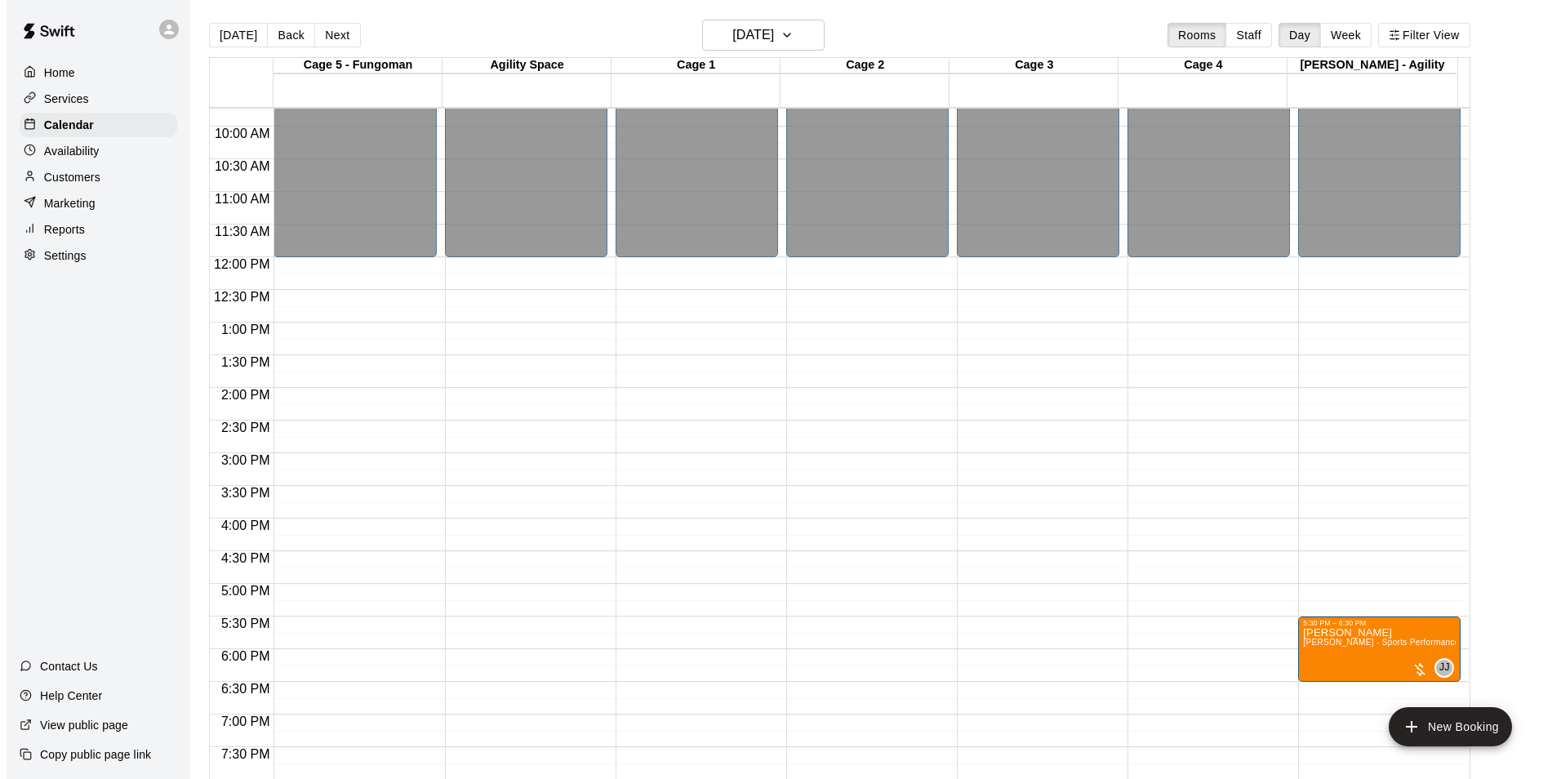
scroll to position [880, 0]
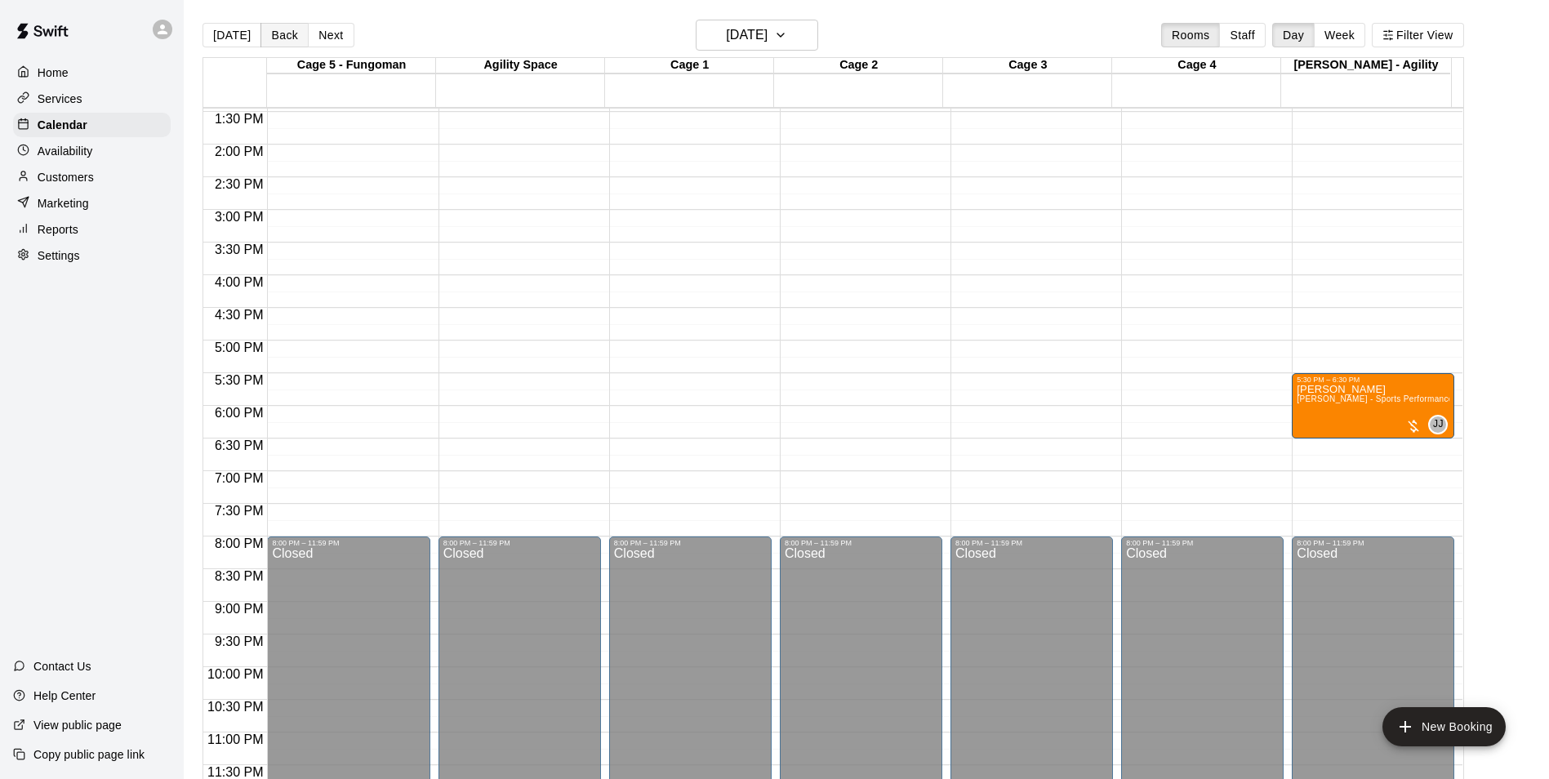
click at [268, 26] on button "Back" at bounding box center [285, 35] width 48 height 24
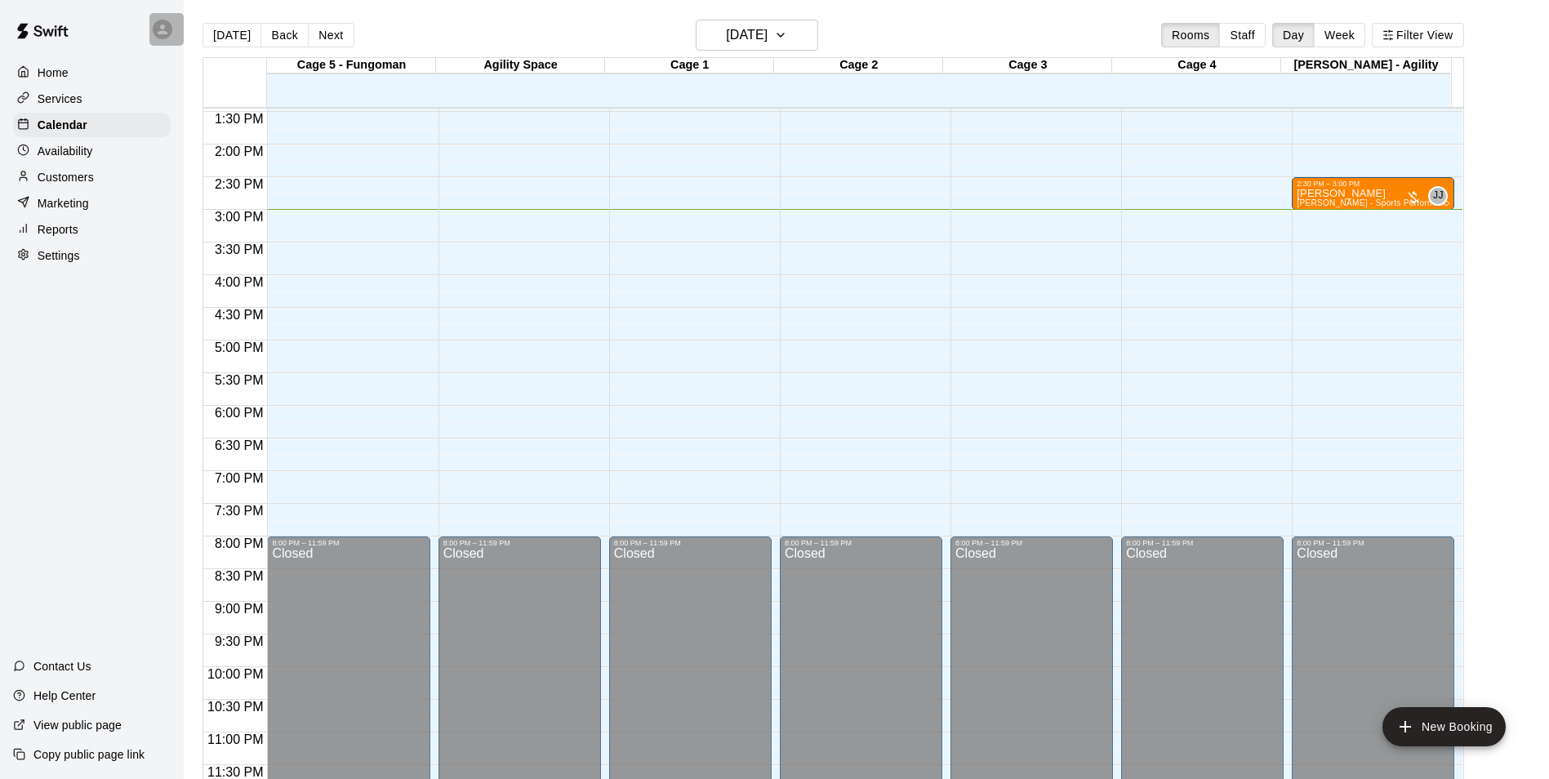
click at [164, 33] on icon at bounding box center [163, 29] width 10 height 10
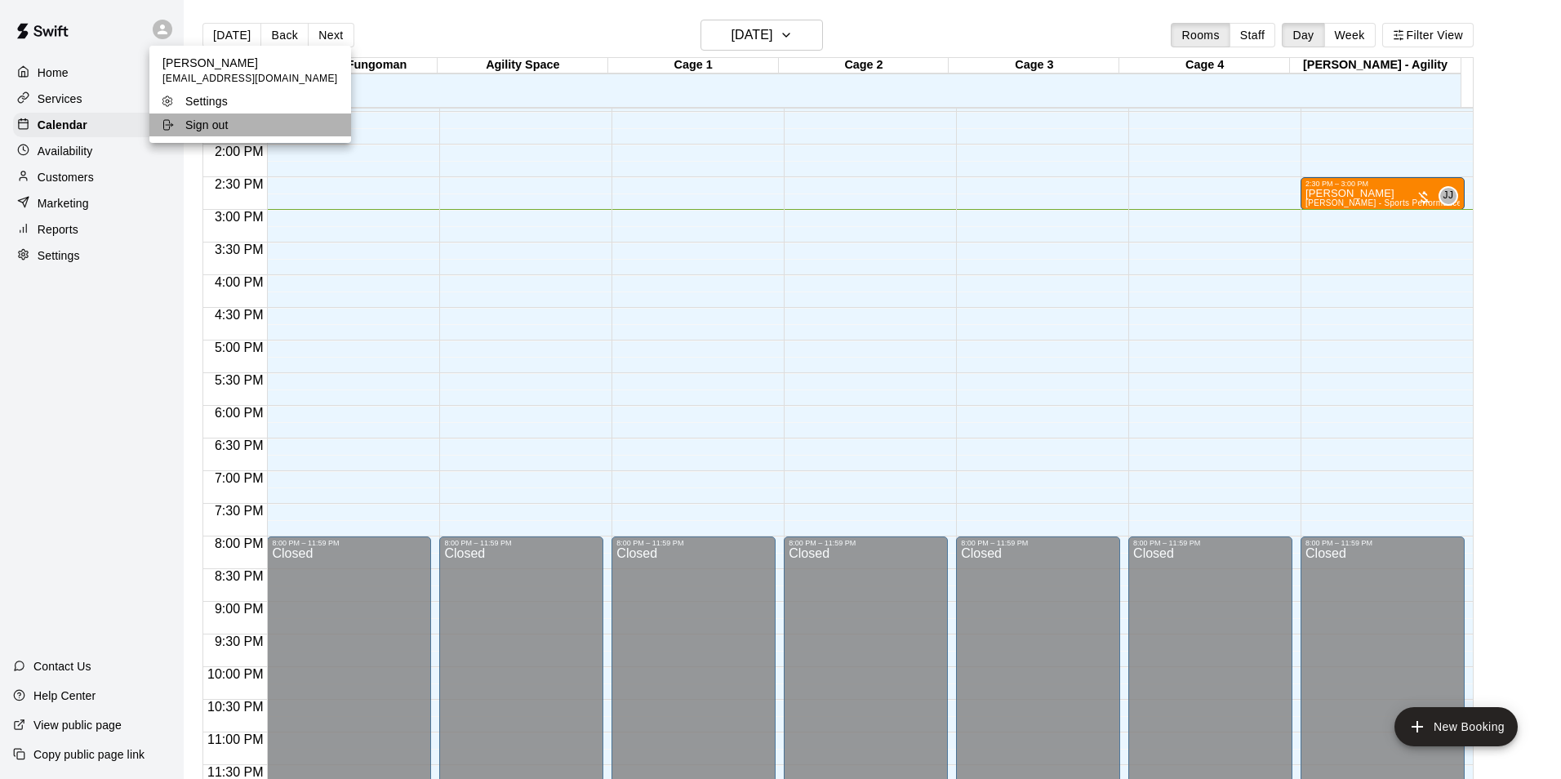
click at [250, 124] on div "Sign out" at bounding box center [214, 125] width 106 height 16
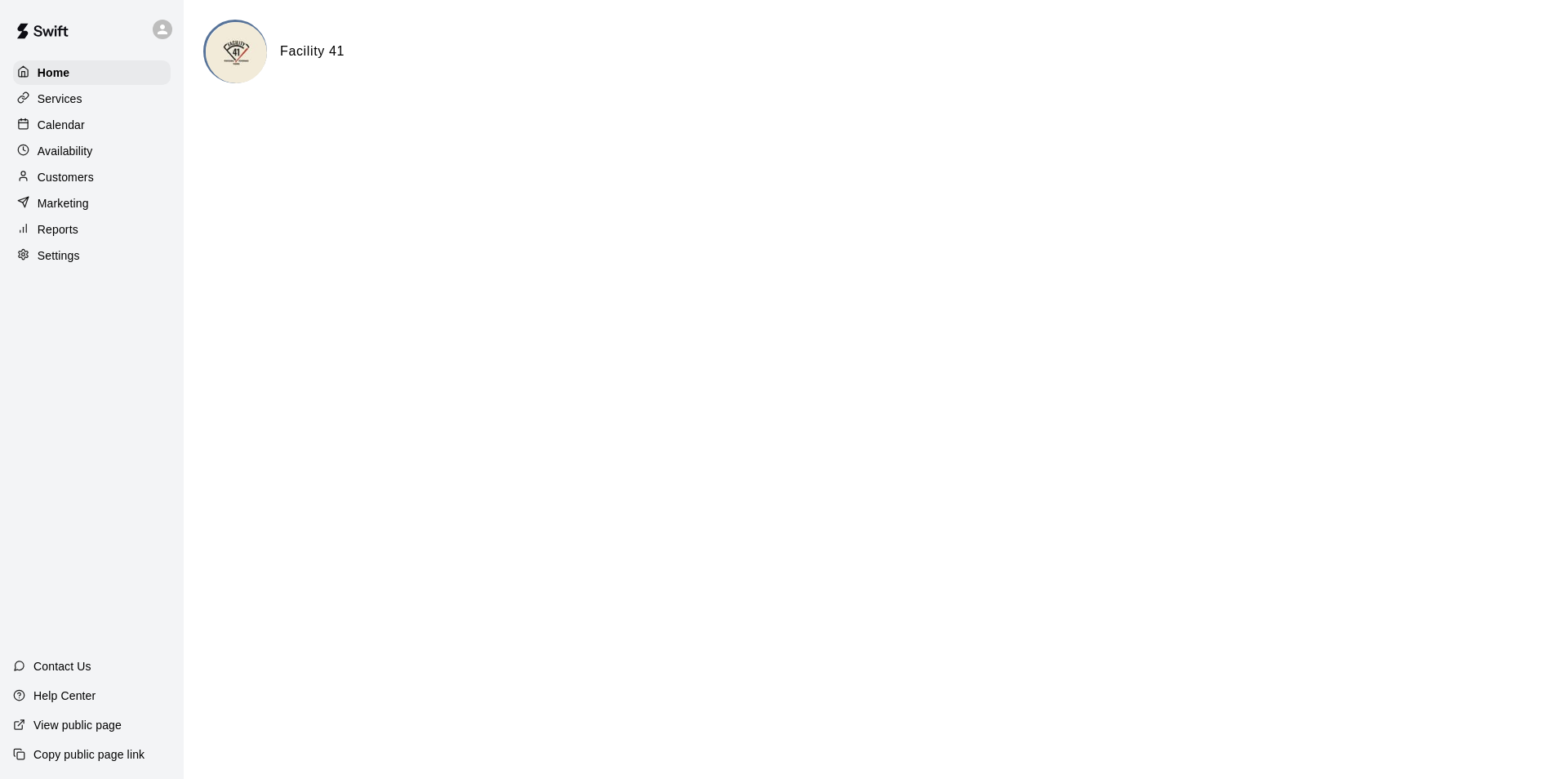
drag, startPoint x: 78, startPoint y: 127, endPoint x: 118, endPoint y: 136, distance: 41.6
click at [78, 127] on p "Calendar" at bounding box center [61, 125] width 47 height 16
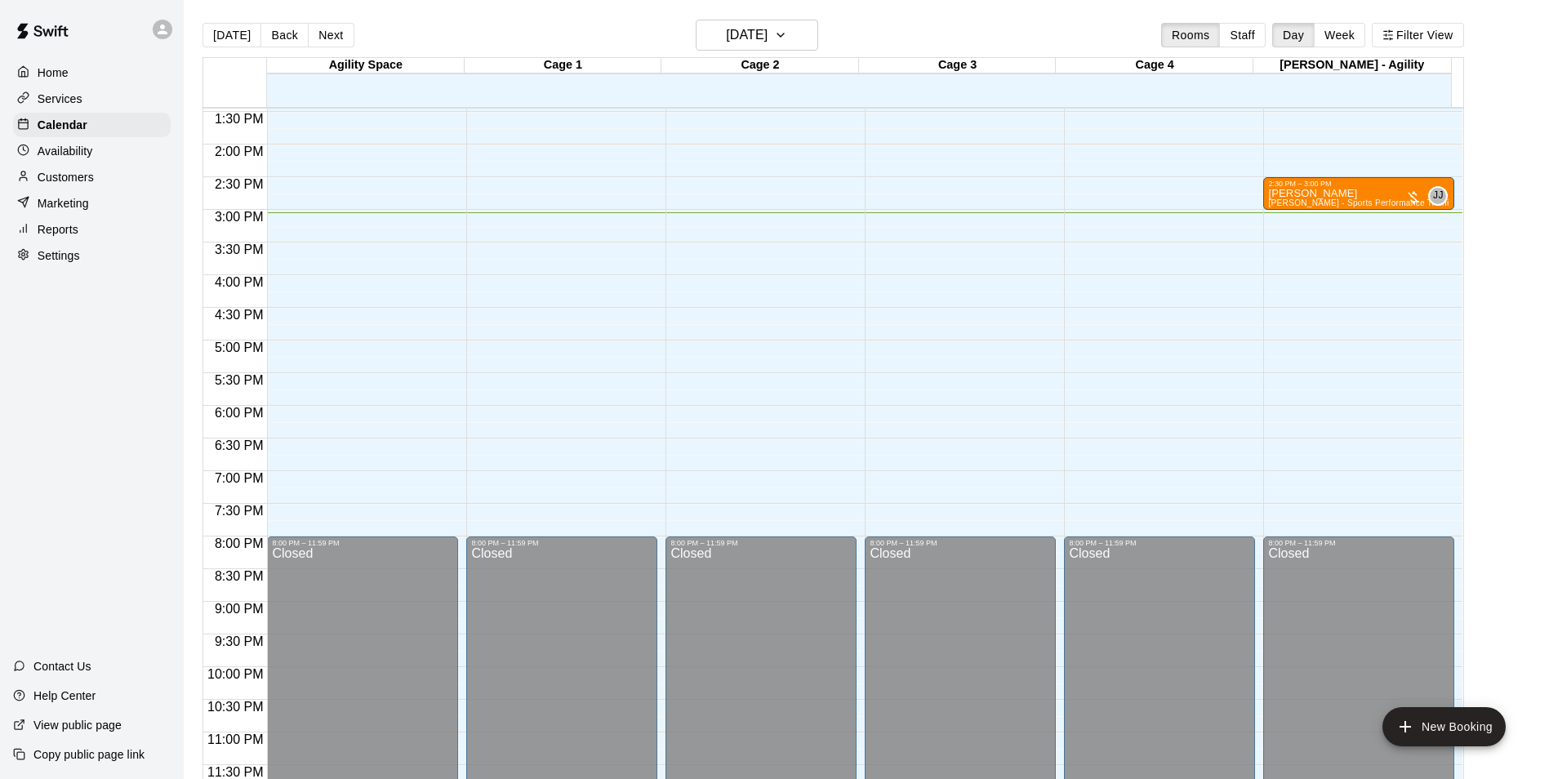
scroll to position [880, 0]
